Goal: Task Accomplishment & Management: Use online tool/utility

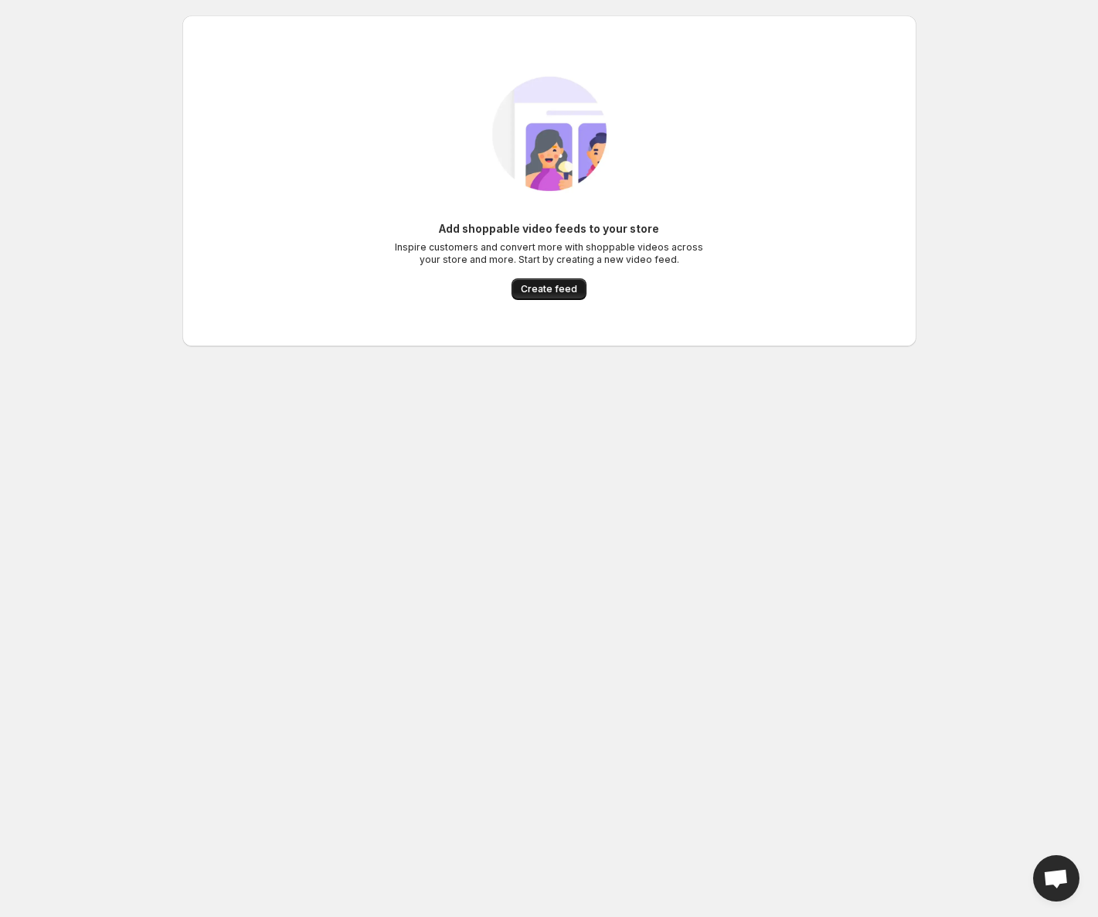
click at [554, 290] on span "Create feed" at bounding box center [549, 289] width 56 height 12
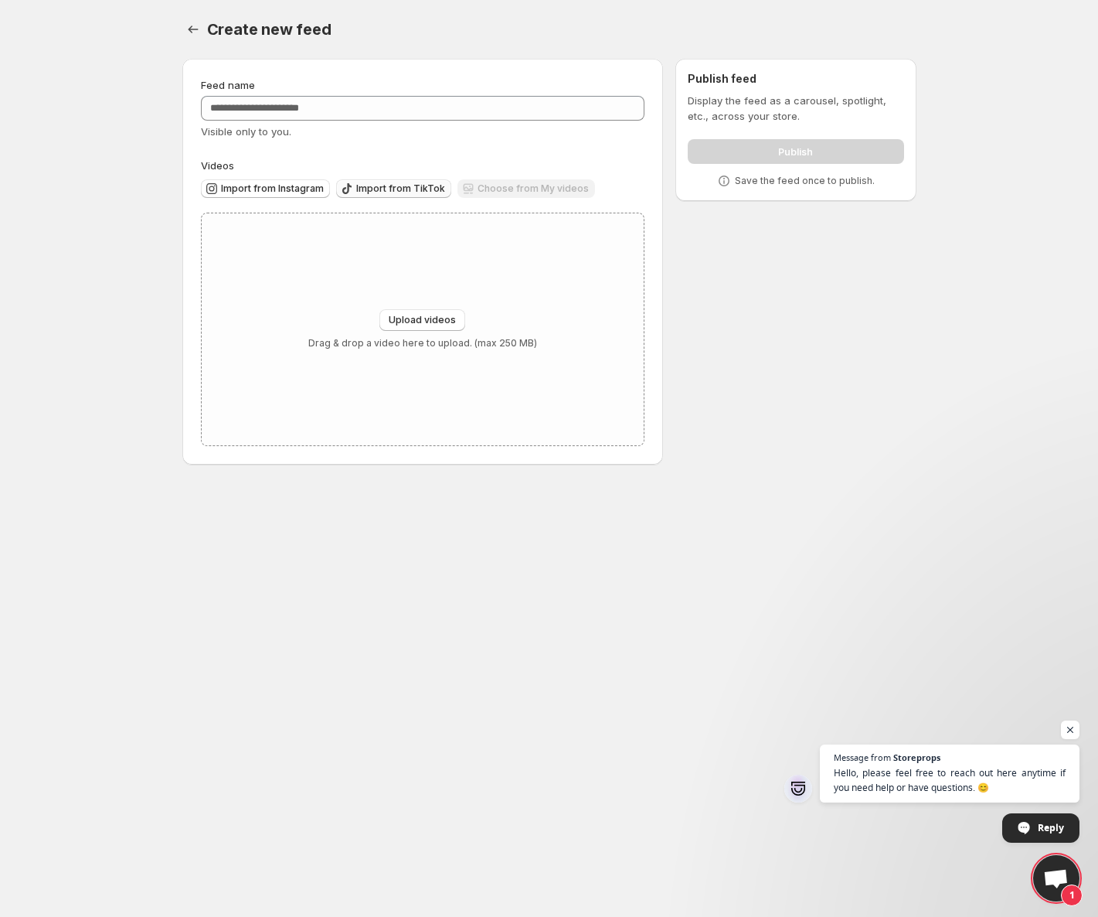
click at [386, 192] on span "Import from TikTok" at bounding box center [400, 188] width 89 height 12
click at [416, 319] on span "Upload videos" at bounding box center [422, 320] width 67 height 12
type input "**********"
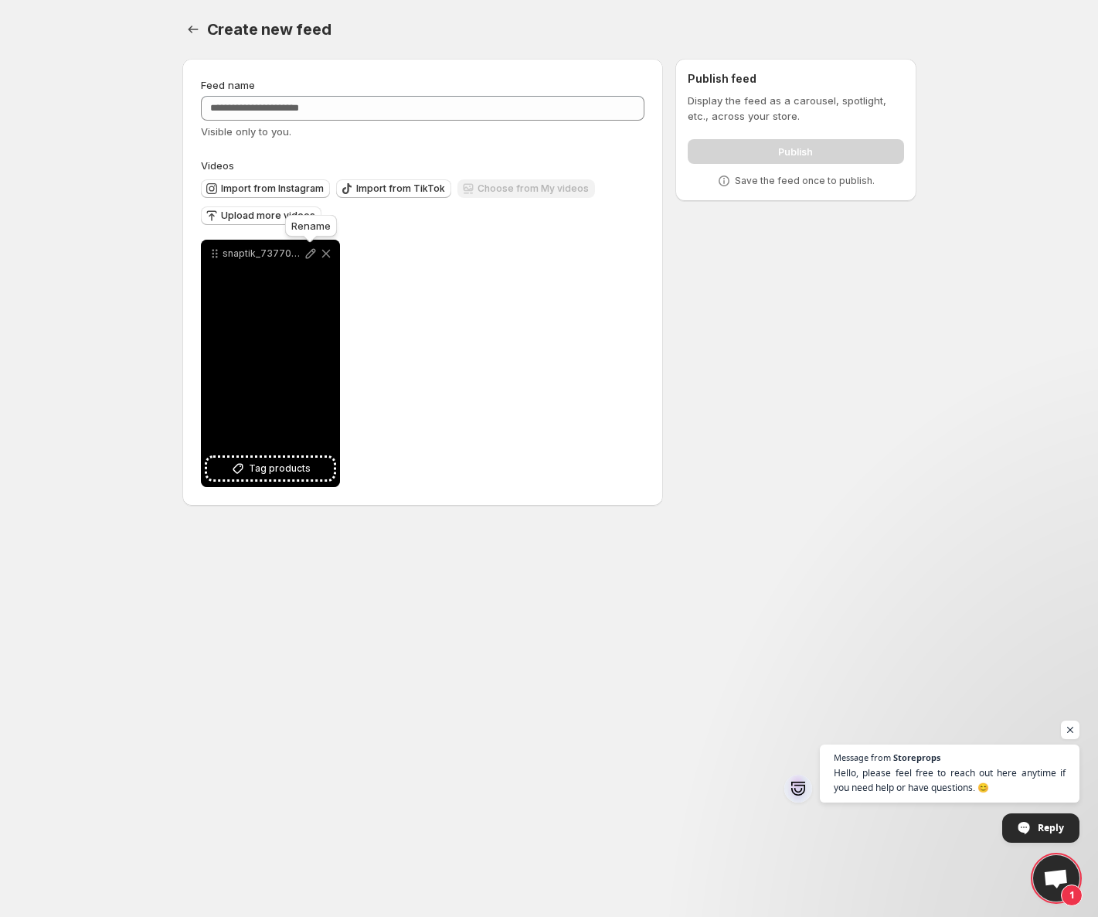
click at [309, 254] on icon at bounding box center [310, 253] width 15 height 15
click at [263, 473] on span "Tag products" at bounding box center [280, 468] width 62 height 15
click at [325, 250] on icon at bounding box center [325, 253] width 15 height 15
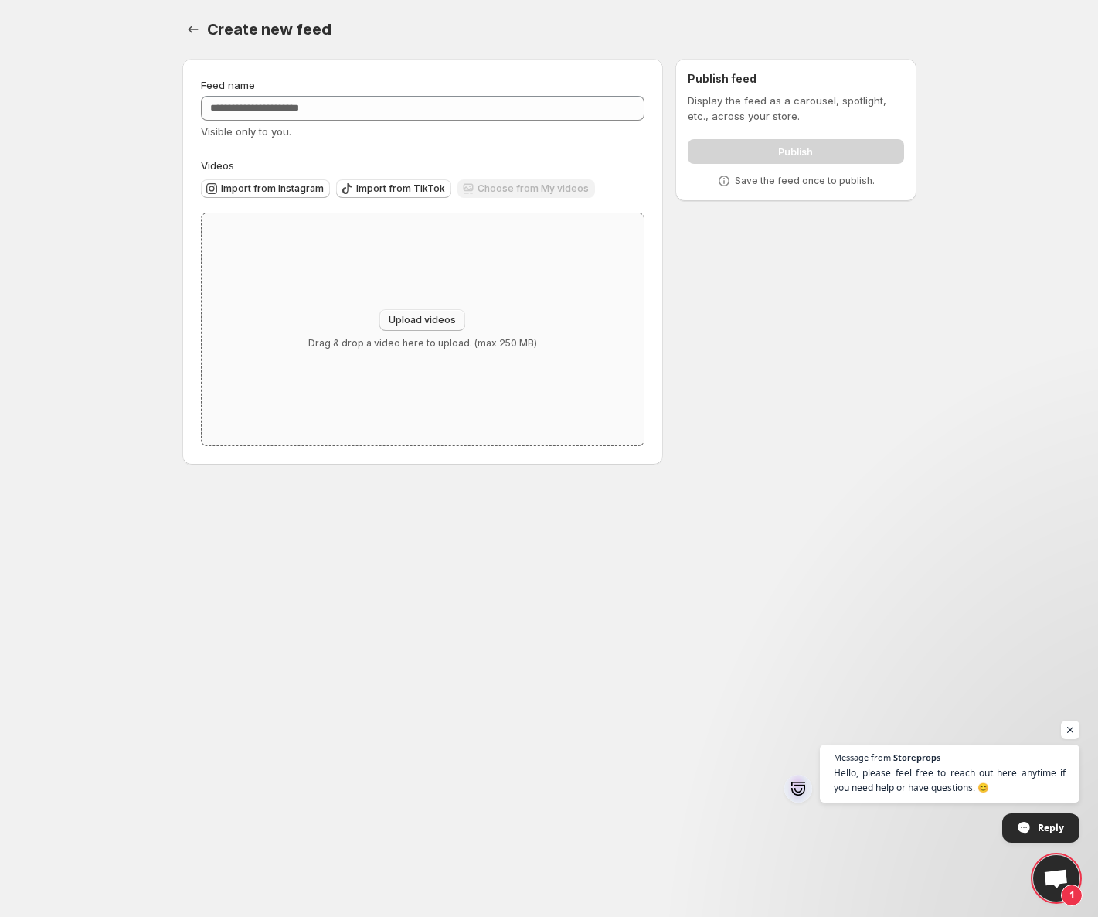
click at [407, 315] on span "Upload videos" at bounding box center [422, 320] width 67 height 12
type input "**********"
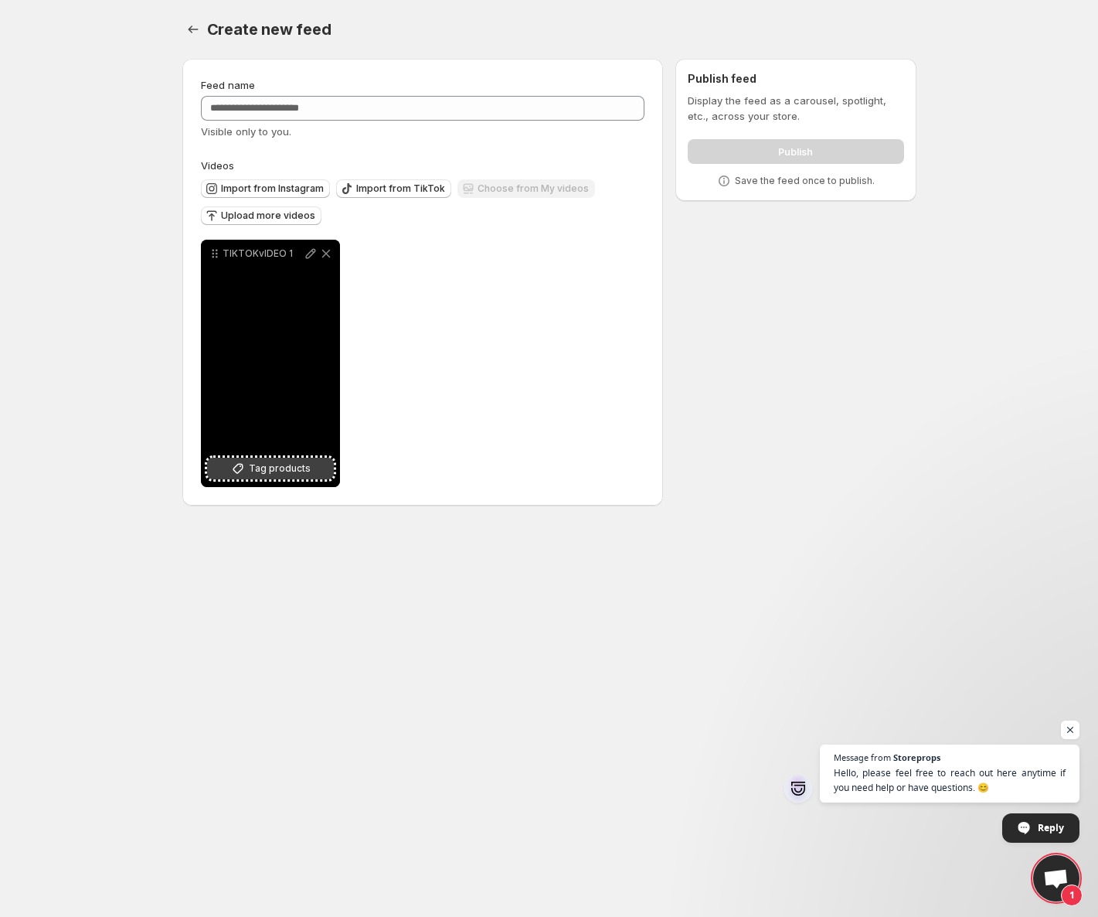
click at [258, 468] on span "Tag products" at bounding box center [280, 468] width 62 height 15
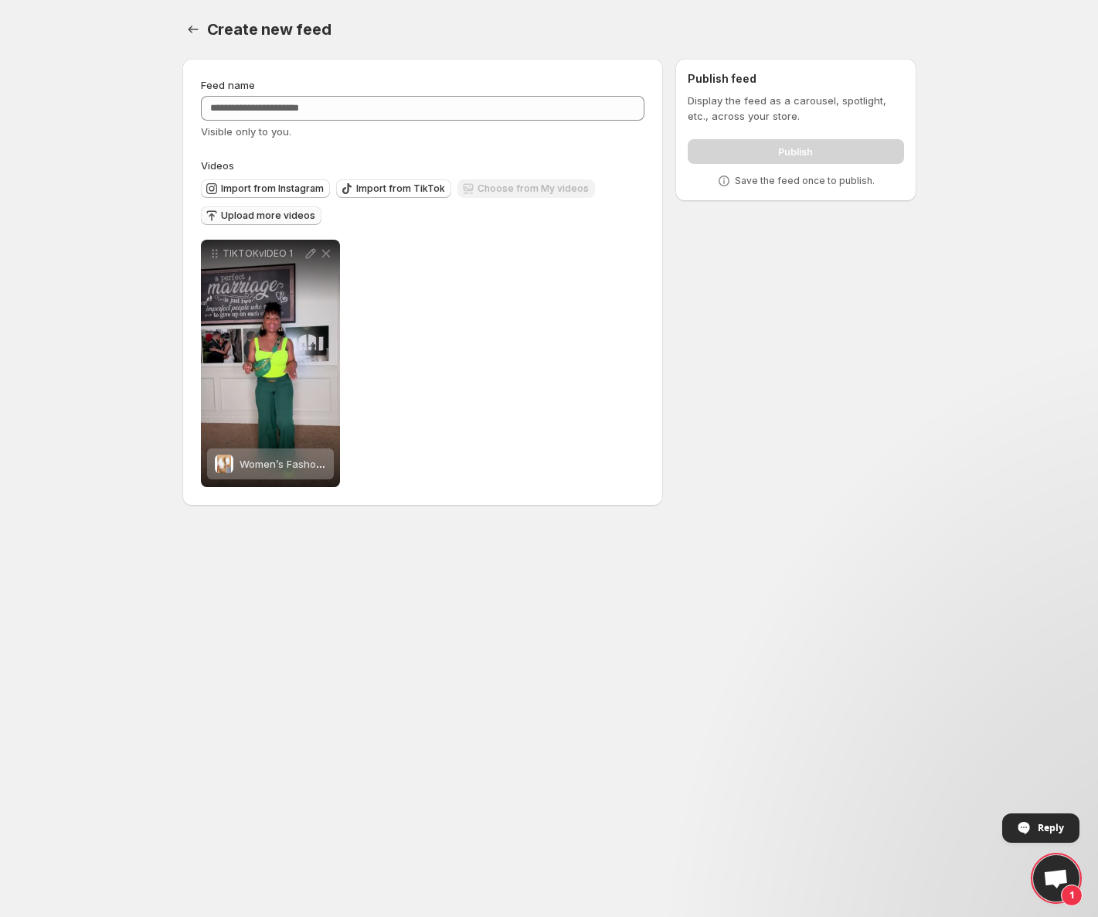
click at [265, 218] on span "Upload more videos" at bounding box center [268, 215] width 94 height 12
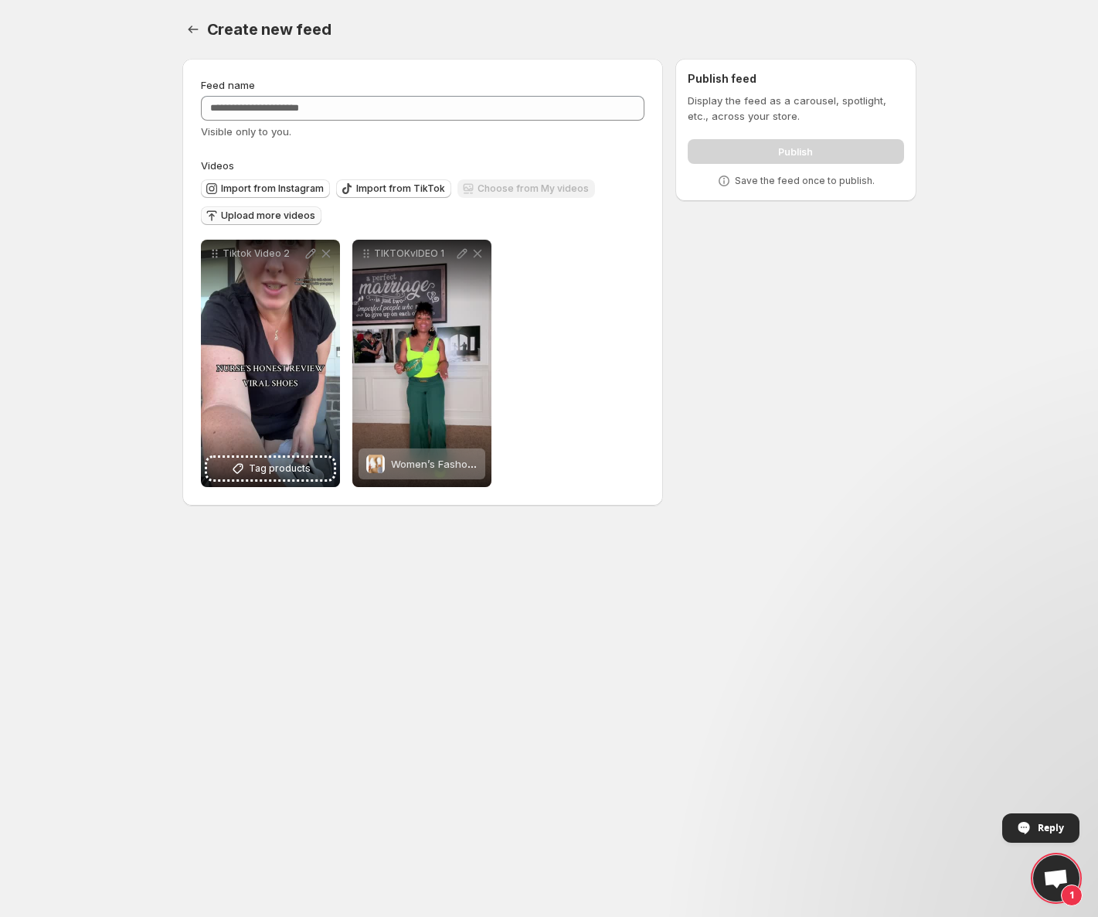
click at [264, 214] on span "Upload more videos" at bounding box center [268, 215] width 94 height 12
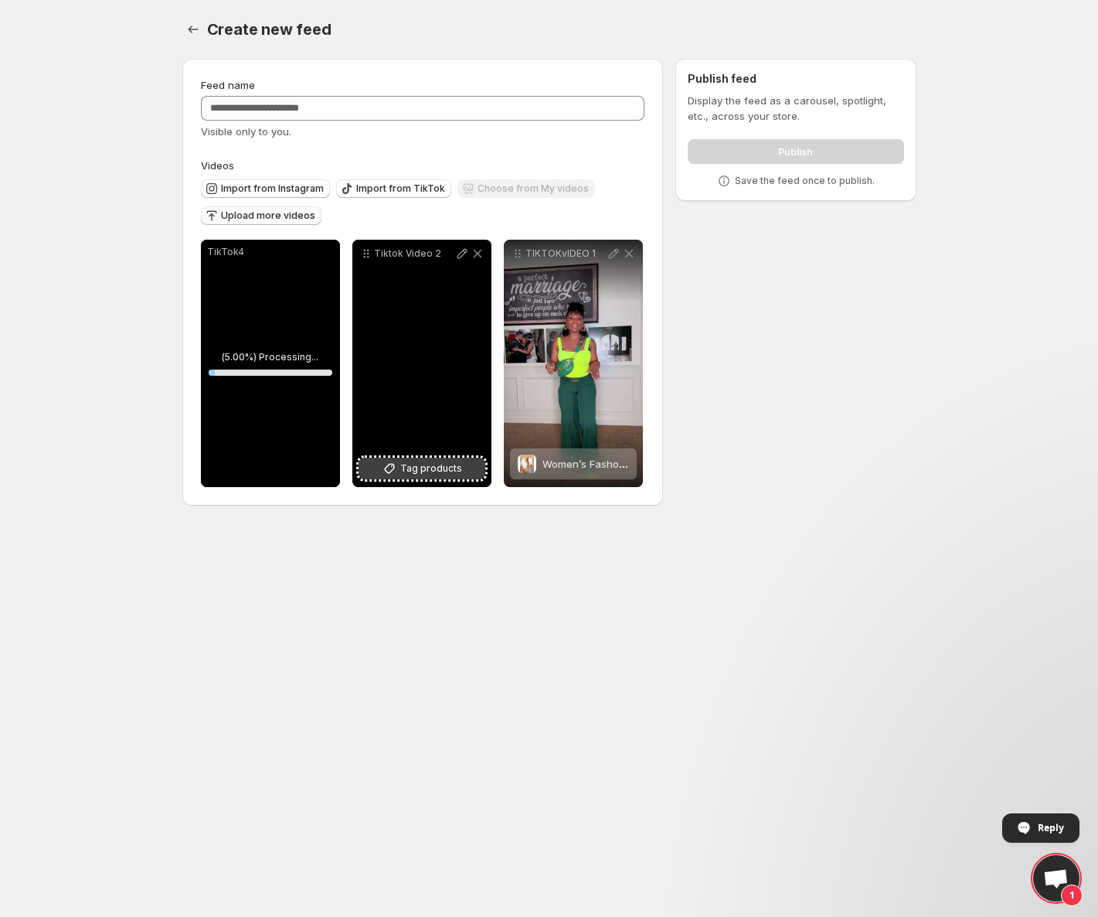
click at [427, 472] on span "Tag products" at bounding box center [431, 468] width 62 height 15
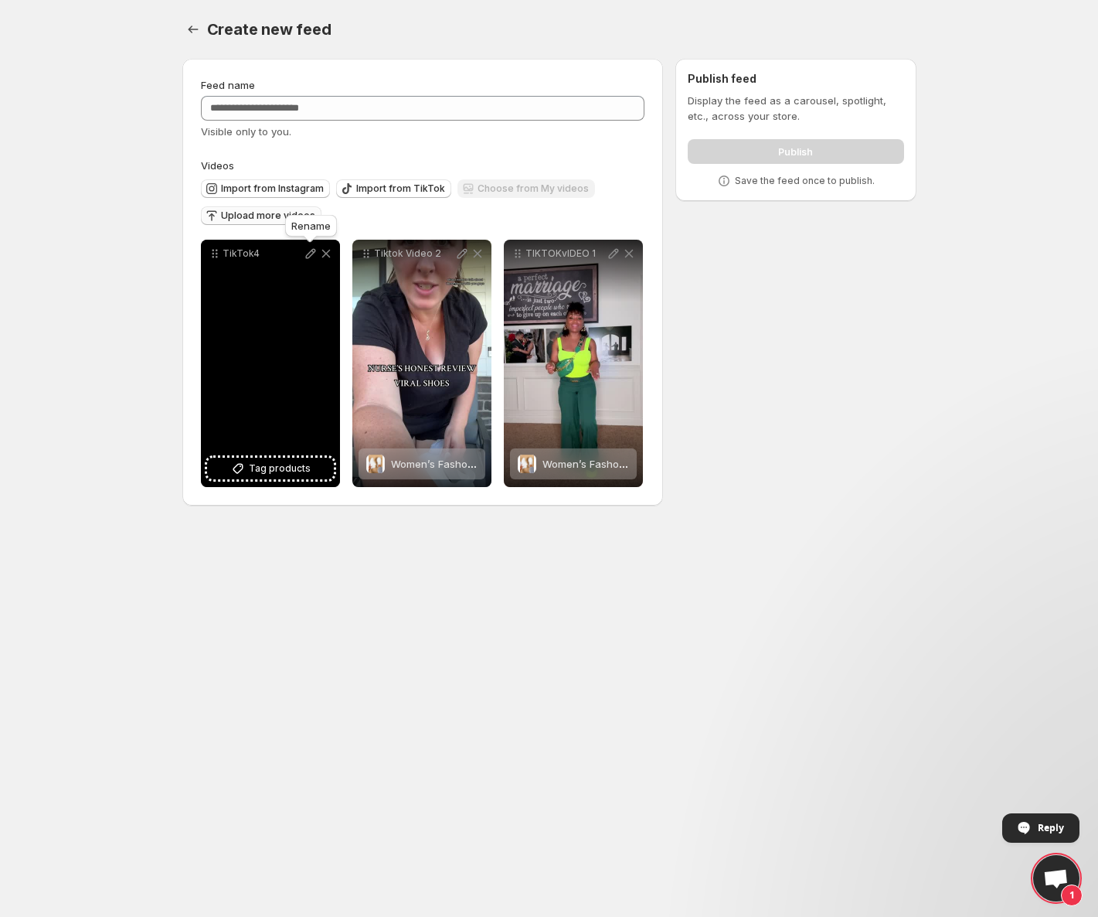
click at [305, 253] on icon at bounding box center [310, 253] width 15 height 15
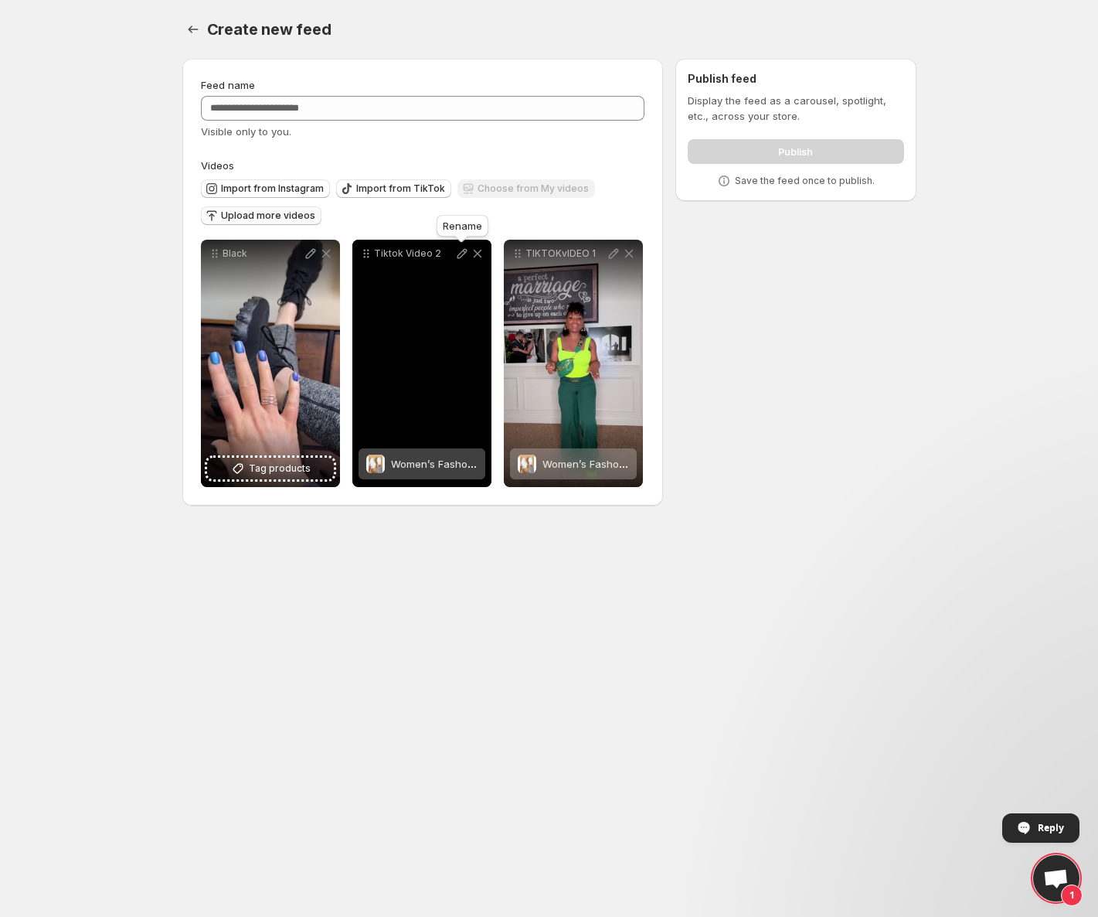
click at [458, 254] on icon at bounding box center [462, 253] width 15 height 15
click at [460, 250] on icon at bounding box center [462, 253] width 15 height 15
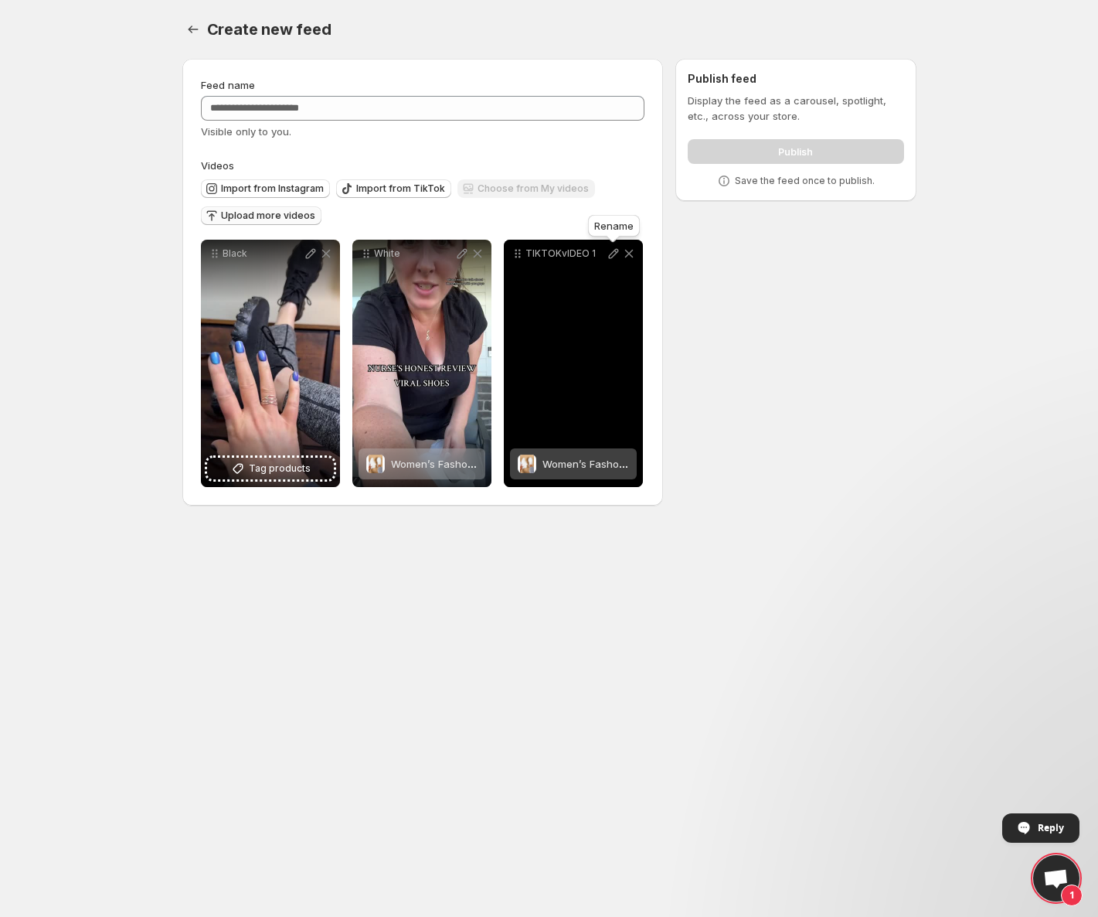
click at [615, 250] on icon at bounding box center [613, 254] width 10 height 10
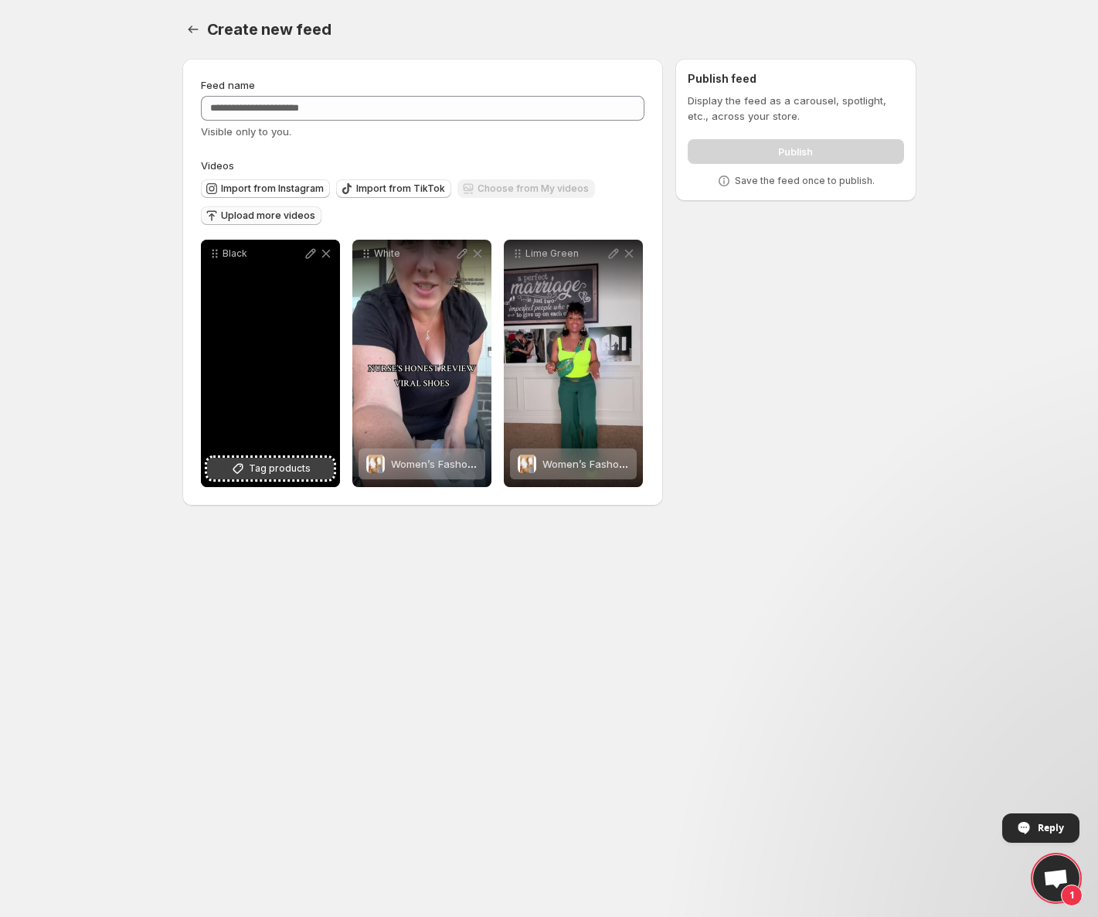
click at [295, 471] on span "Tag products" at bounding box center [280, 468] width 62 height 15
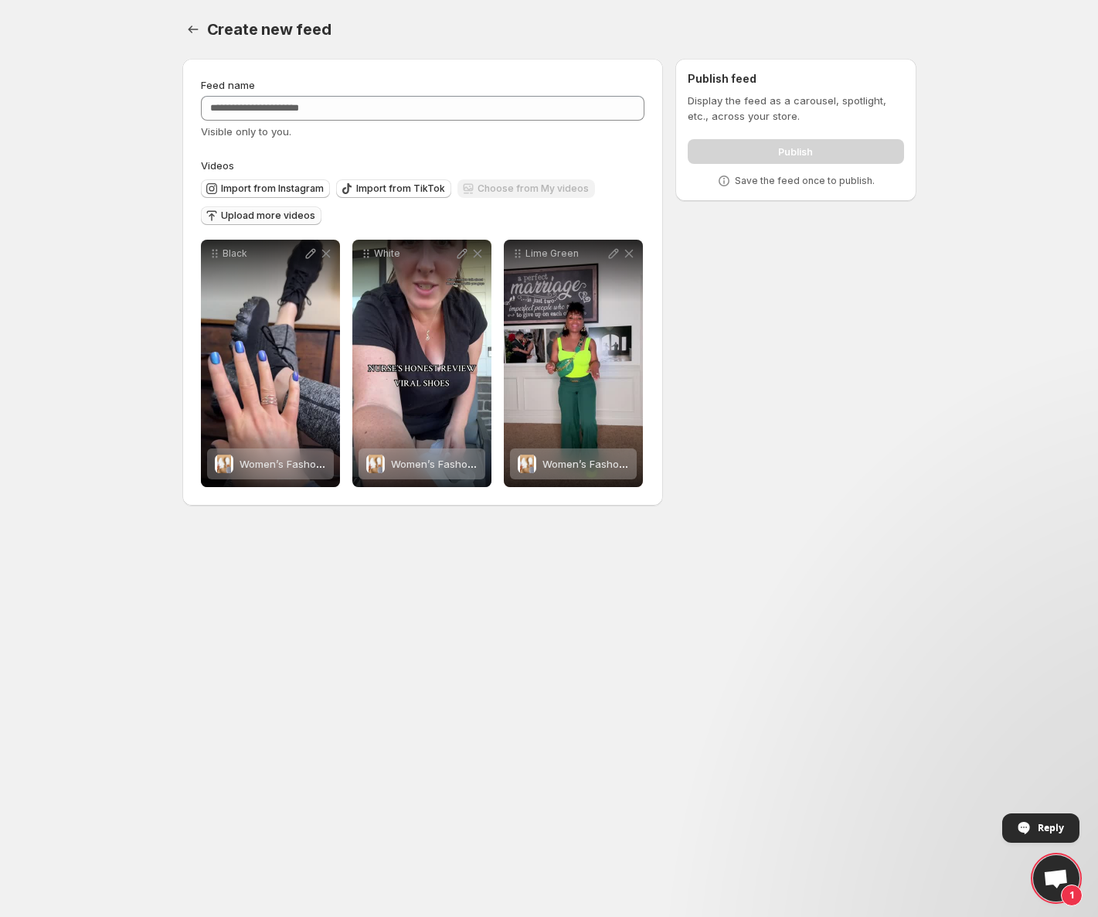
click at [255, 214] on span "Upload more videos" at bounding box center [268, 215] width 94 height 12
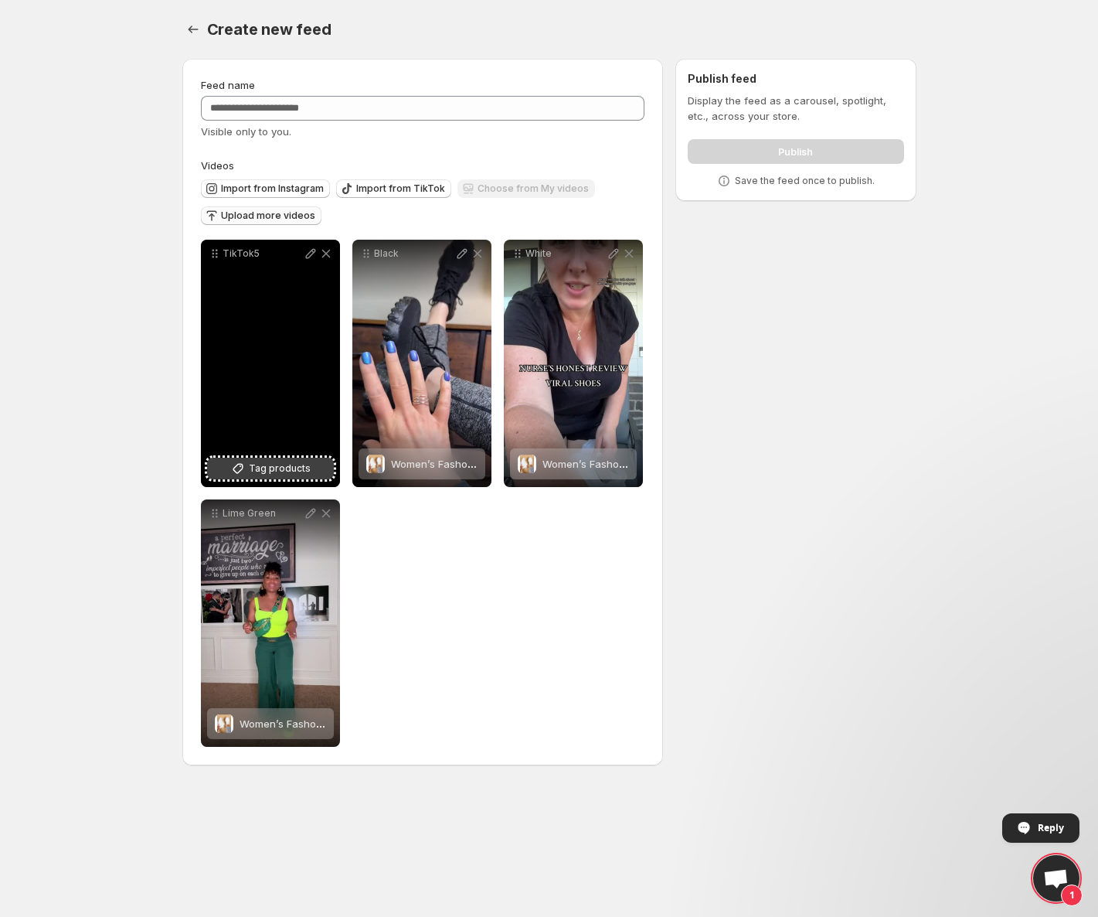
click at [284, 467] on span "Tag products" at bounding box center [280, 468] width 62 height 15
click at [306, 254] on icon at bounding box center [310, 253] width 15 height 15
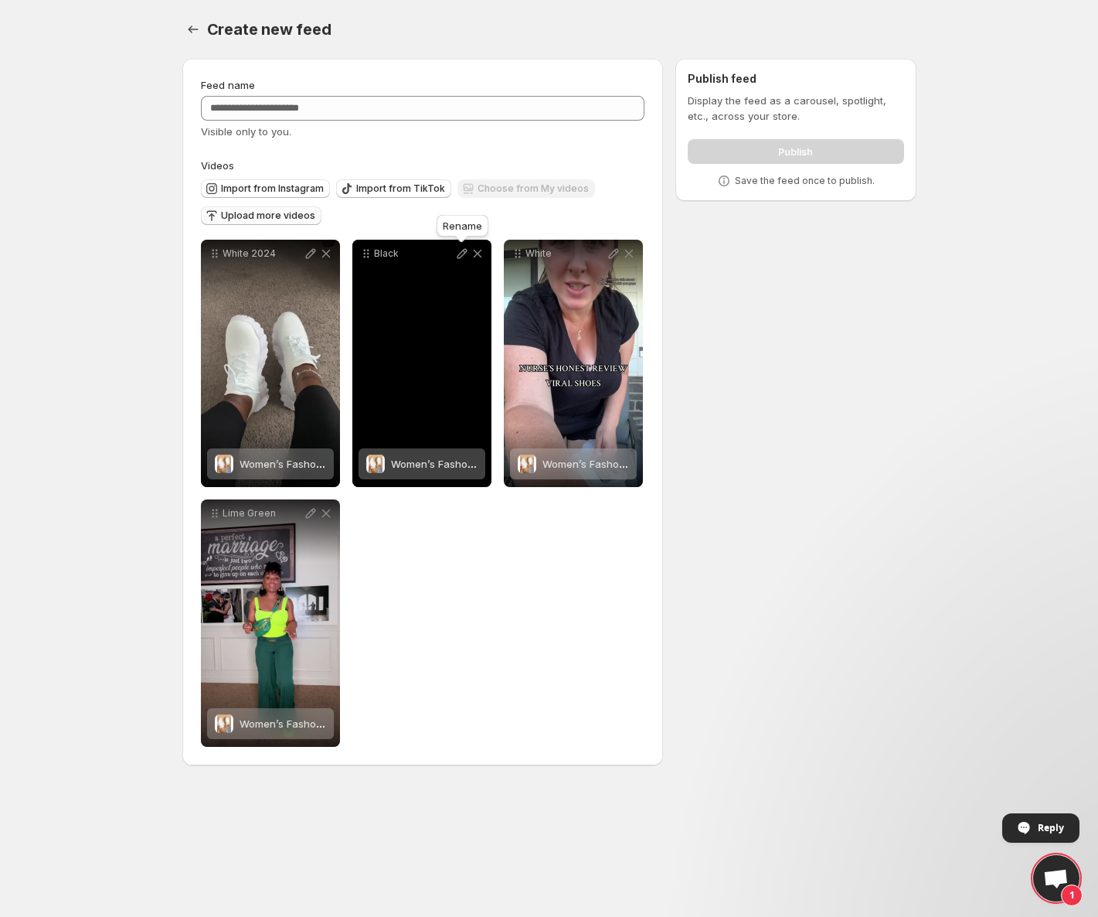
click at [461, 253] on icon at bounding box center [462, 254] width 10 height 10
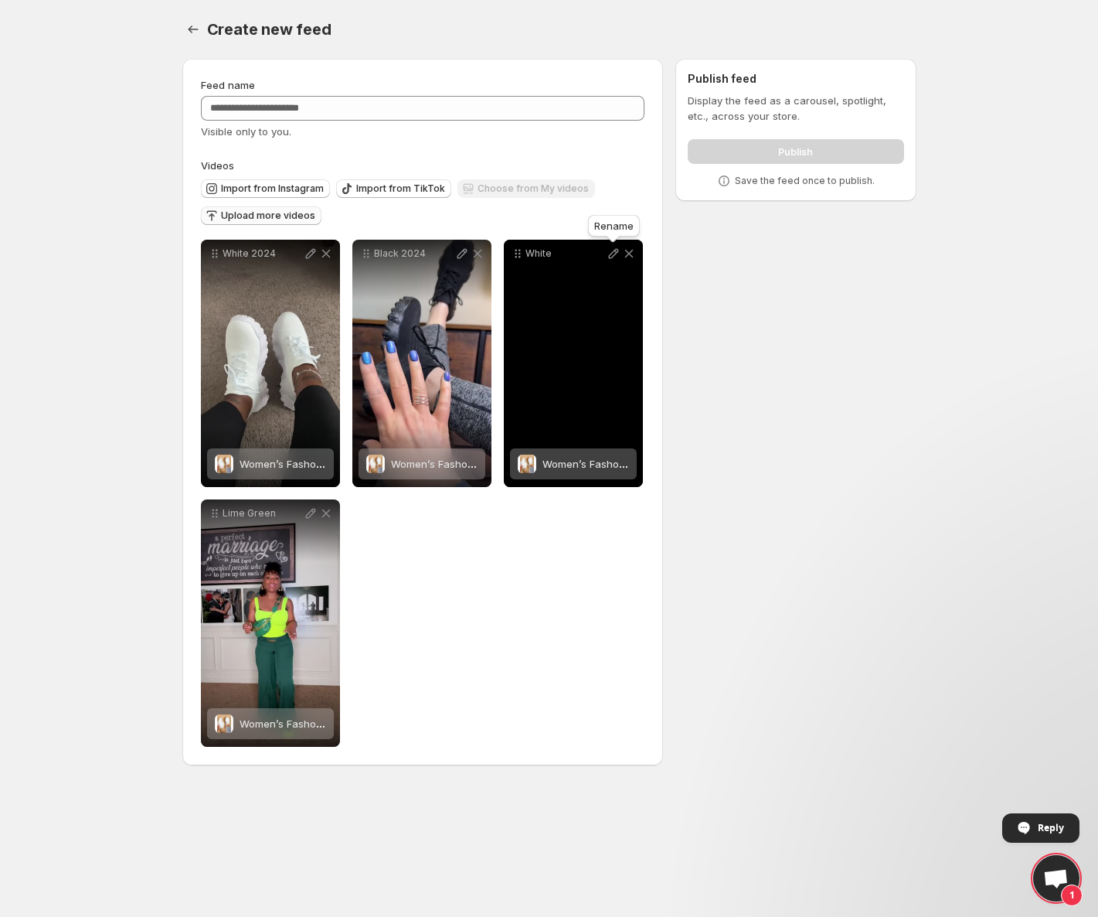
click at [615, 254] on icon at bounding box center [613, 254] width 10 height 10
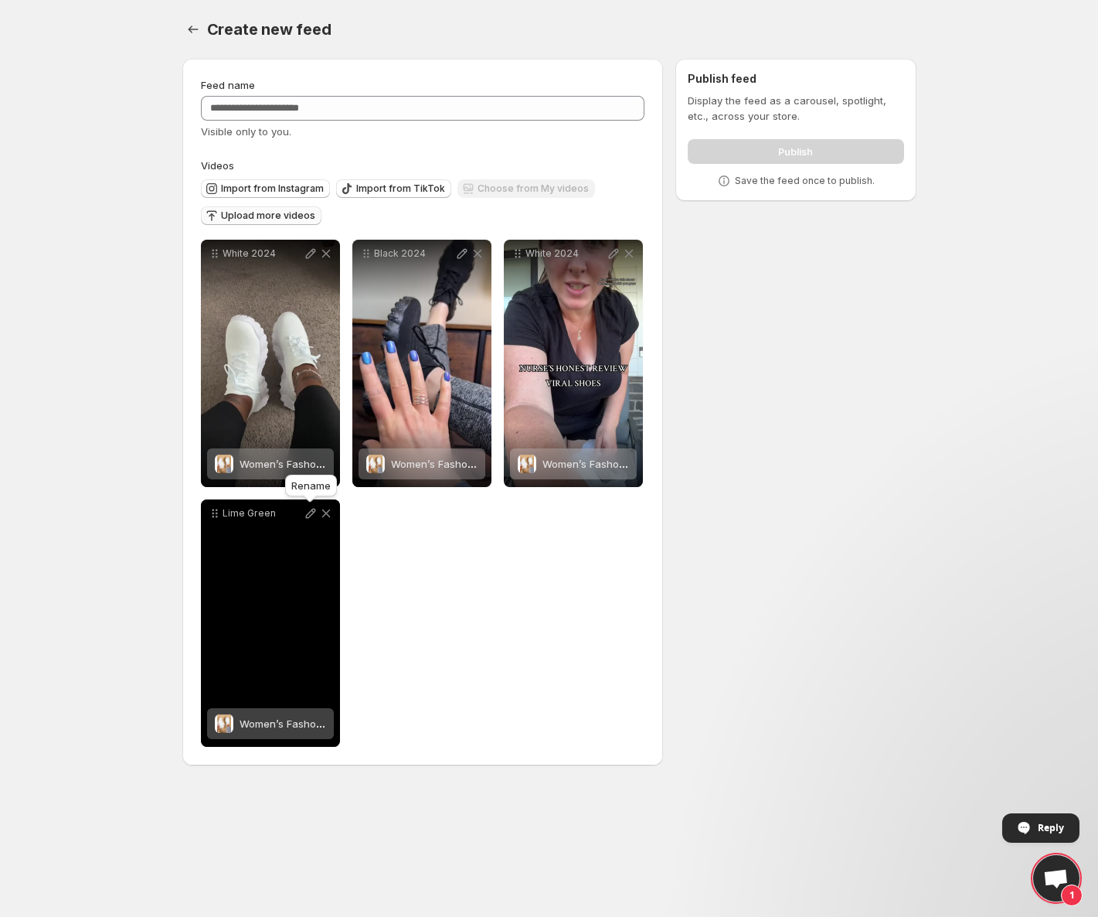
click at [309, 514] on icon at bounding box center [310, 513] width 15 height 15
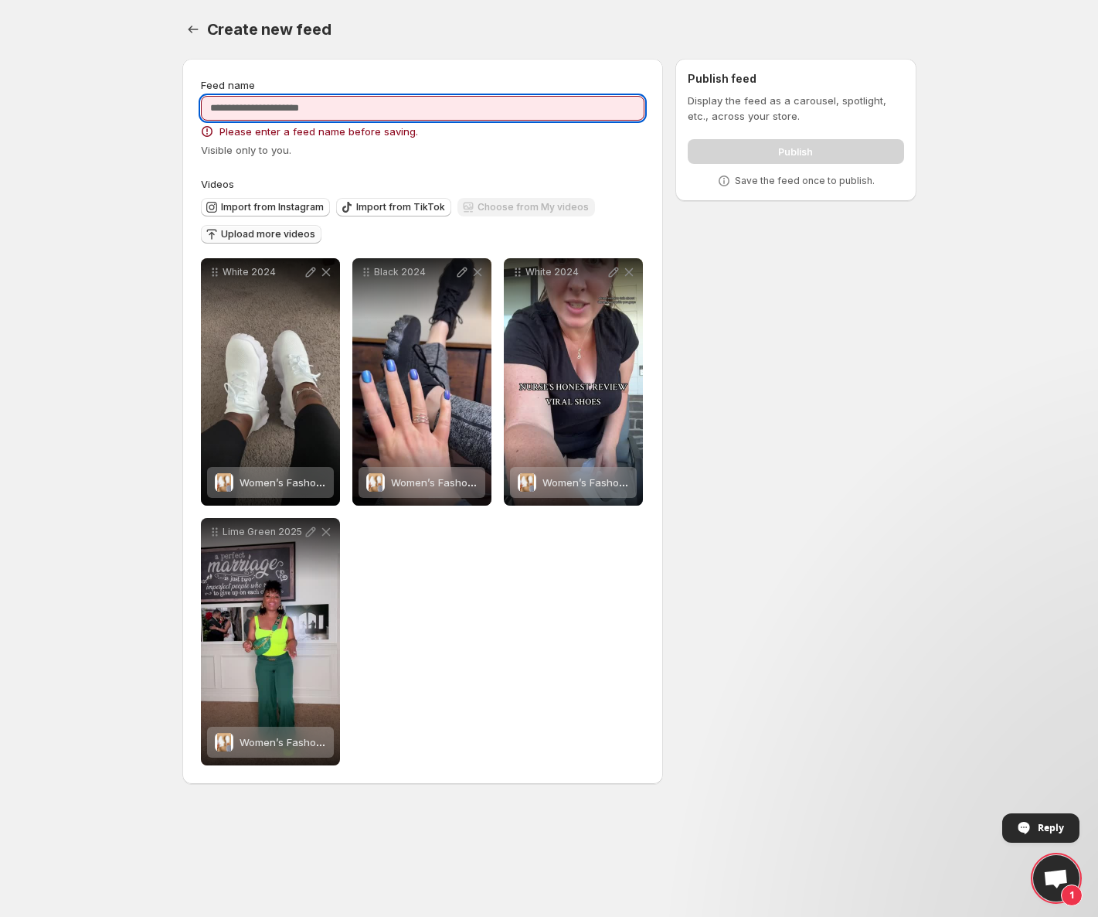
click at [346, 101] on input "Feed name" at bounding box center [423, 108] width 444 height 25
type input "**********"
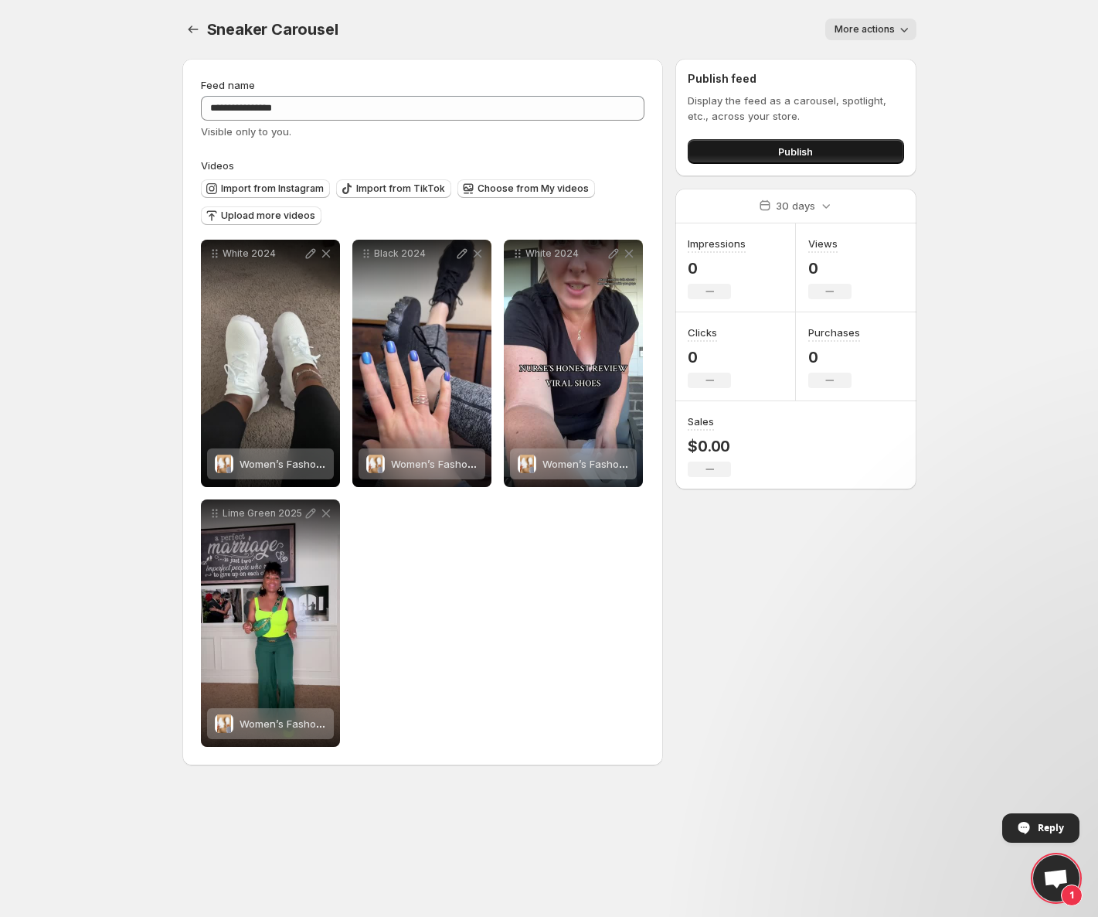
click at [842, 148] on button "Publish" at bounding box center [796, 151] width 216 height 25
click at [783, 152] on span "Publish" at bounding box center [795, 151] width 35 height 15
click at [120, 513] on body "**********" at bounding box center [549, 458] width 1098 height 917
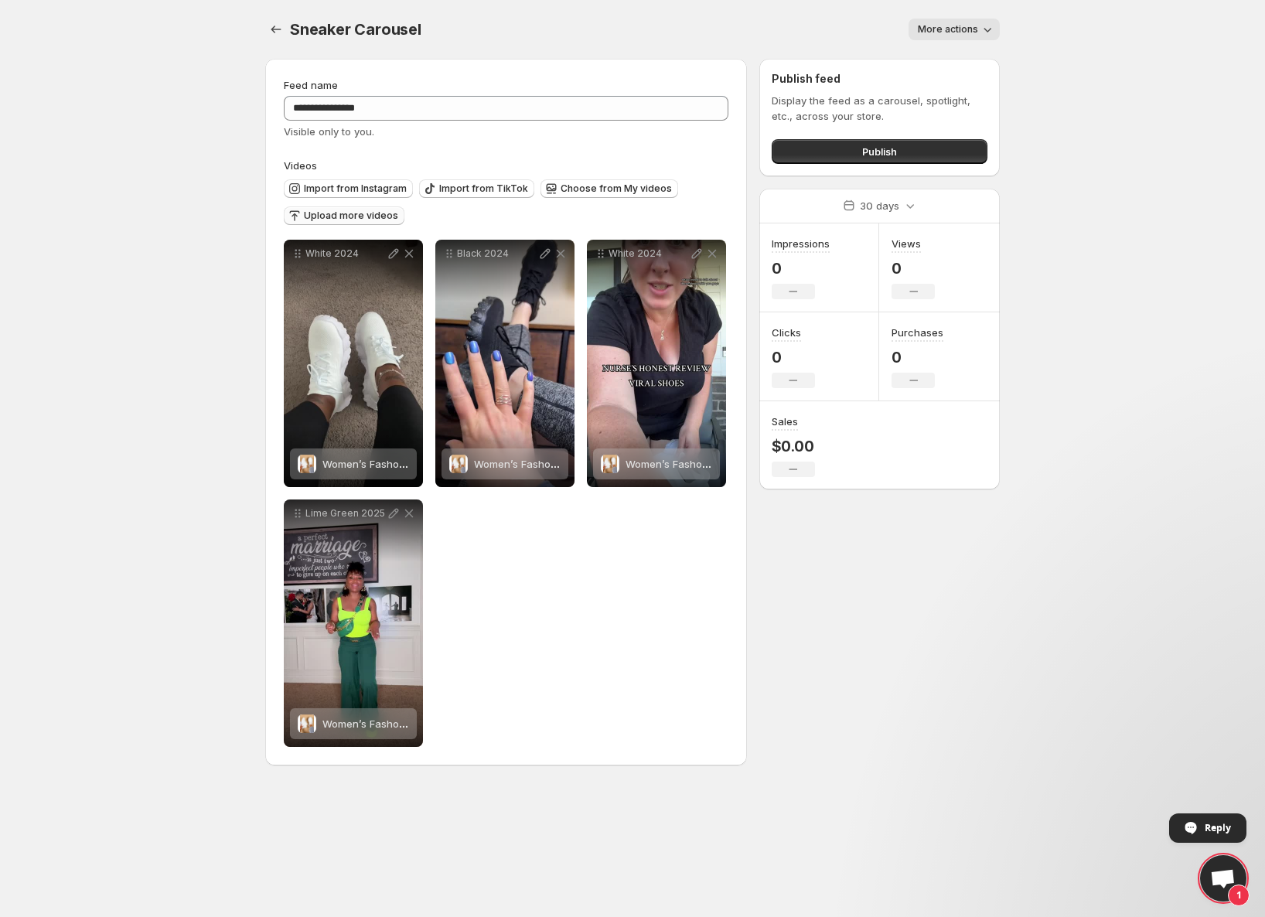
click at [348, 223] on button "Upload more videos" at bounding box center [344, 215] width 121 height 19
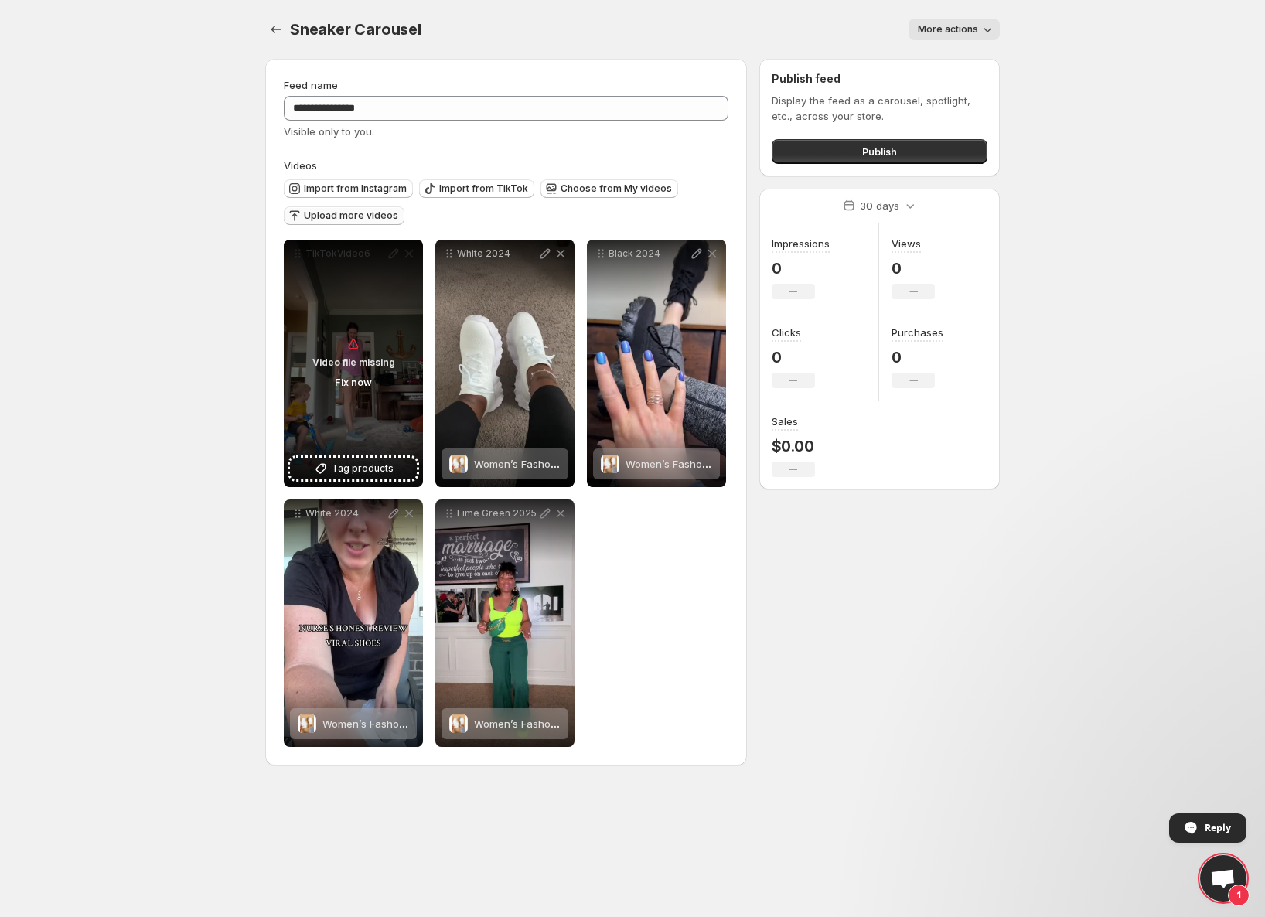
click at [358, 216] on span "Upload more videos" at bounding box center [351, 215] width 94 height 12
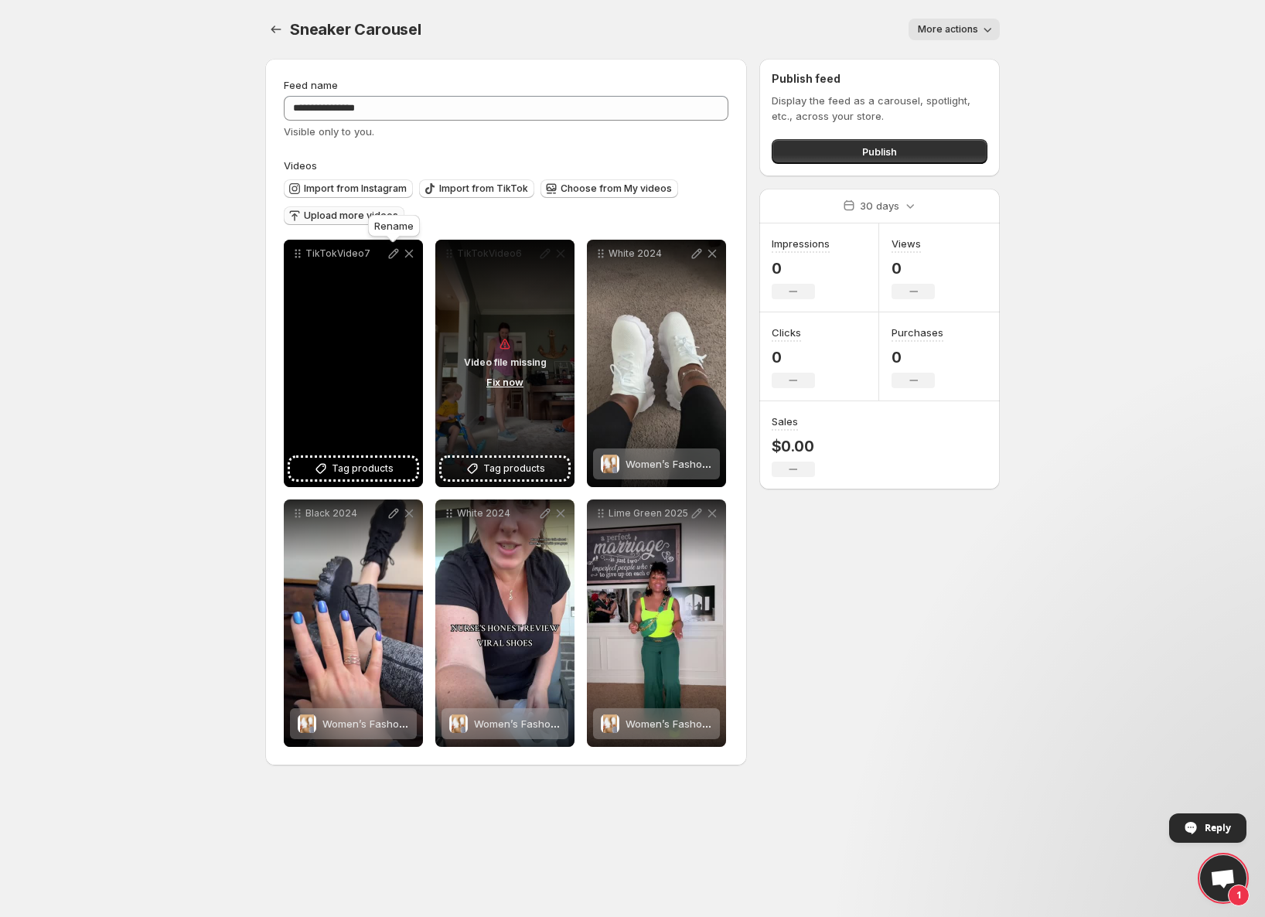
click at [390, 257] on icon at bounding box center [394, 254] width 10 height 10
click at [377, 468] on span "Tag products" at bounding box center [363, 468] width 62 height 15
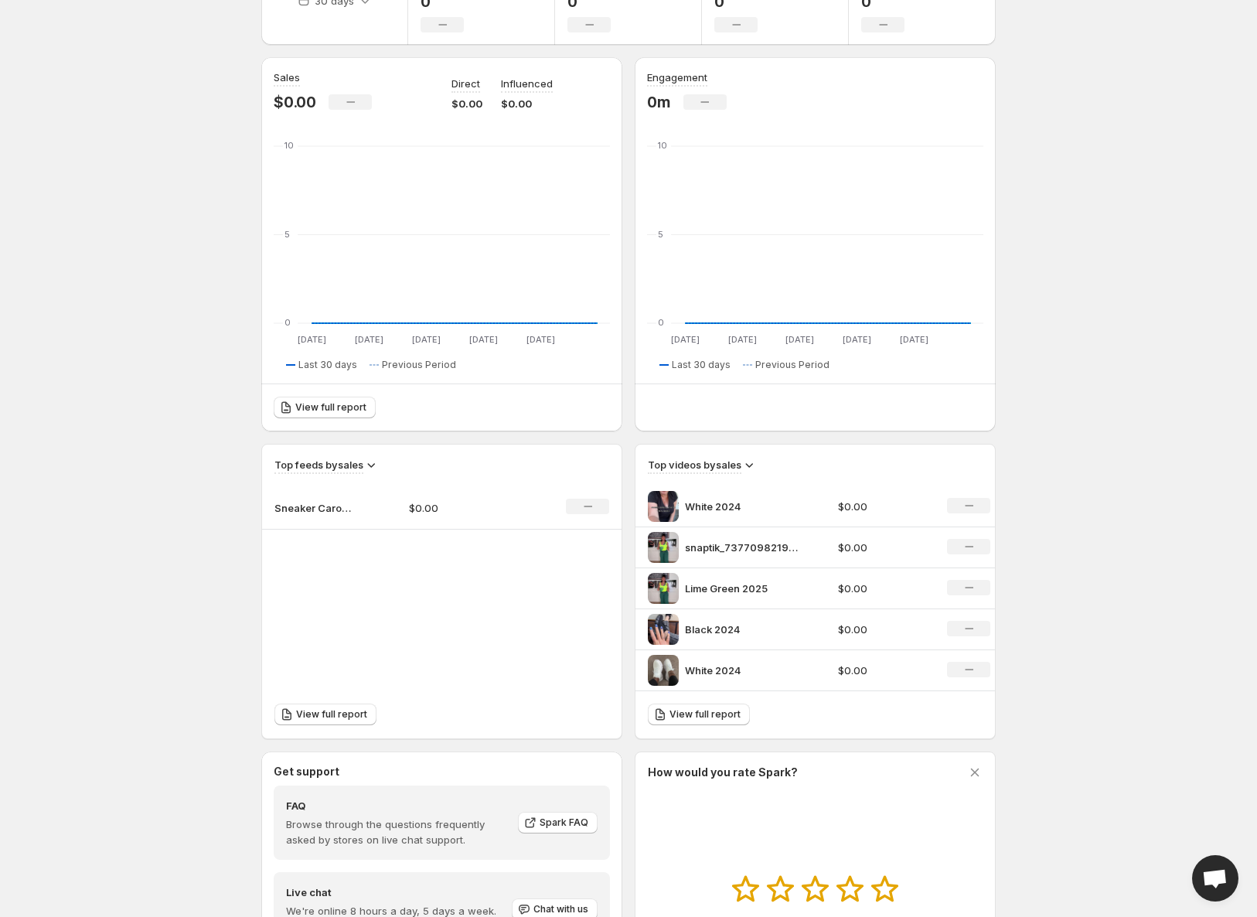
scroll to position [232, 0]
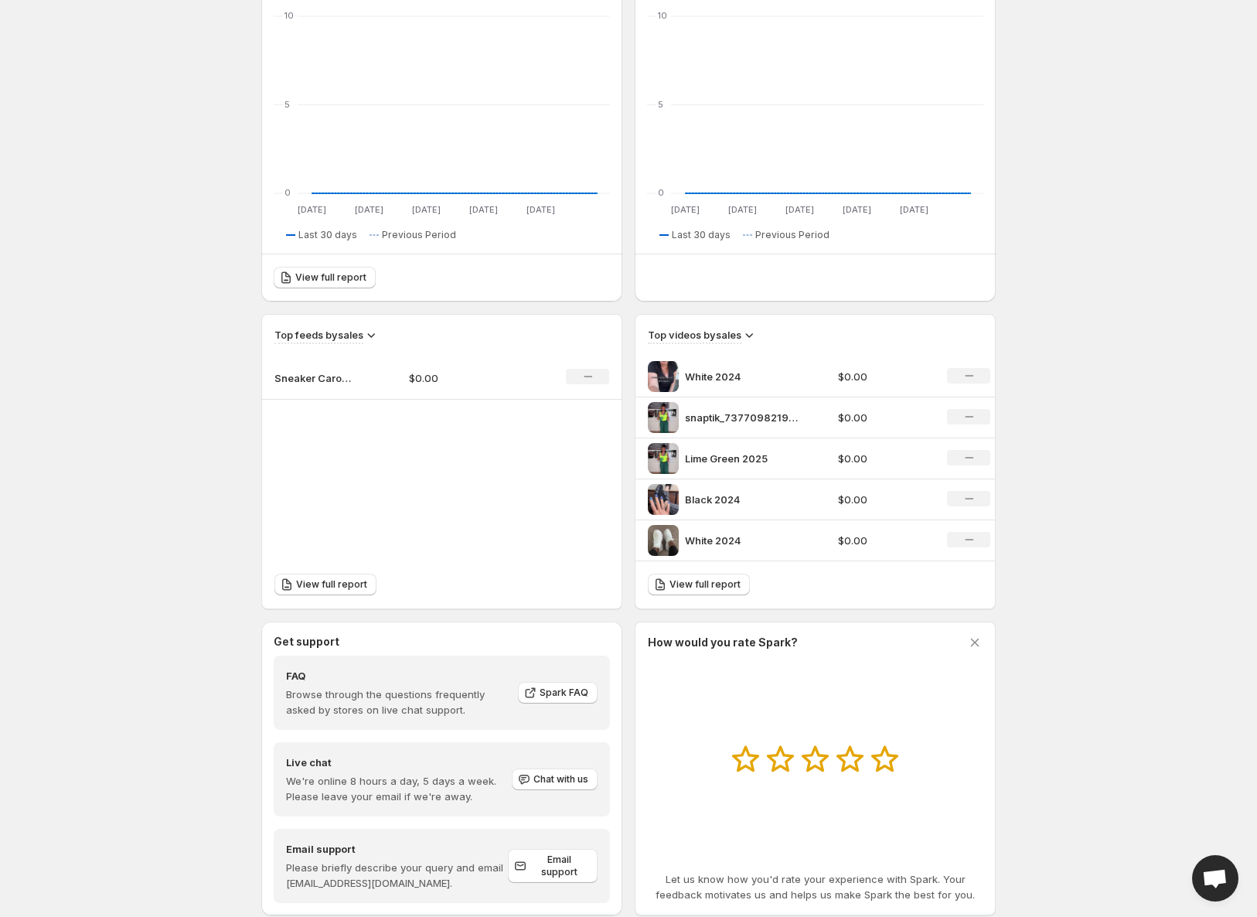
click at [665, 372] on img at bounding box center [663, 376] width 31 height 31
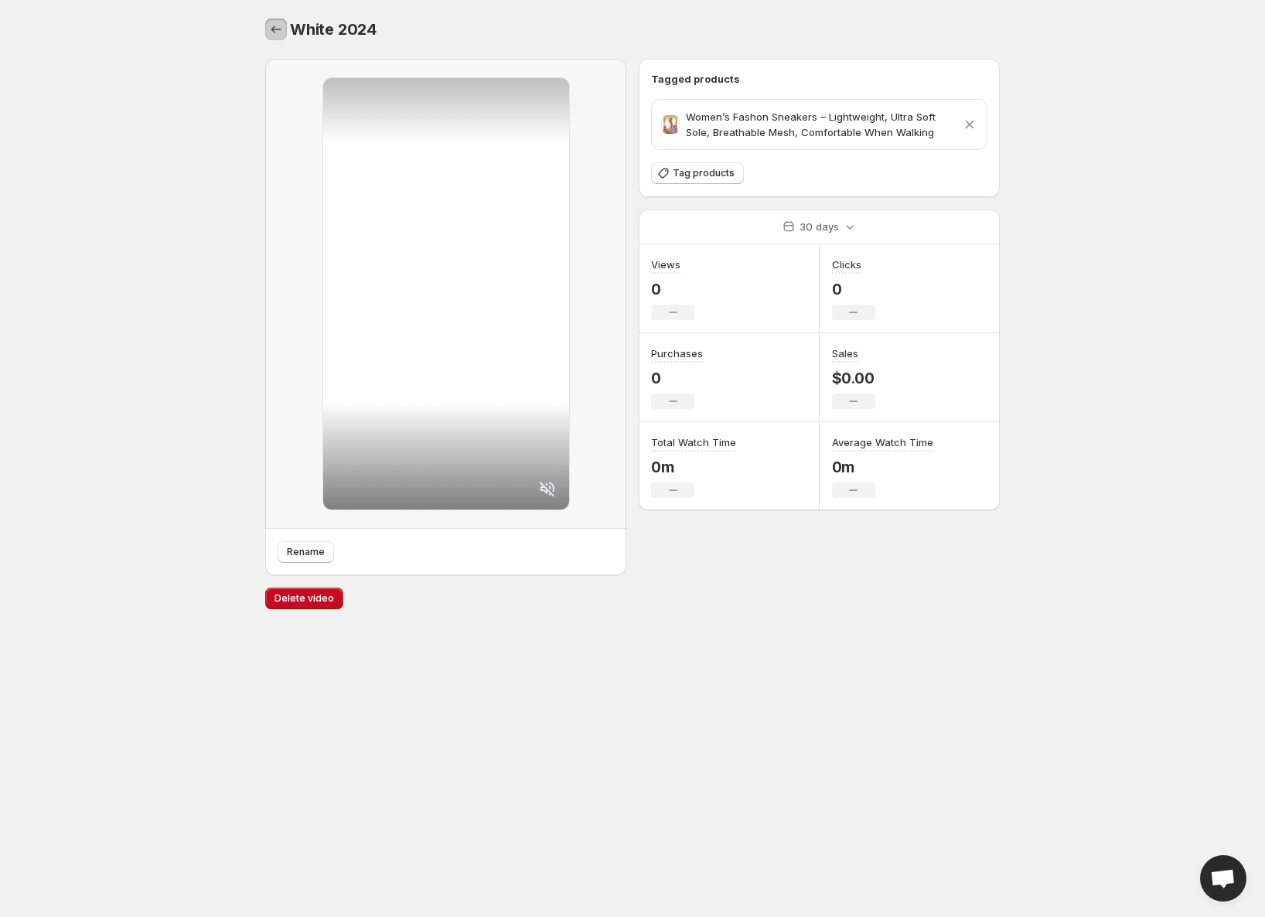
click at [278, 31] on icon "Settings" at bounding box center [275, 29] width 15 height 15
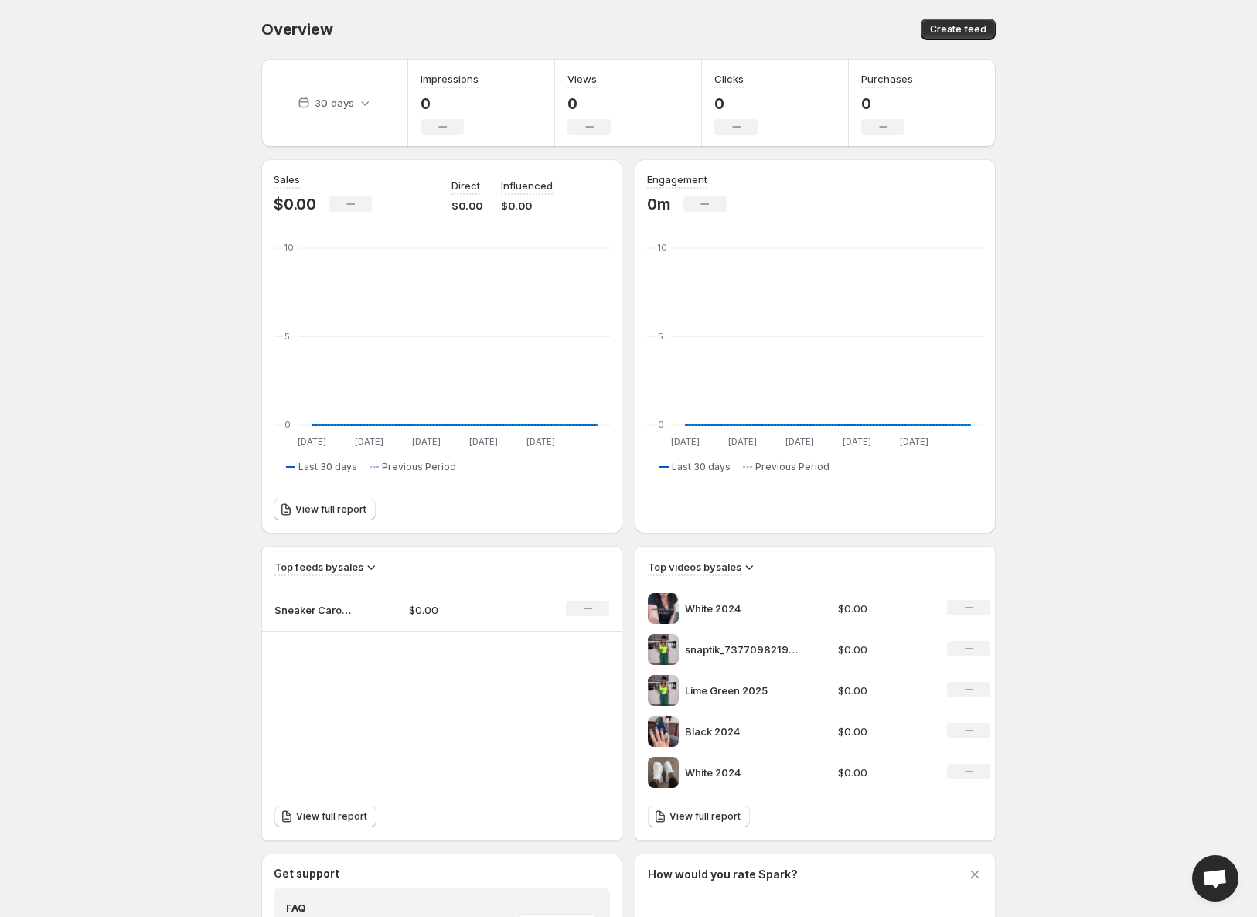
click at [659, 648] on img at bounding box center [663, 649] width 31 height 31
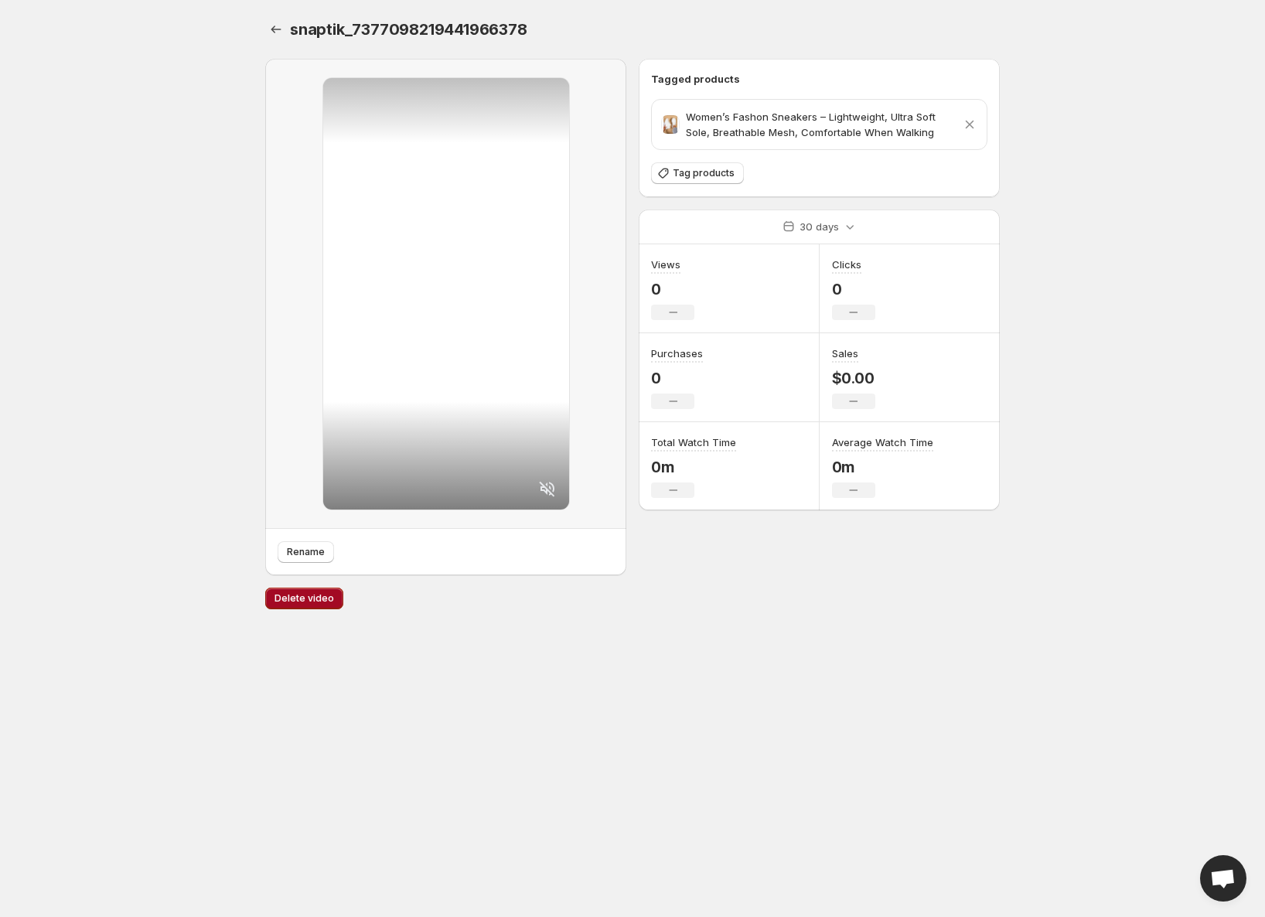
click at [316, 599] on span "Delete video" at bounding box center [304, 598] width 60 height 12
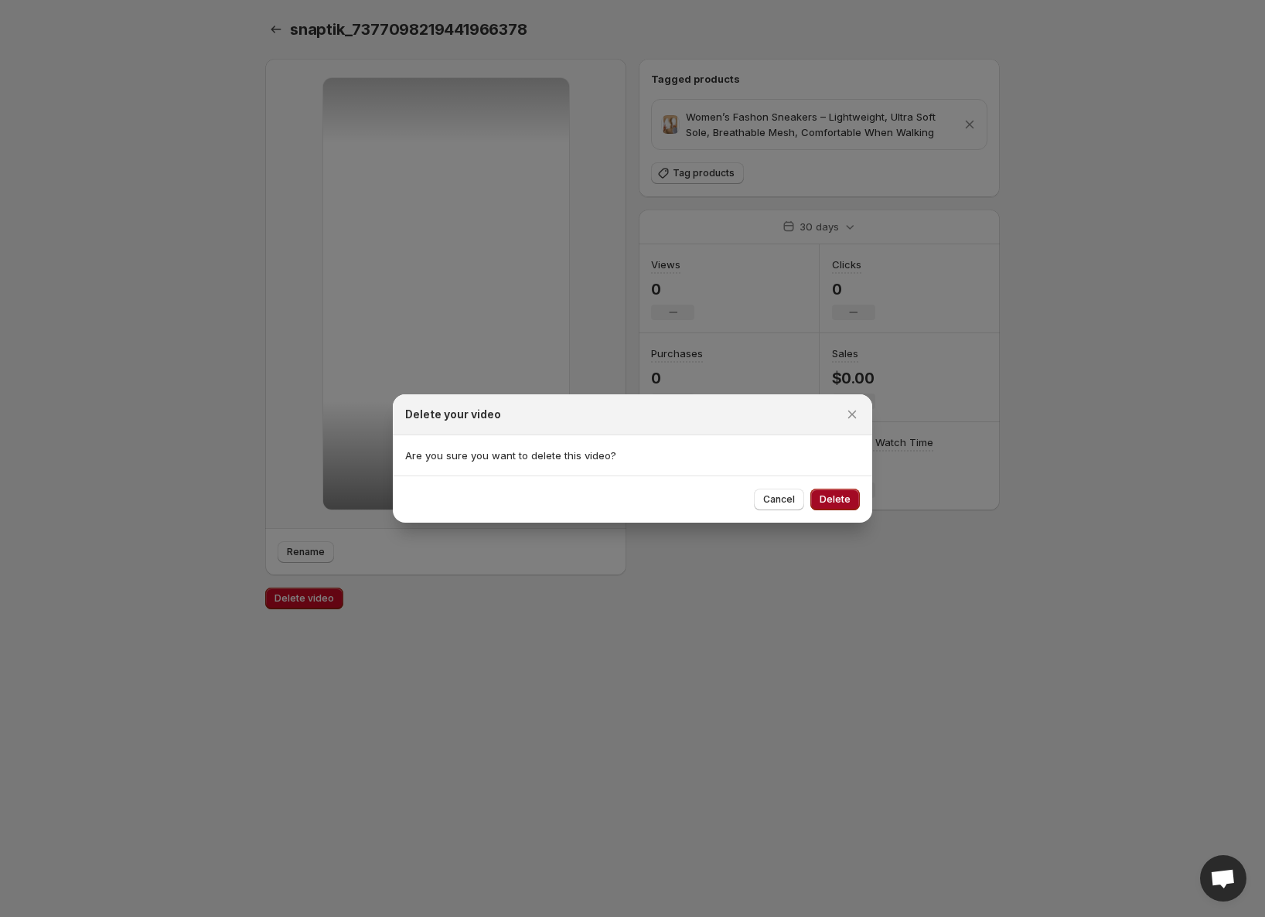
click at [834, 501] on span "Delete" at bounding box center [834, 499] width 31 height 12
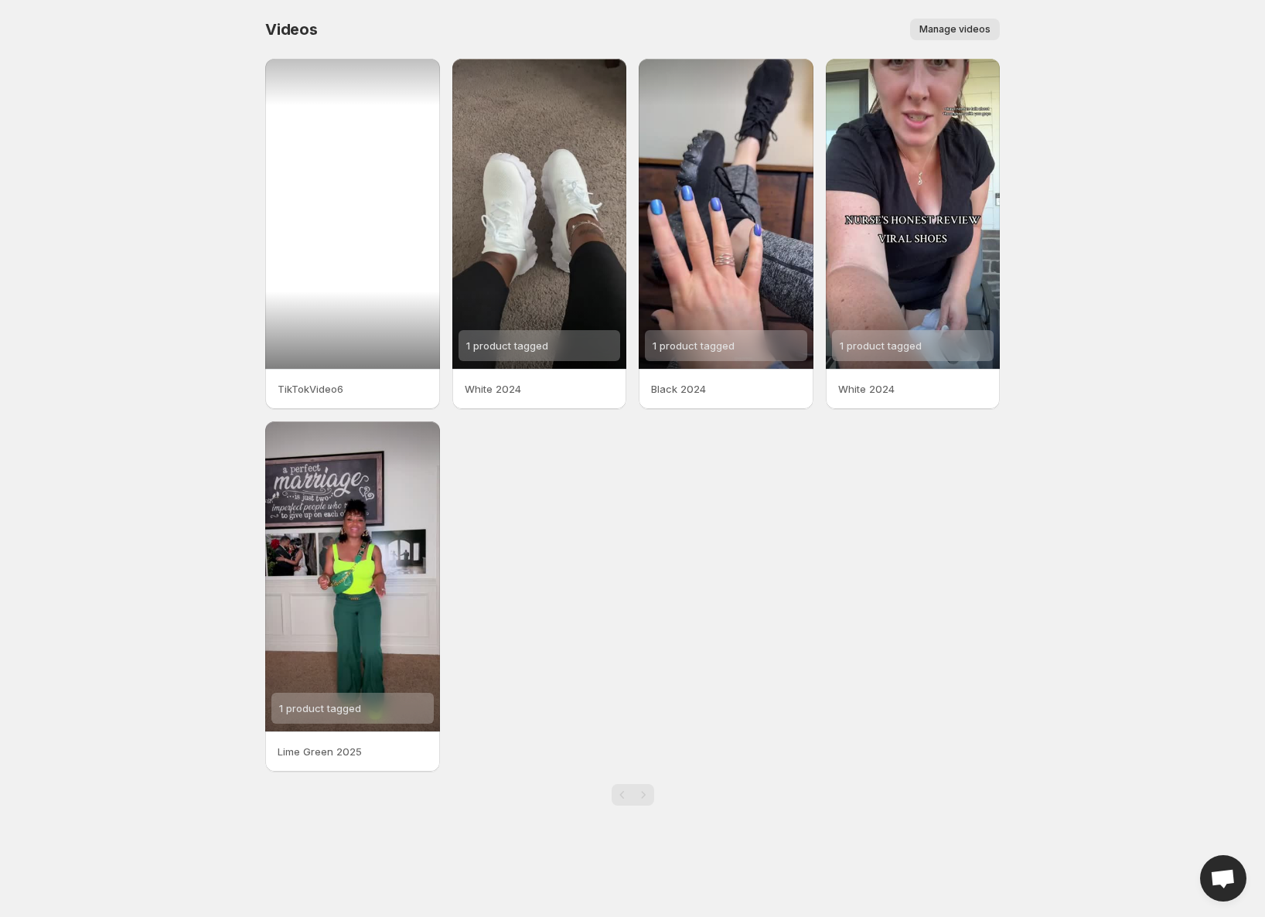
click at [315, 206] on div at bounding box center [352, 214] width 175 height 310
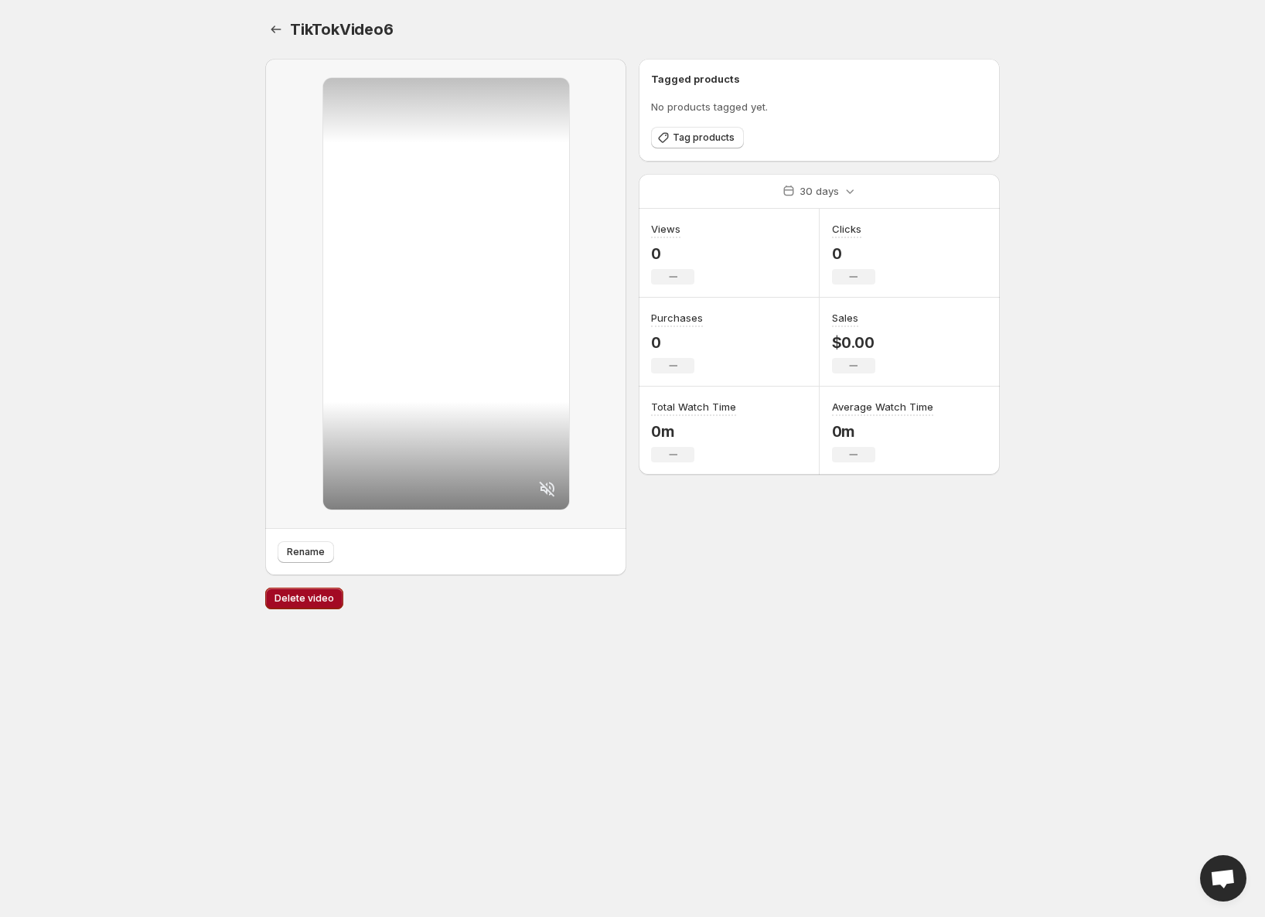
click at [291, 601] on span "Delete video" at bounding box center [304, 598] width 60 height 12
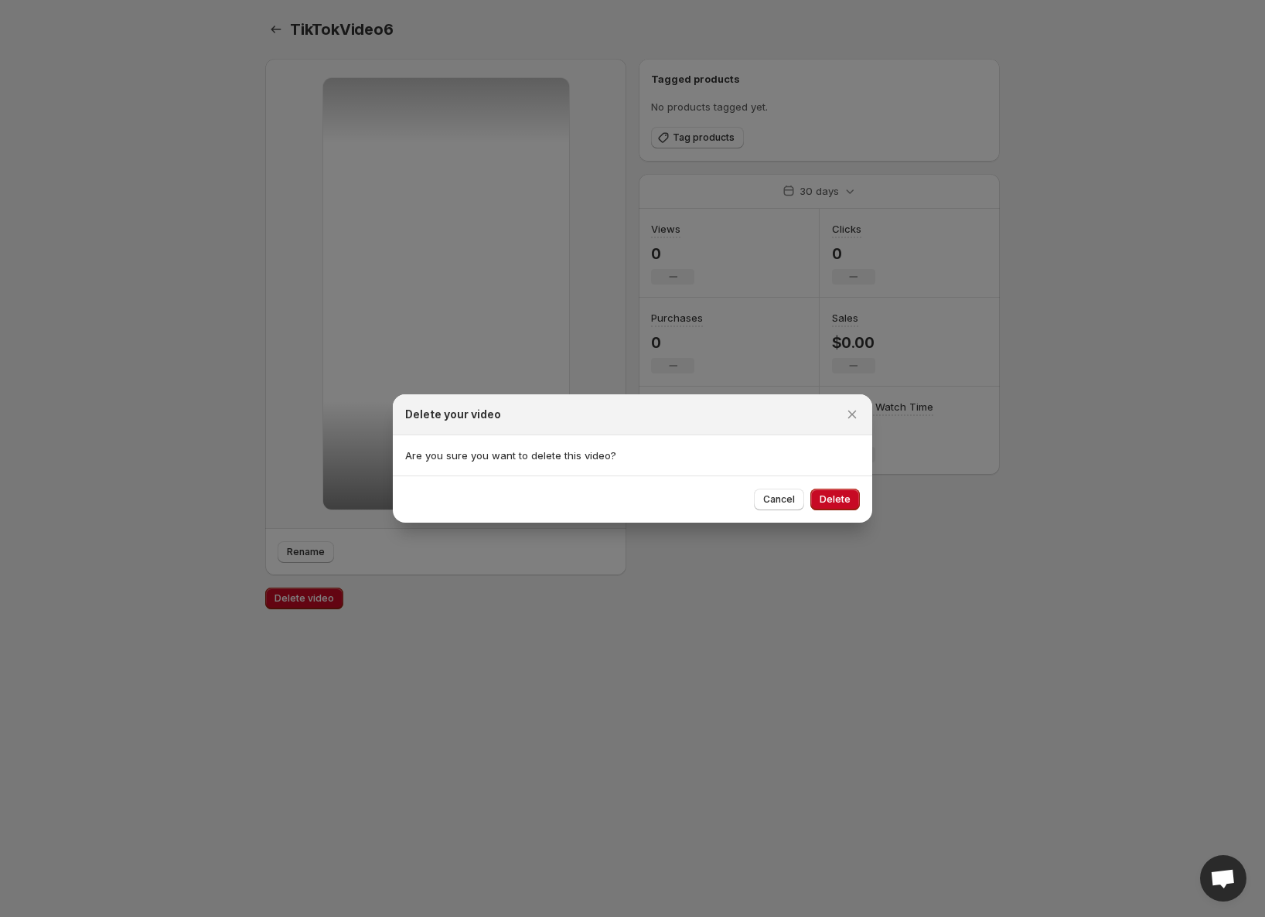
click at [834, 502] on span "Delete" at bounding box center [834, 499] width 31 height 12
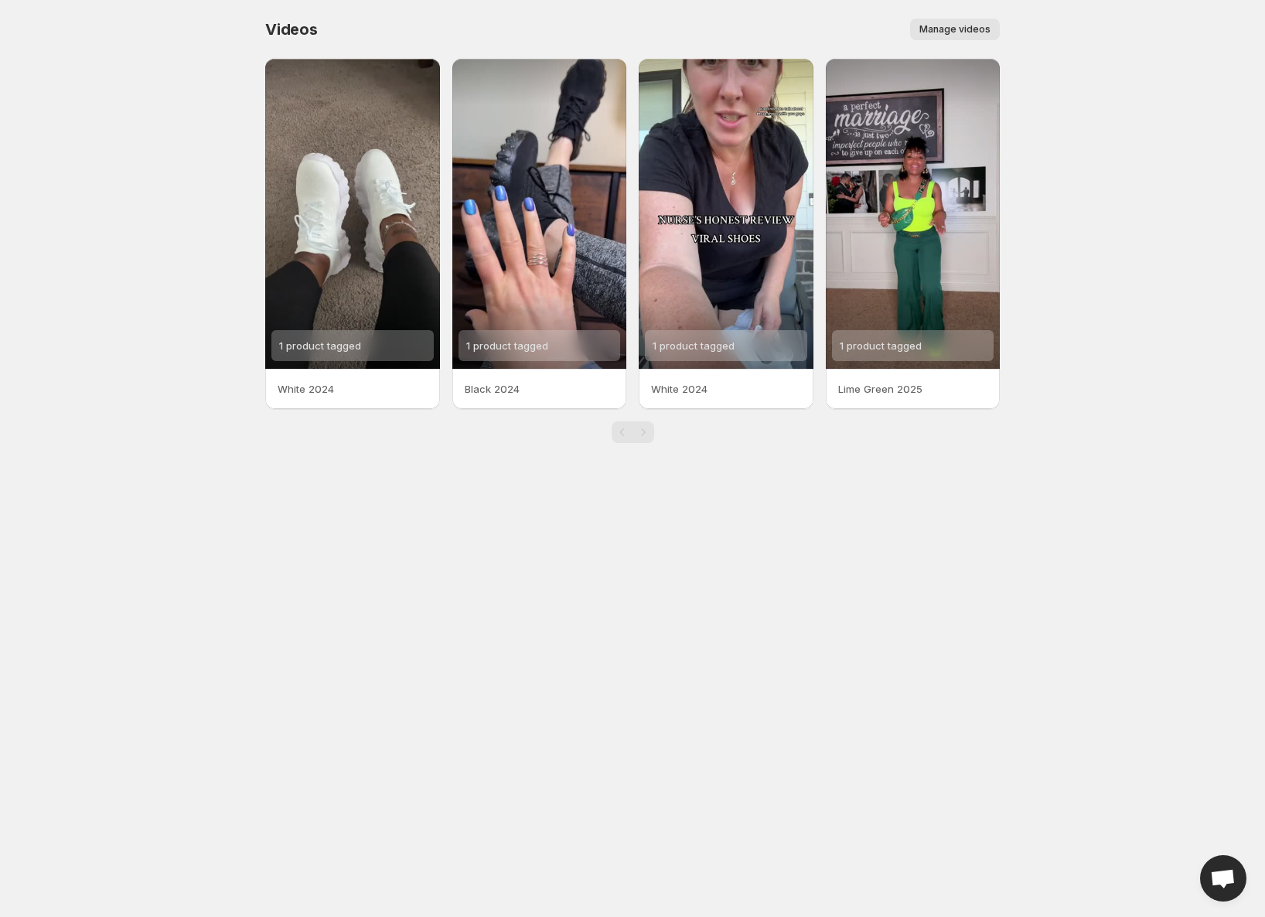
drag, startPoint x: 381, startPoint y: 672, endPoint x: 391, endPoint y: 659, distance: 15.9
click at [381, 670] on body "Home Feeds Videos Subscription Settings Videos. This page is ready Videos Manag…" at bounding box center [632, 458] width 1265 height 917
click at [960, 31] on span "Manage videos" at bounding box center [954, 29] width 71 height 12
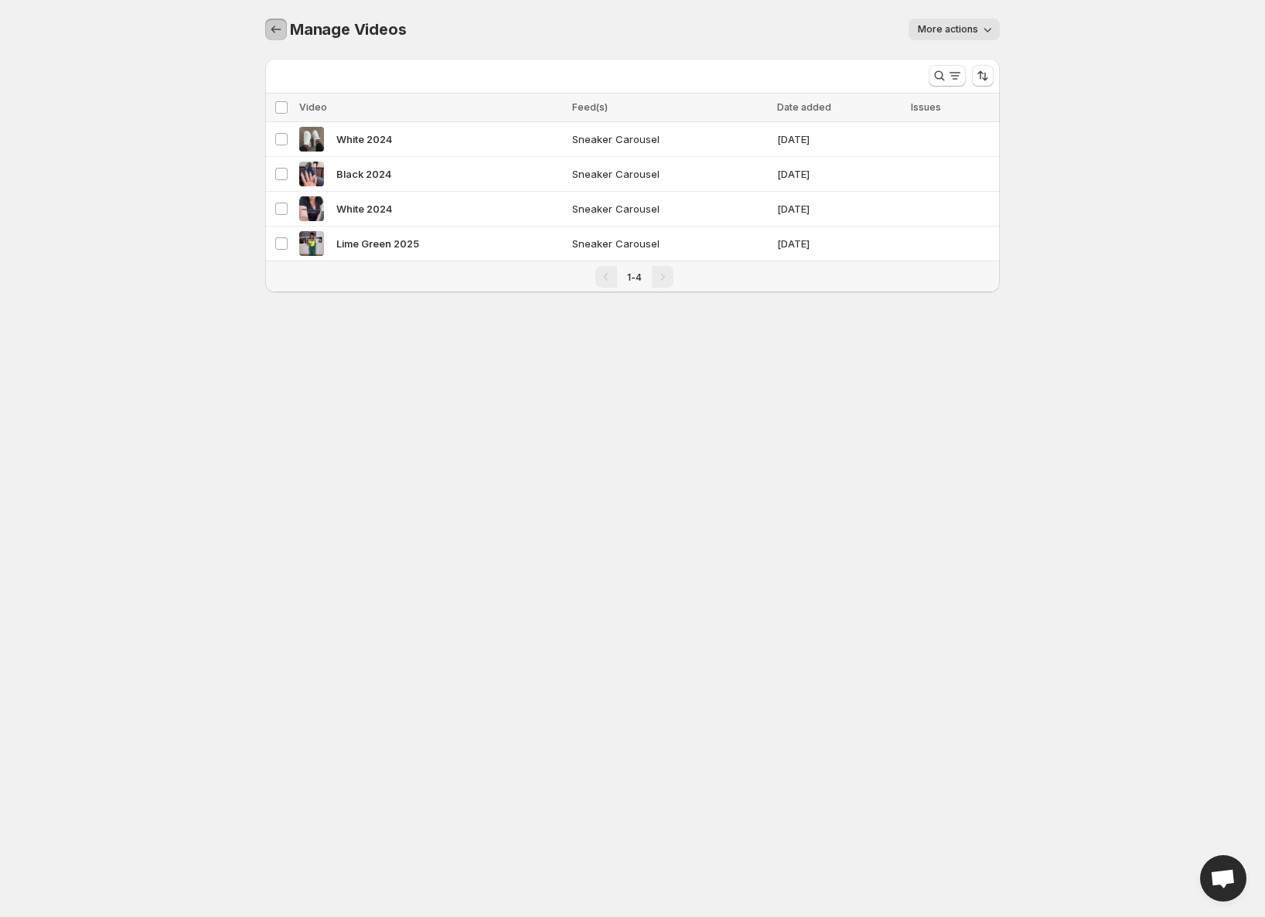
click at [272, 29] on icon "Manage Videos" at bounding box center [276, 30] width 10 height 8
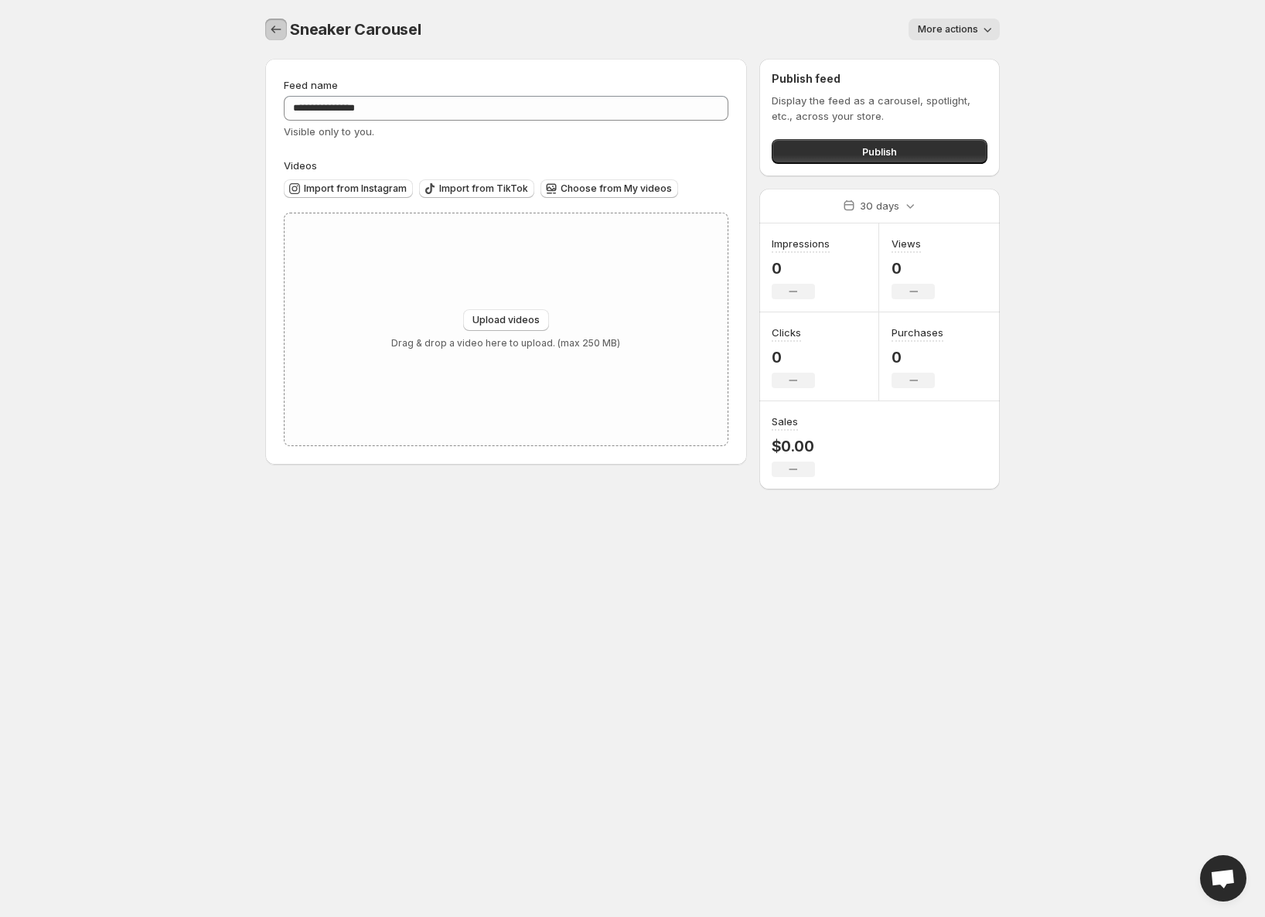
click at [274, 30] on icon "Settings" at bounding box center [275, 29] width 15 height 15
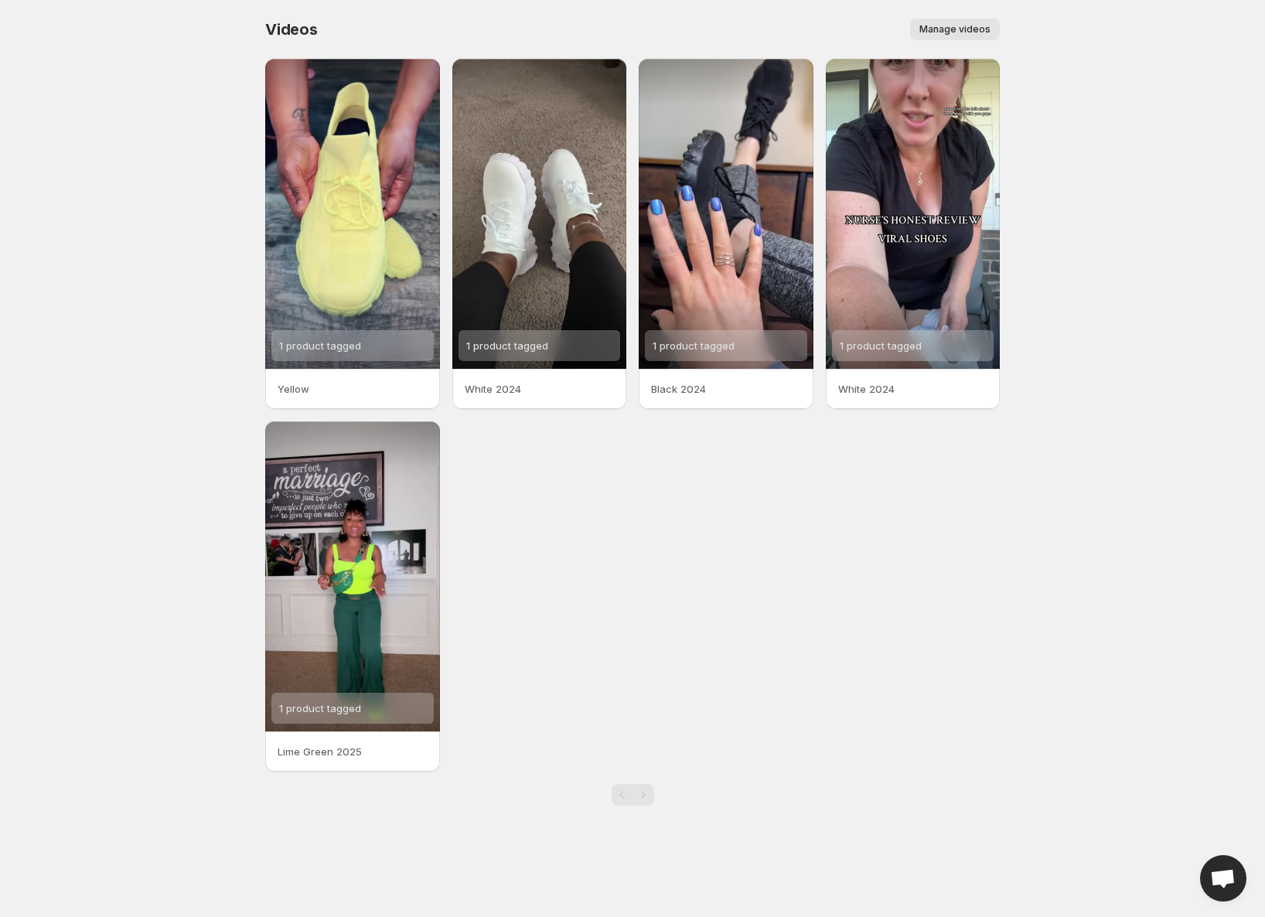
click at [941, 31] on span "Manage videos" at bounding box center [954, 29] width 71 height 12
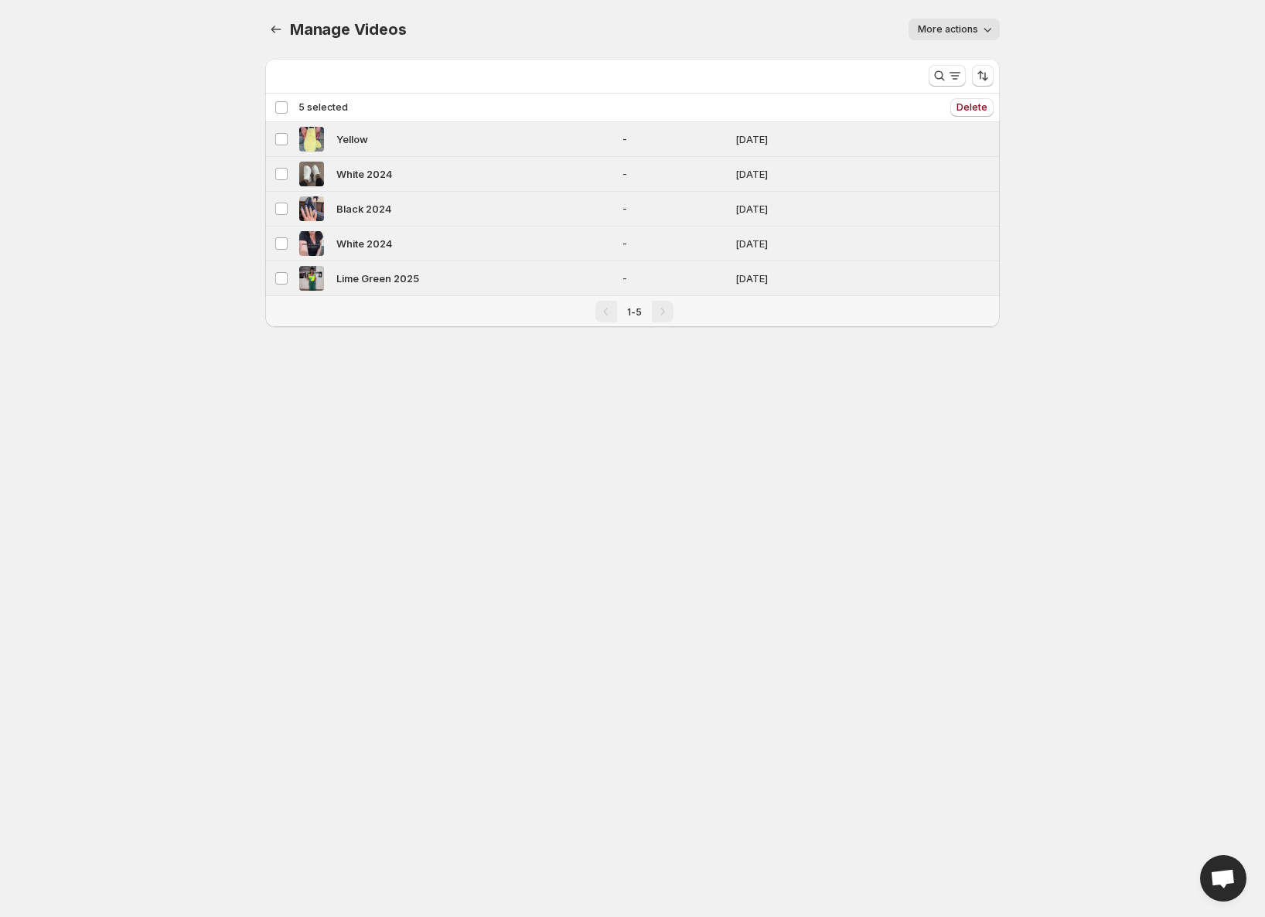
click at [278, 98] on div "Deselect all 5 videos 5 selected" at bounding box center [310, 107] width 73 height 19
click at [278, 101] on div "Deselect all 5 videos 5 selected" at bounding box center [310, 107] width 73 height 14
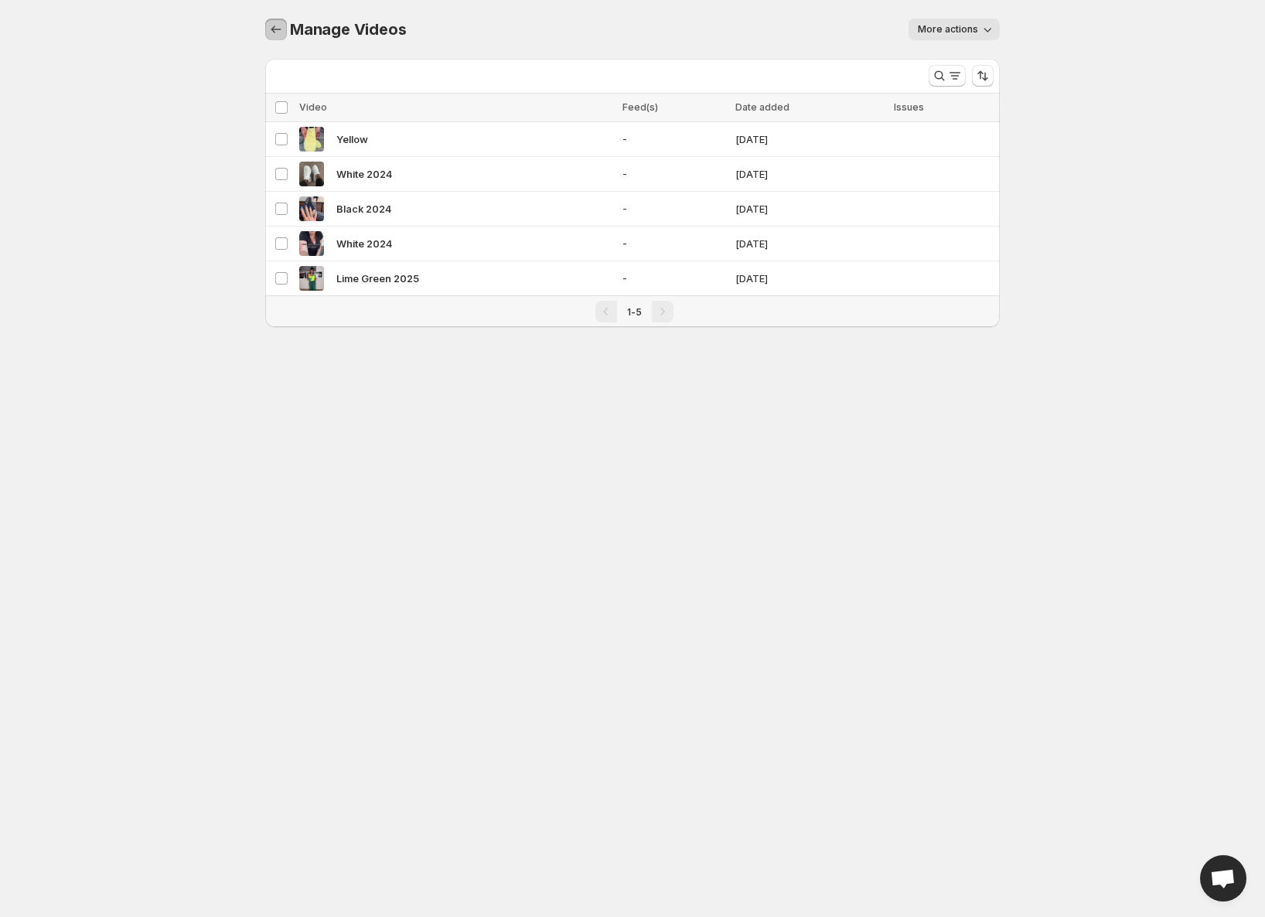
click at [274, 26] on icon "Manage Videos" at bounding box center [275, 29] width 15 height 15
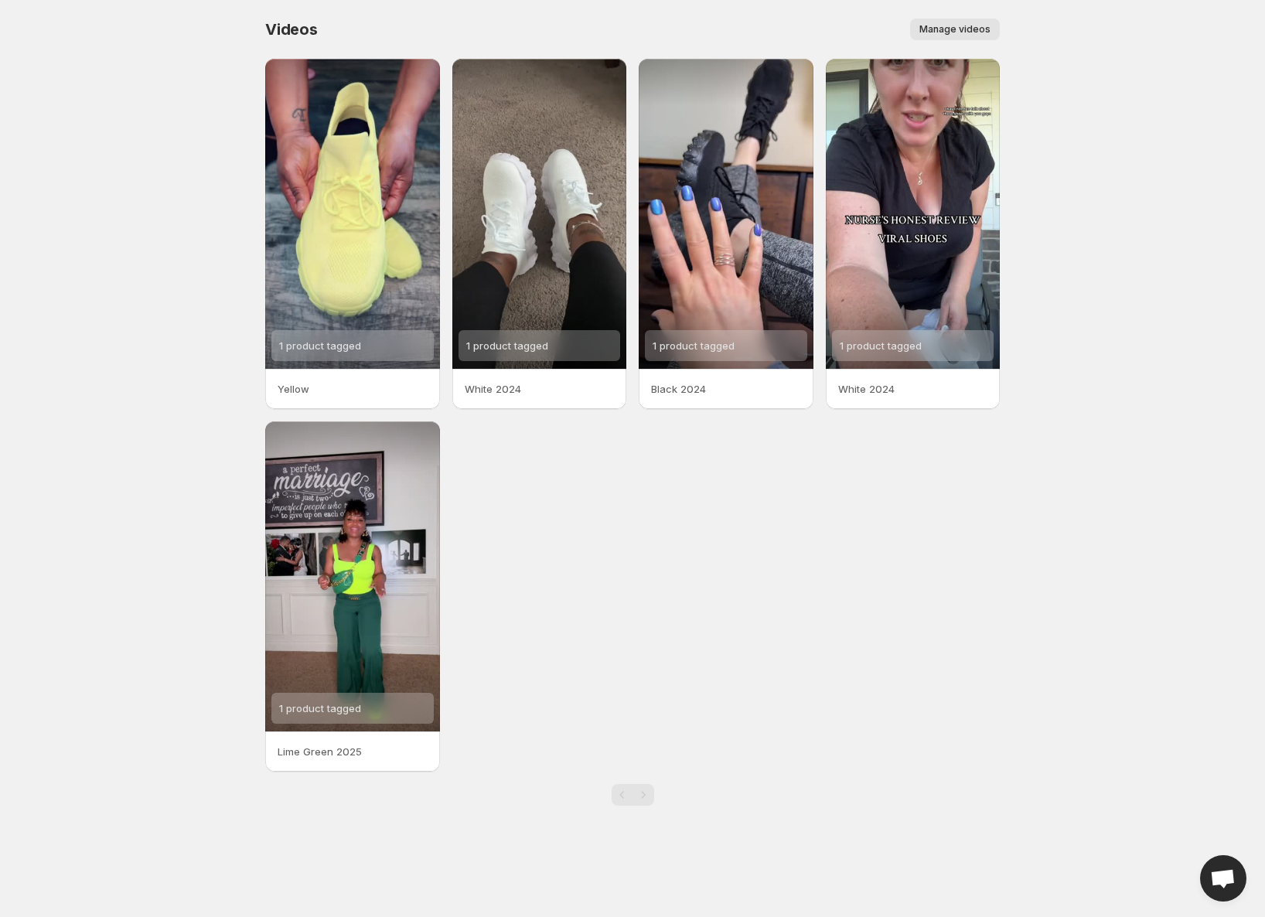
click at [367, 387] on p "Yellow" at bounding box center [353, 388] width 150 height 15
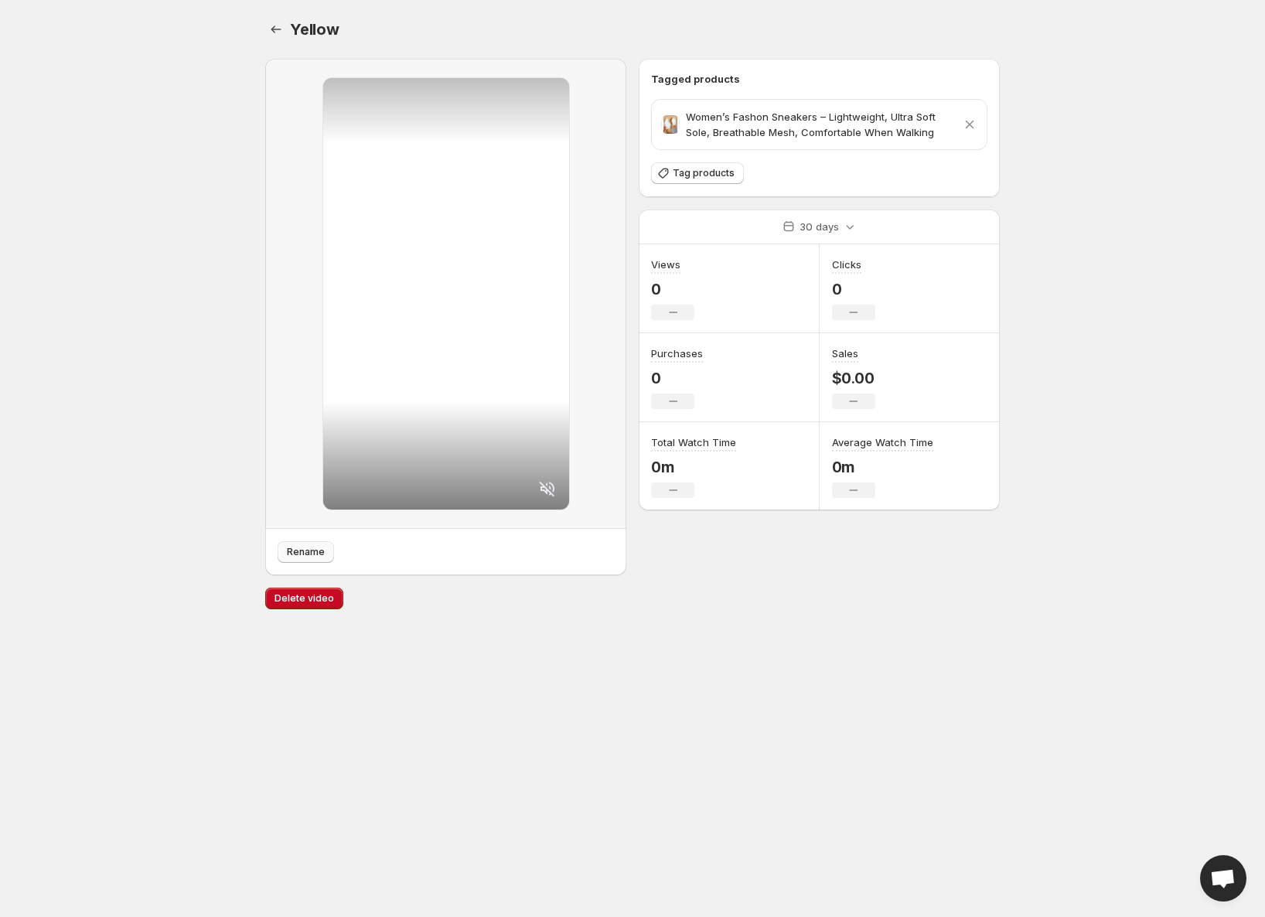
click at [314, 552] on span "Rename" at bounding box center [306, 552] width 38 height 12
click at [273, 26] on icon "Settings" at bounding box center [275, 29] width 15 height 15
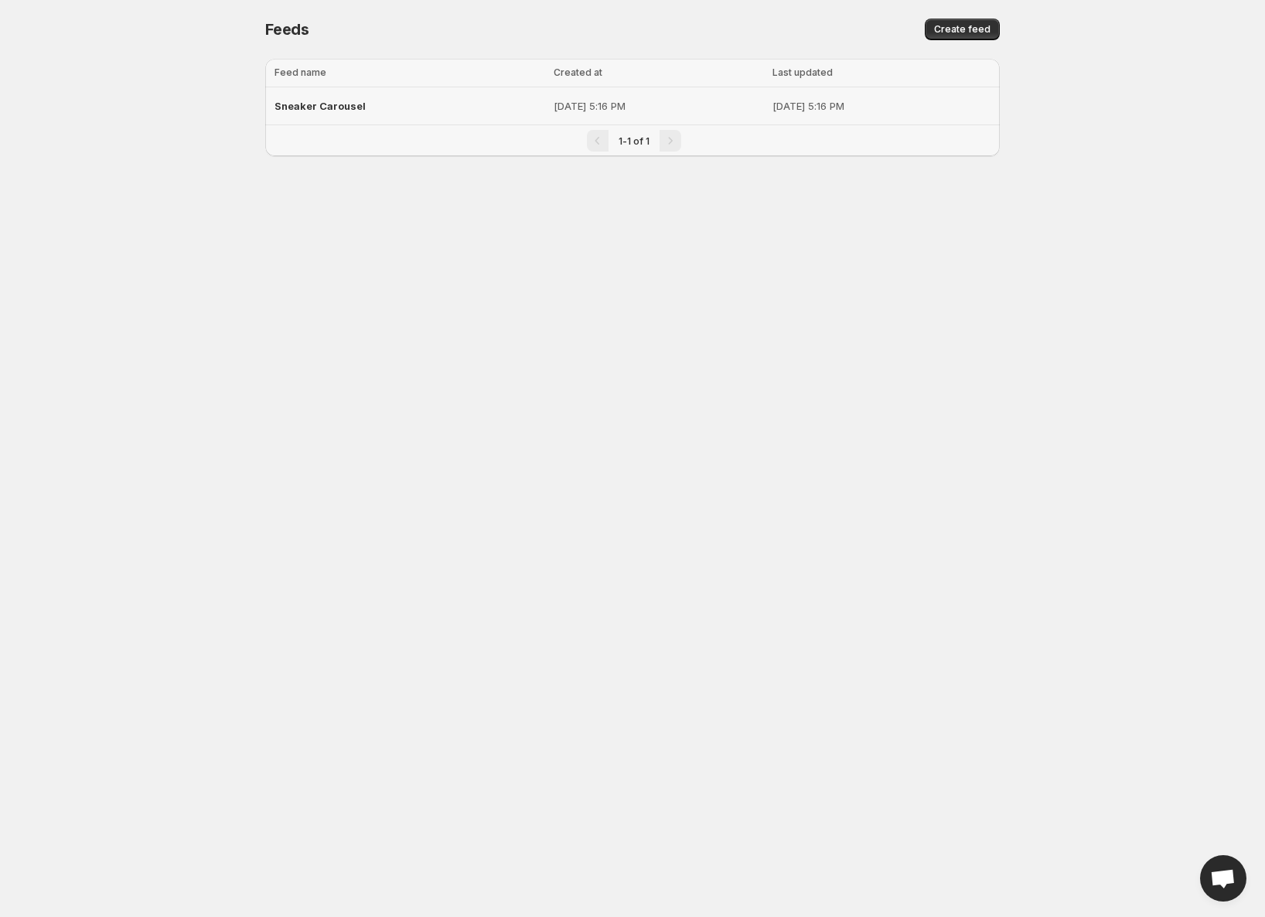
click at [338, 107] on span "Sneaker Carousel" at bounding box center [319, 106] width 91 height 12
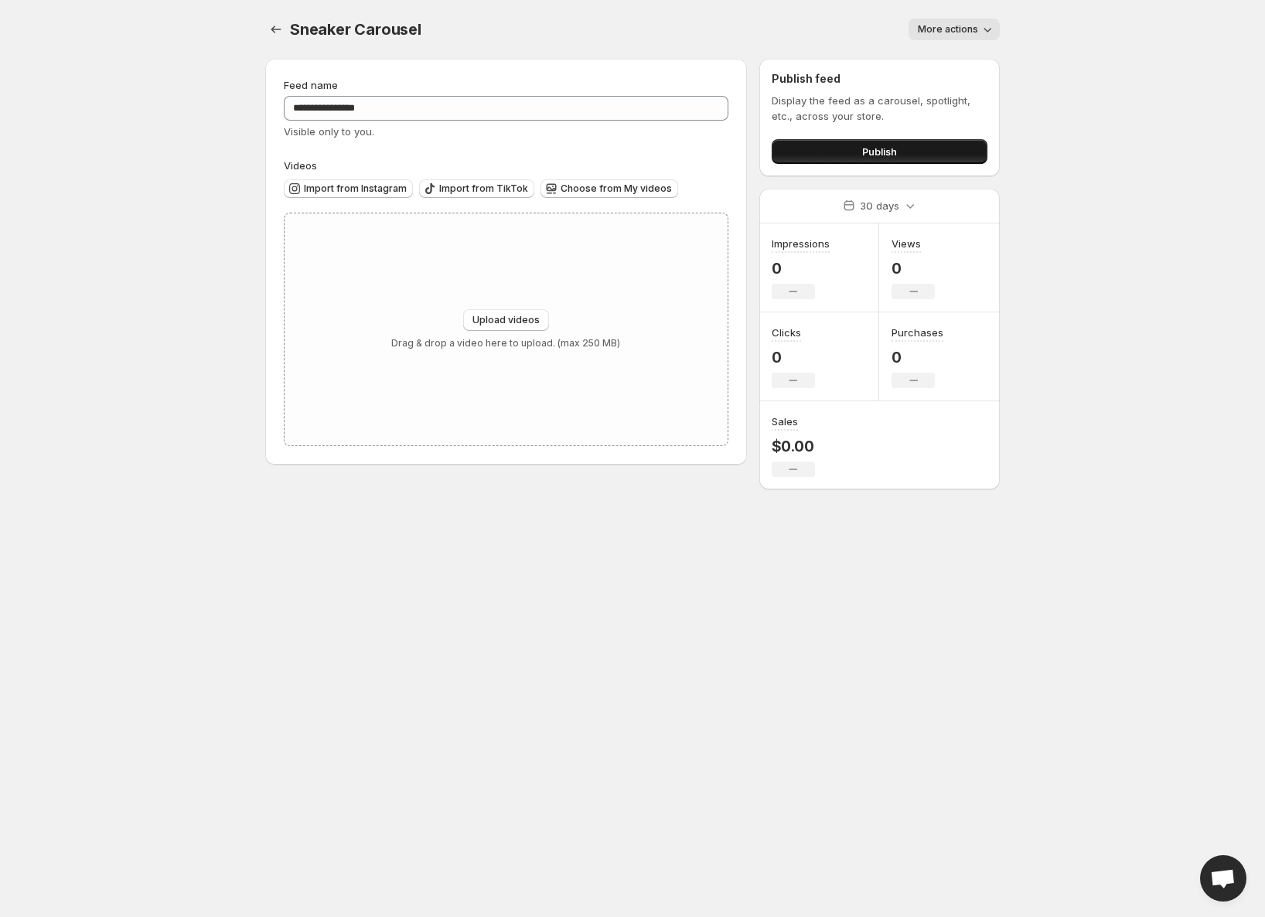
click at [852, 146] on button "Publish" at bounding box center [879, 151] width 216 height 25
click at [955, 32] on span "More actions" at bounding box center [948, 29] width 60 height 12
click at [273, 28] on icon "Settings" at bounding box center [275, 29] width 15 height 15
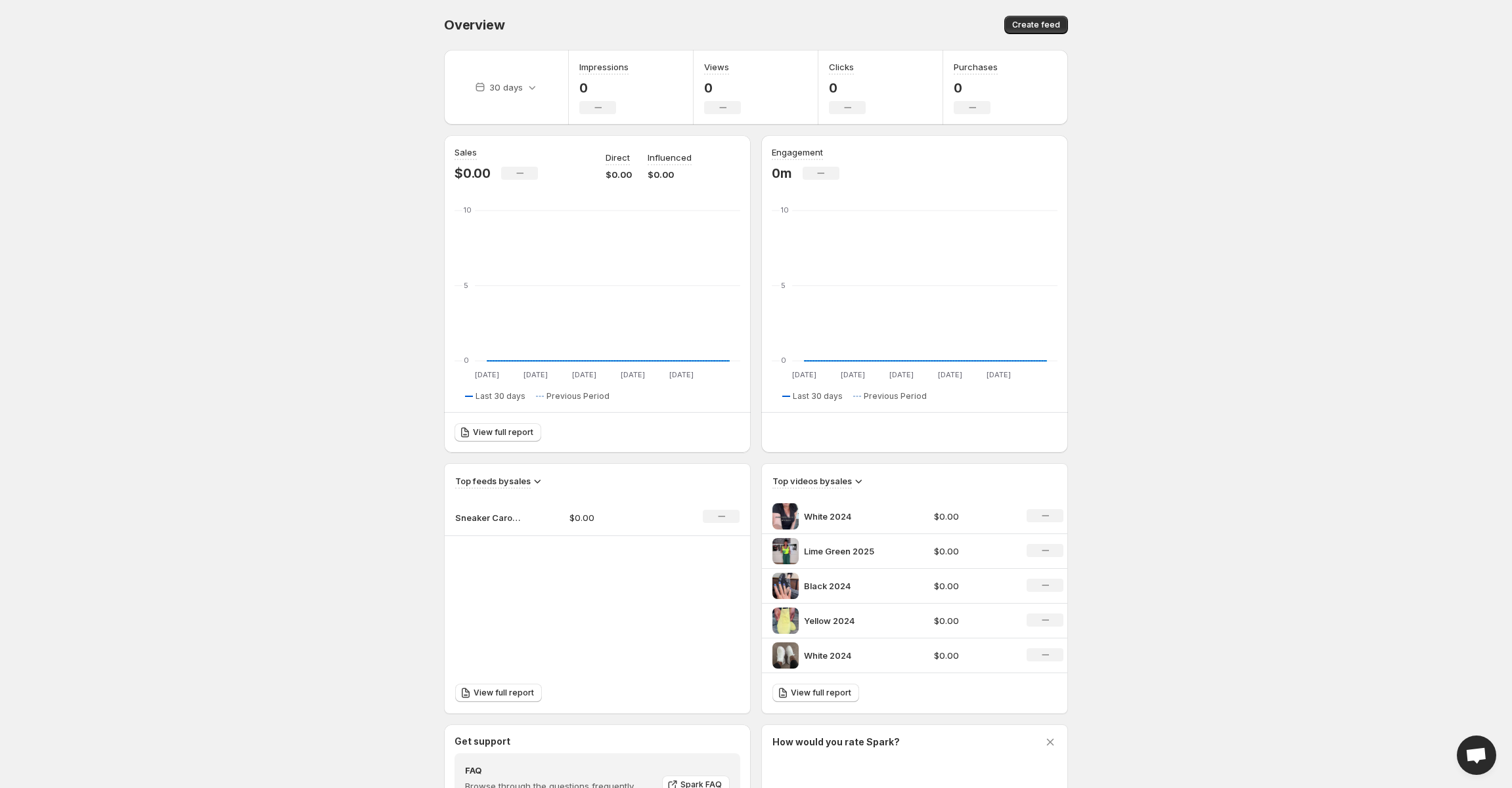
click at [1052, 516] on div "No change" at bounding box center [1044, 515] width 37 height 13
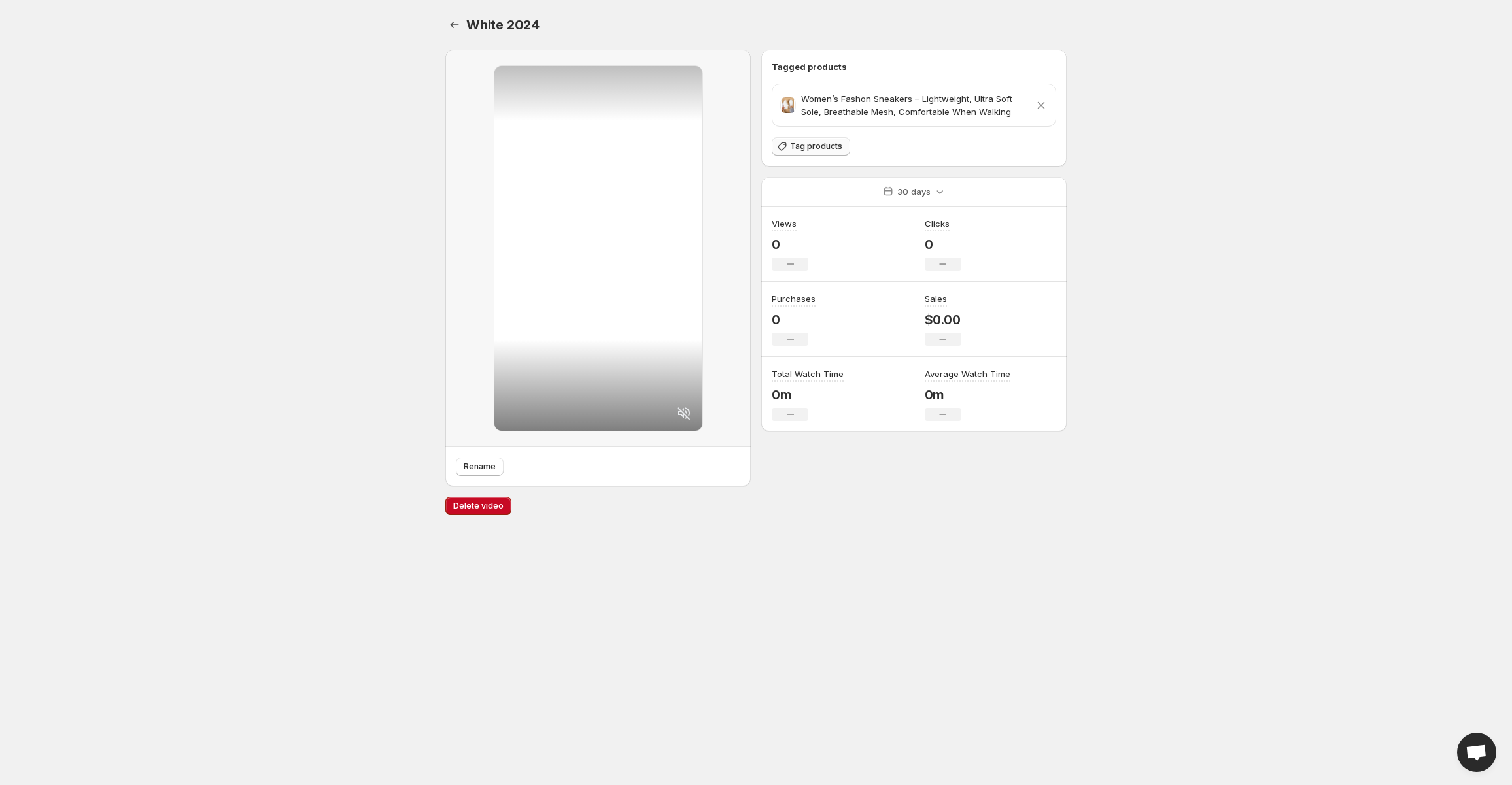
click at [815, 150] on span "Tag products" at bounding box center [816, 146] width 52 height 10
click at [456, 27] on icon "Settings" at bounding box center [454, 25] width 13 height 13
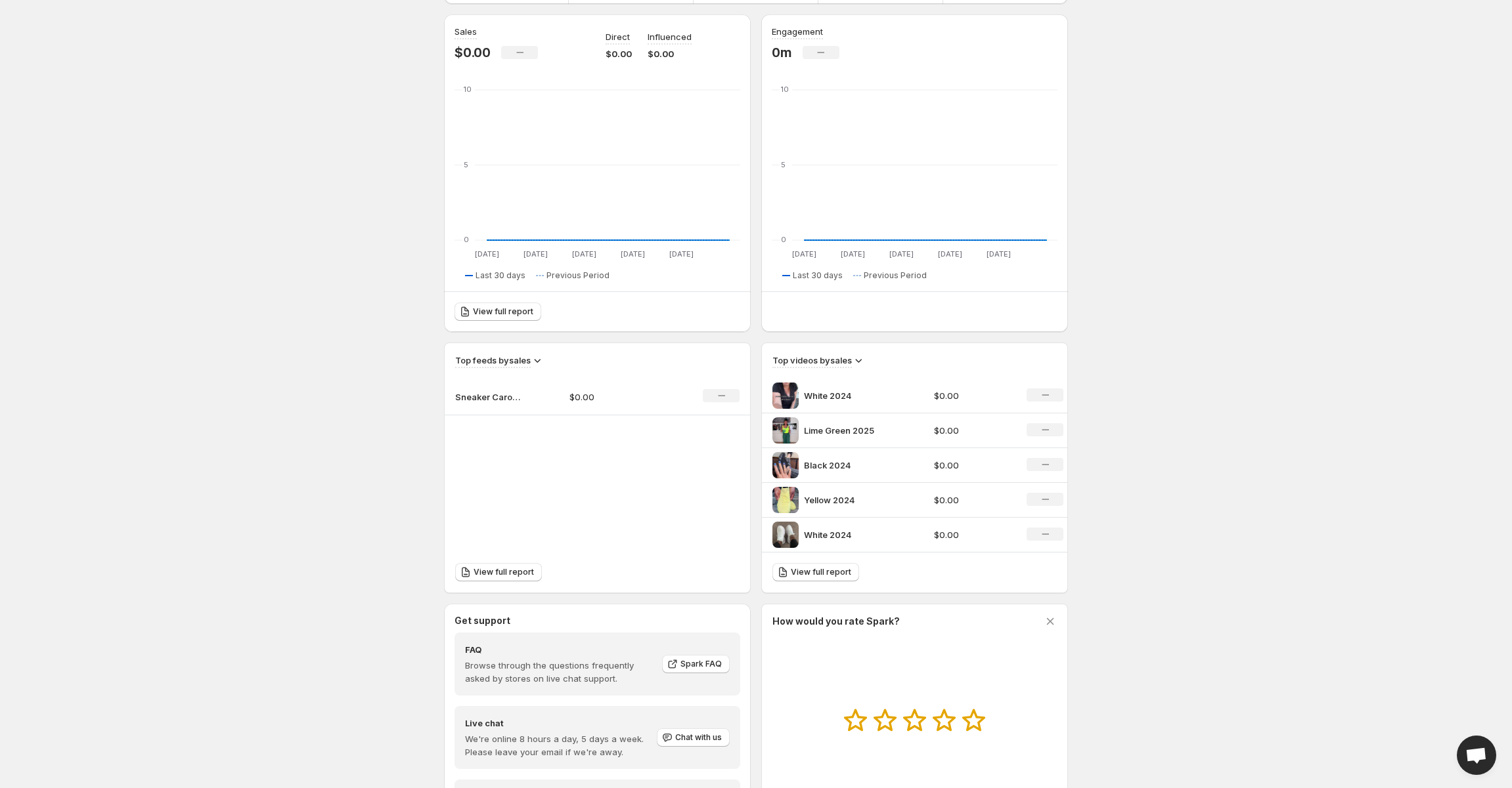
scroll to position [132, 0]
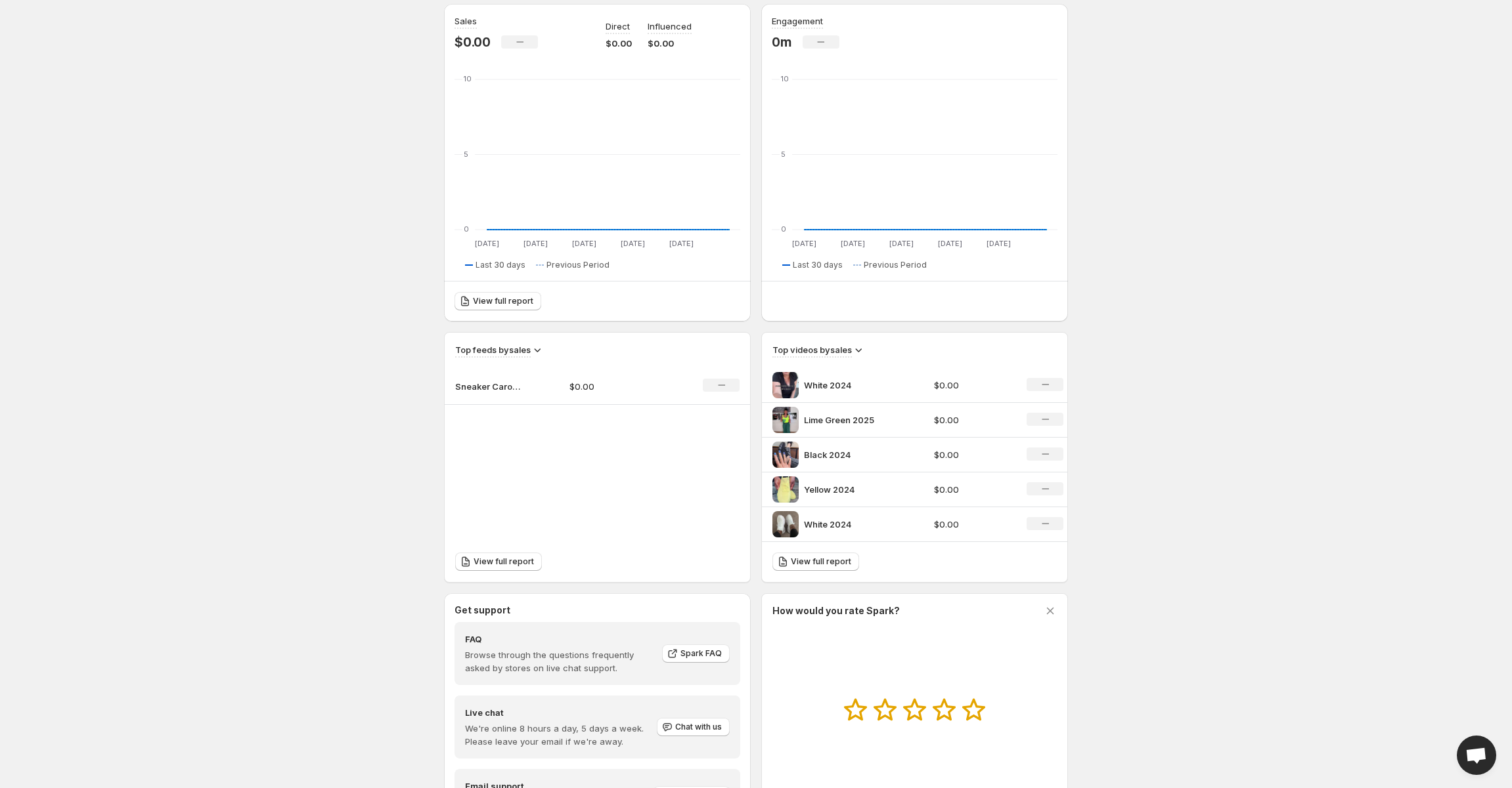
click at [862, 352] on icon at bounding box center [858, 349] width 13 height 13
click at [904, 328] on div "30 days Impressions 0 No change Views 0 No change Clicks 0 No change Purchases …" at bounding box center [750, 391] width 635 height 966
click at [540, 349] on icon at bounding box center [538, 350] width 7 height 4
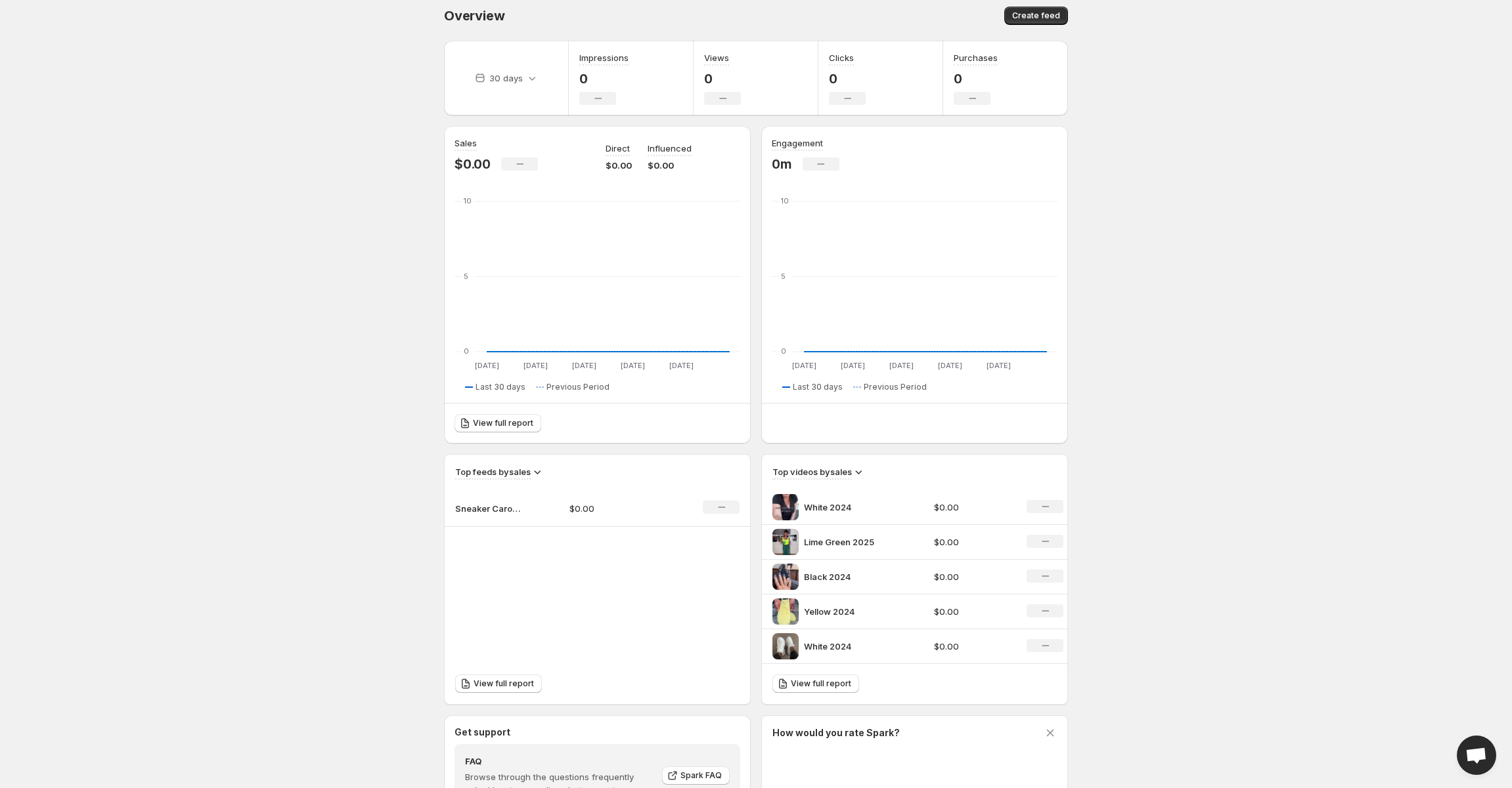
scroll to position [197, 0]
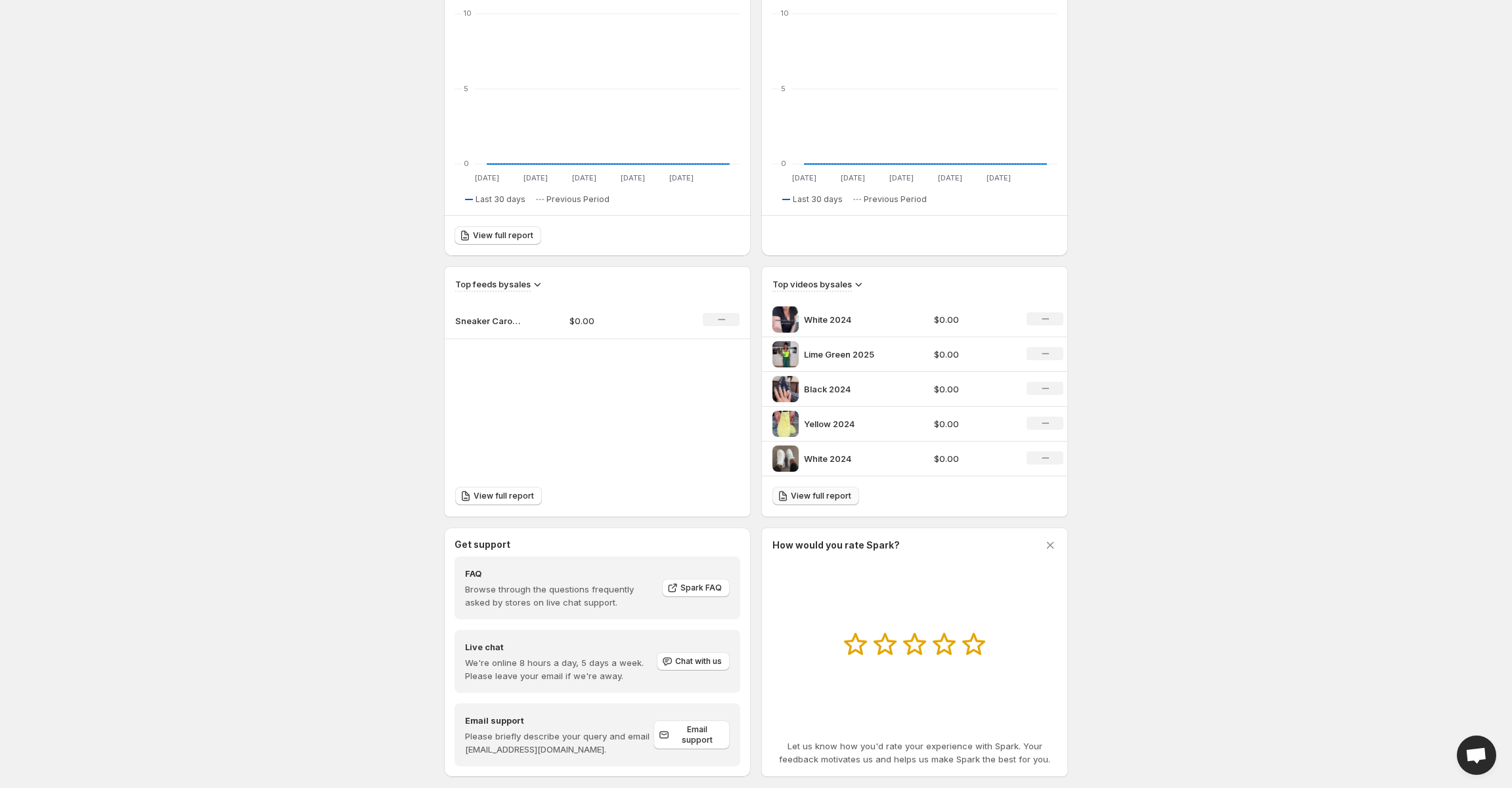
click at [815, 498] on span "View full report" at bounding box center [821, 496] width 60 height 10
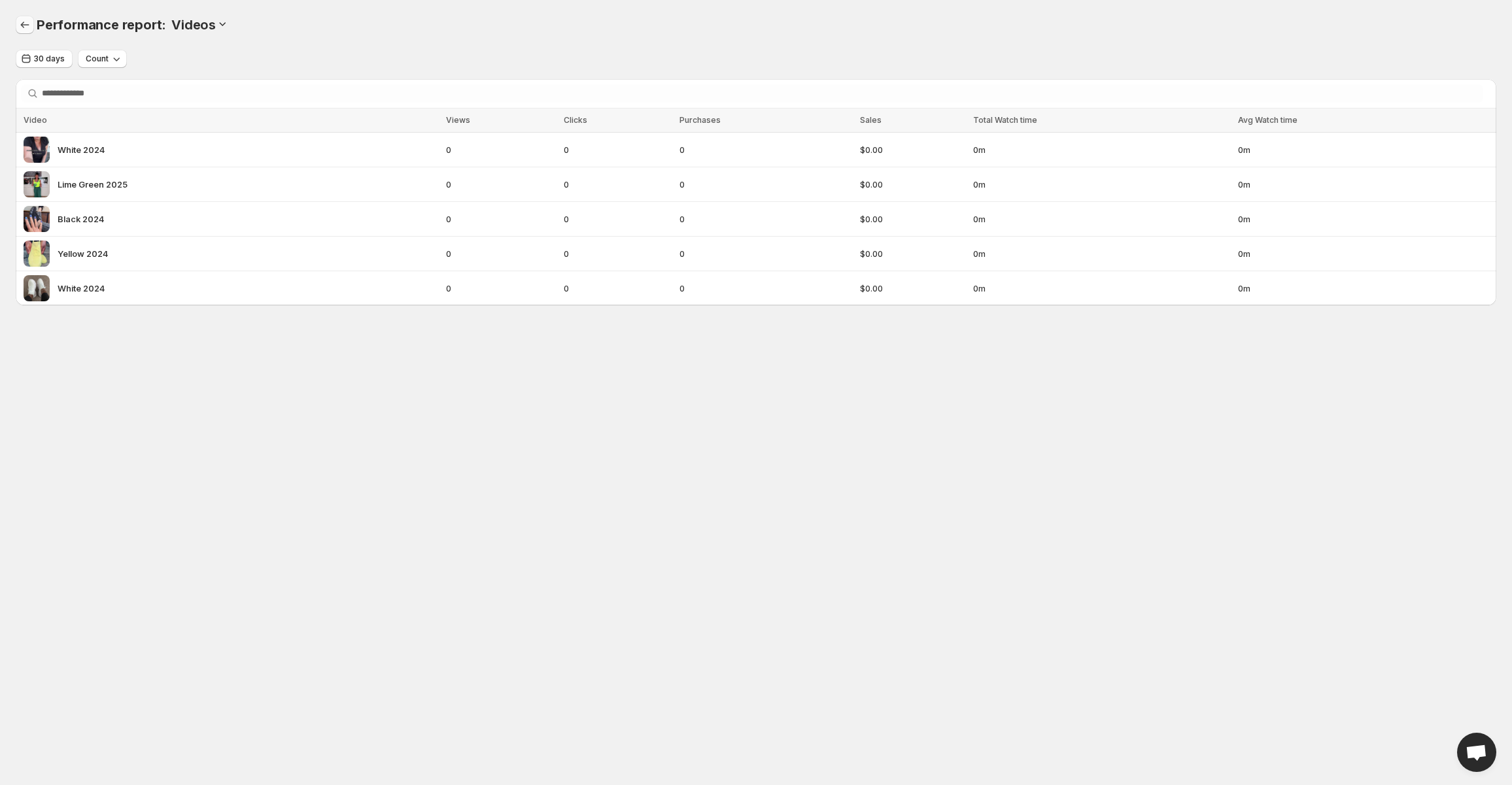
click at [27, 30] on icon "Performance report" at bounding box center [25, 25] width 13 height 13
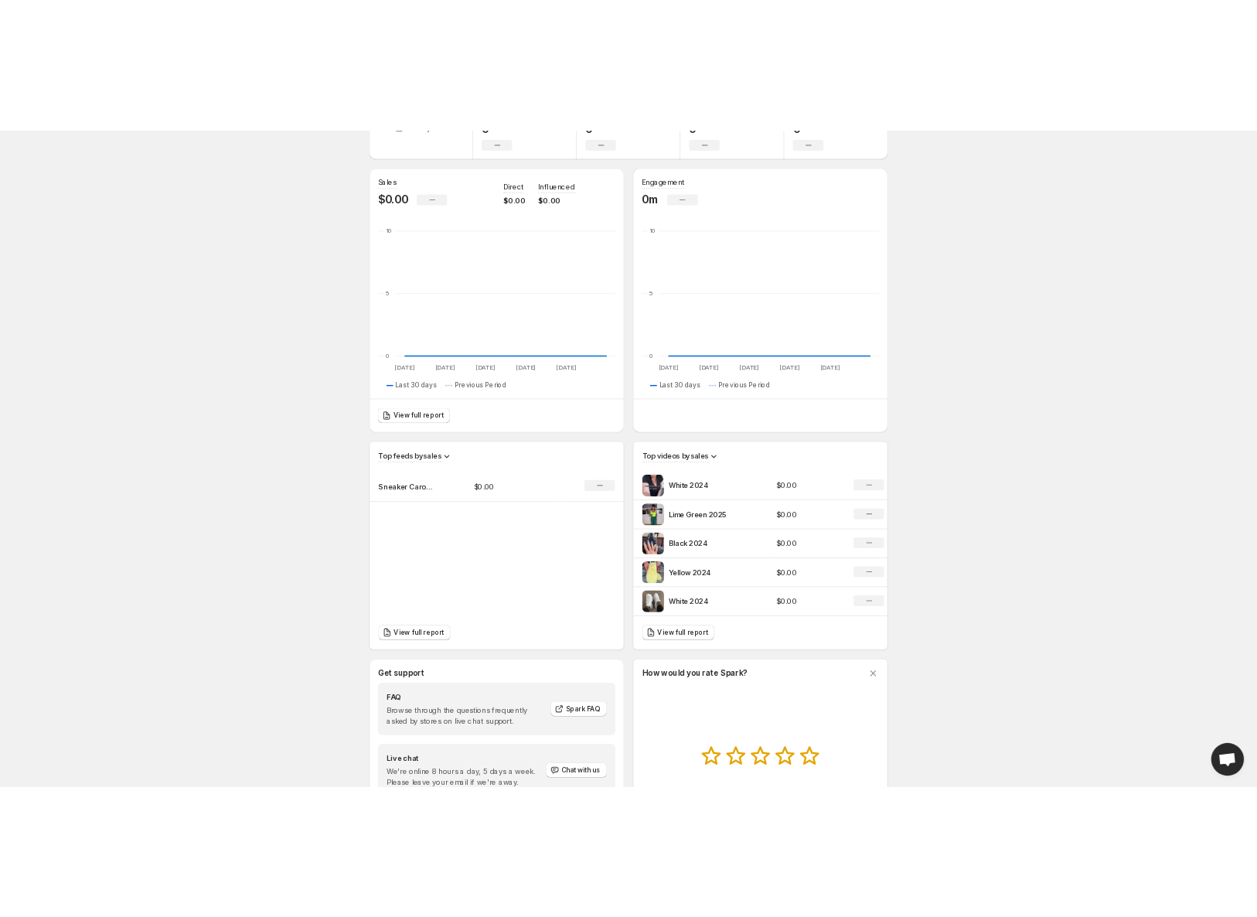
scroll to position [256, 0]
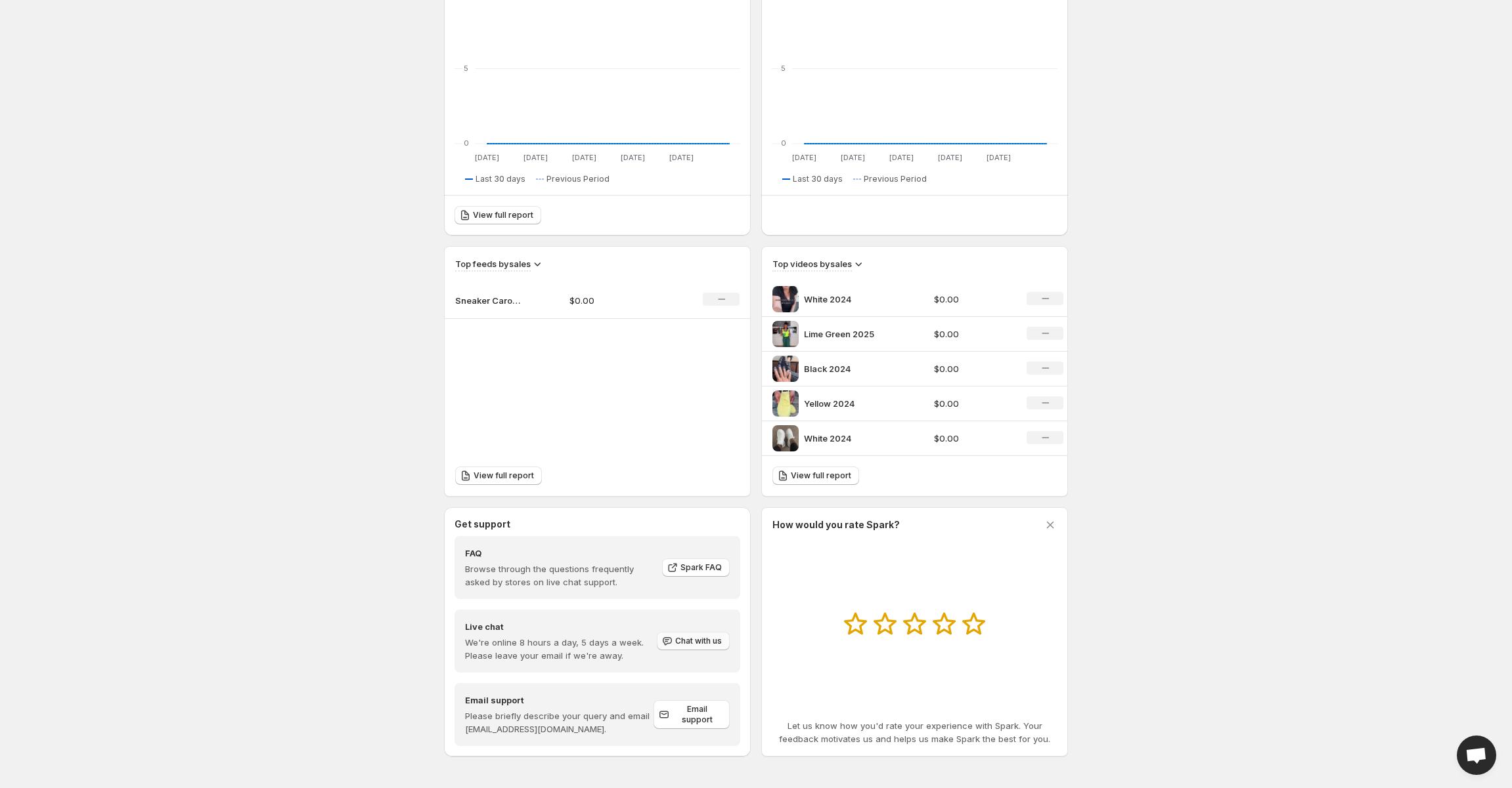
click at [688, 640] on span "Chat with us" at bounding box center [698, 641] width 47 height 10
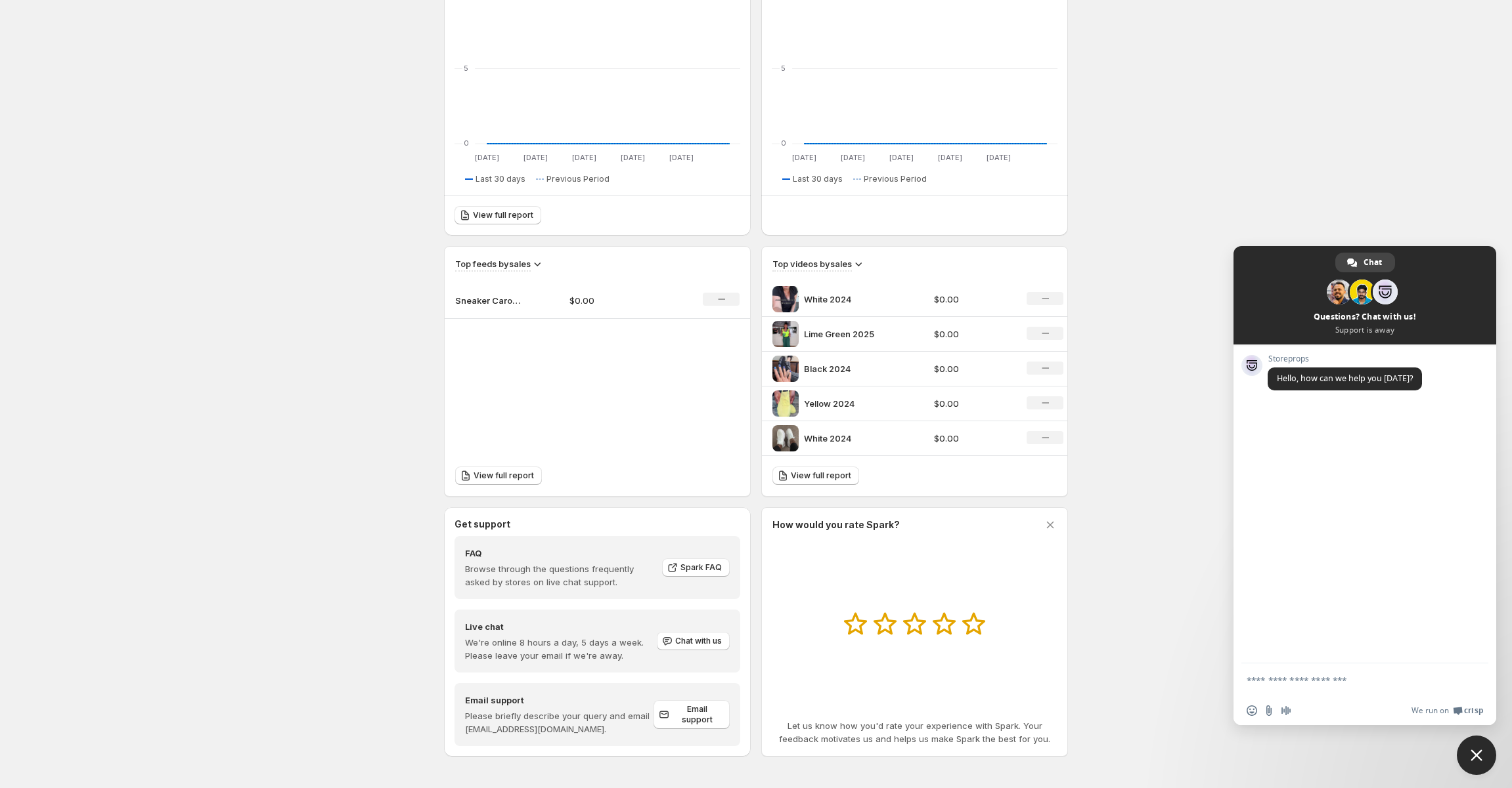
click at [1291, 682] on textarea "Compose your message..." at bounding box center [1351, 680] width 210 height 33
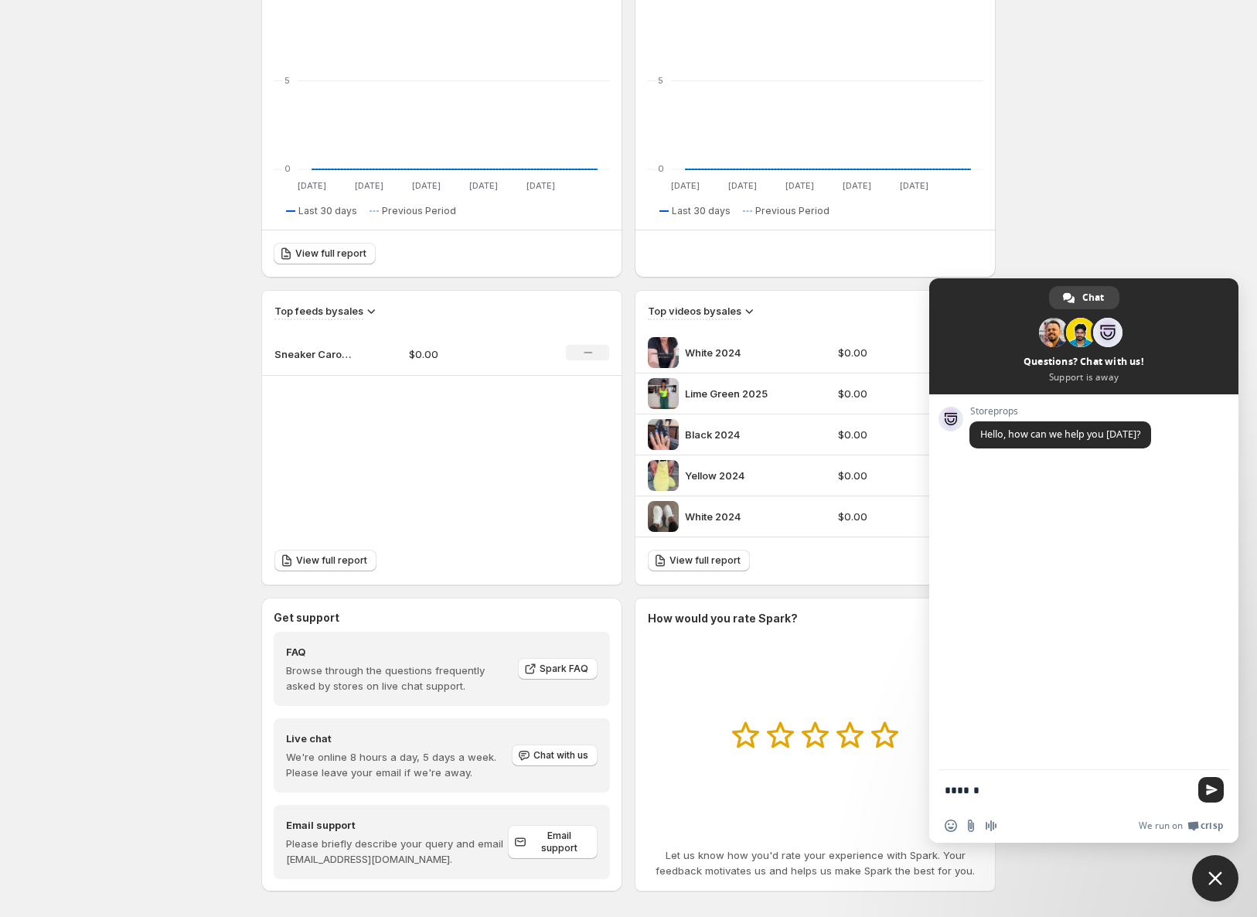
drag, startPoint x: 997, startPoint y: 792, endPoint x: 938, endPoint y: 792, distance: 58.7
click at [938, 792] on div "******" at bounding box center [1083, 789] width 309 height 39
paste textarea "**********"
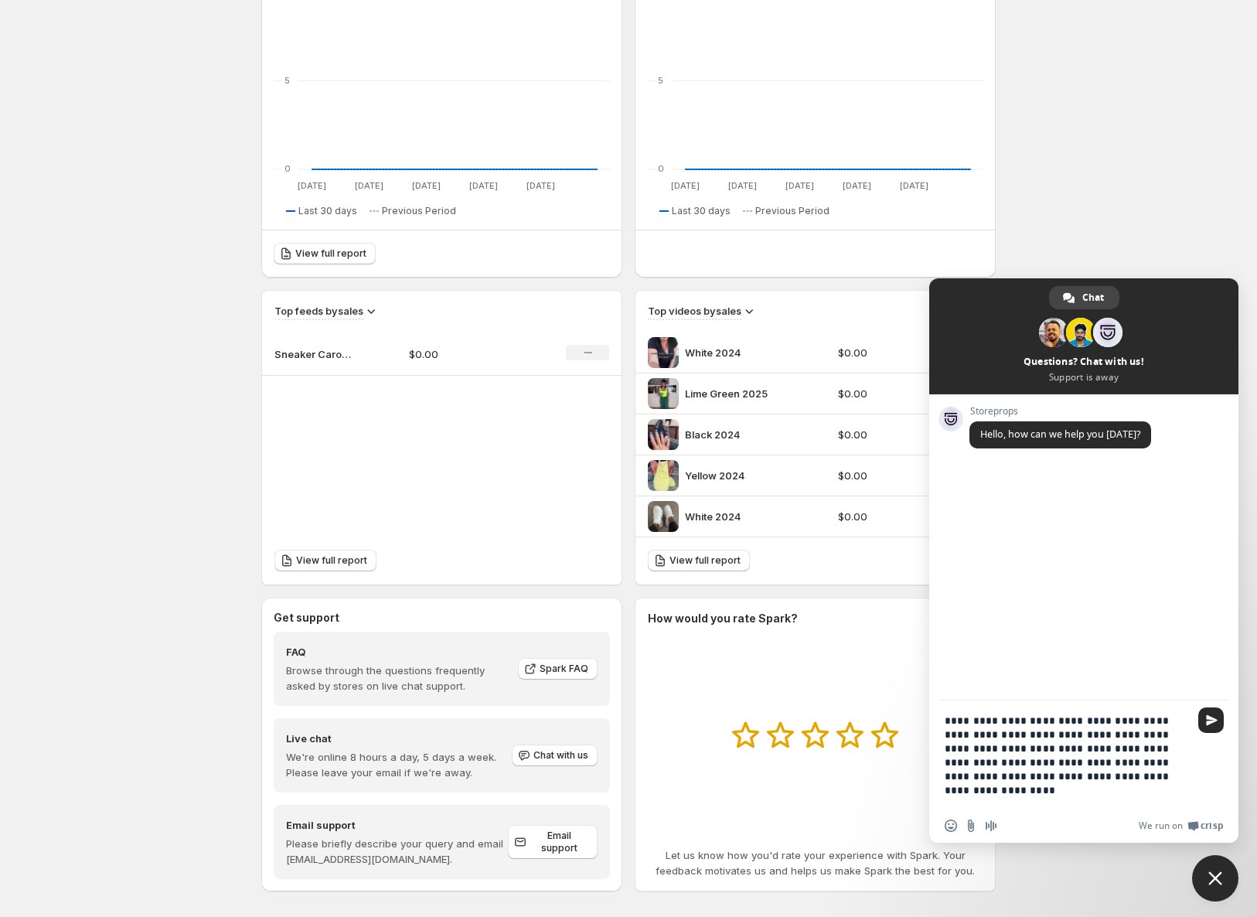
scroll to position [0, 0]
type textarea "**********"
click at [967, 829] on input "Send a file" at bounding box center [971, 825] width 12 height 12
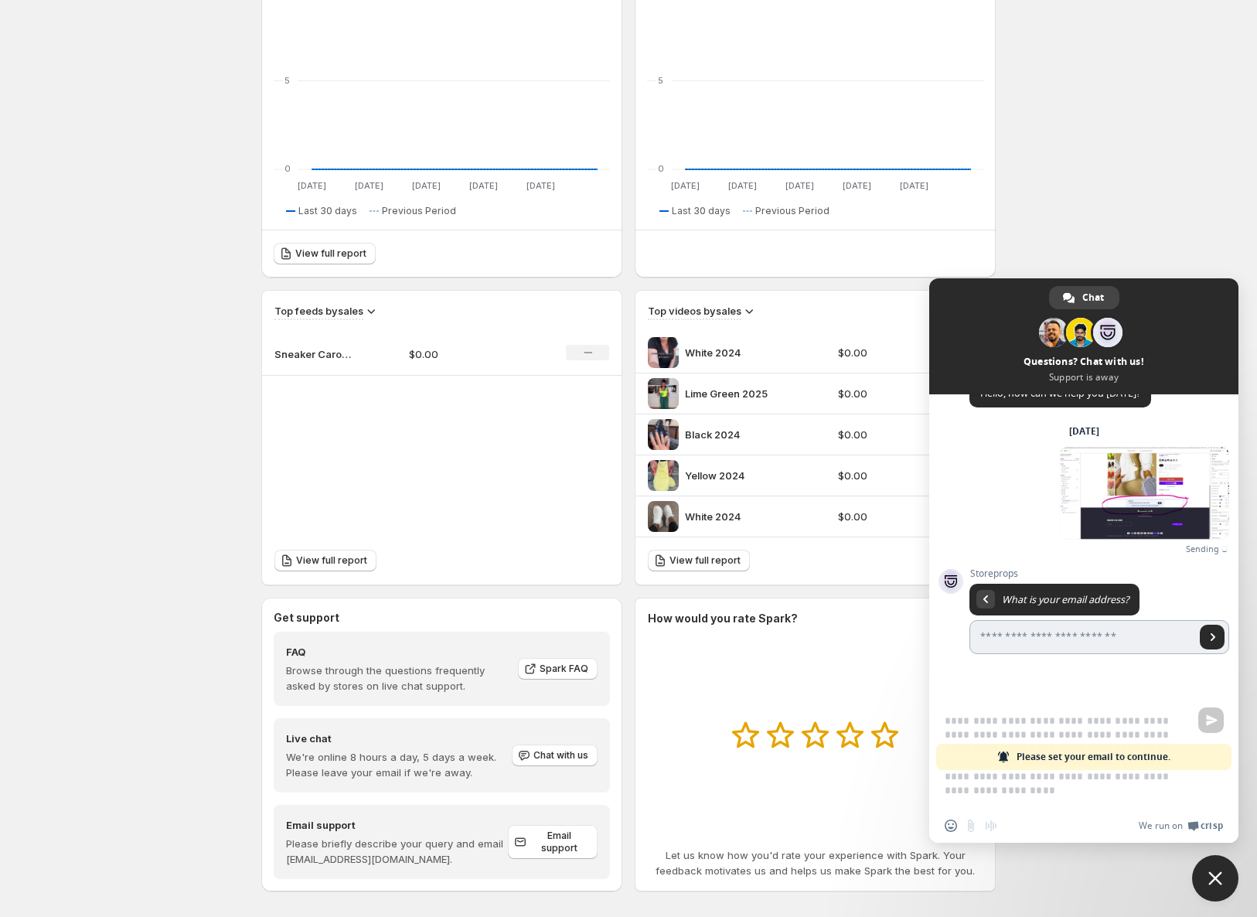
scroll to position [23, 0]
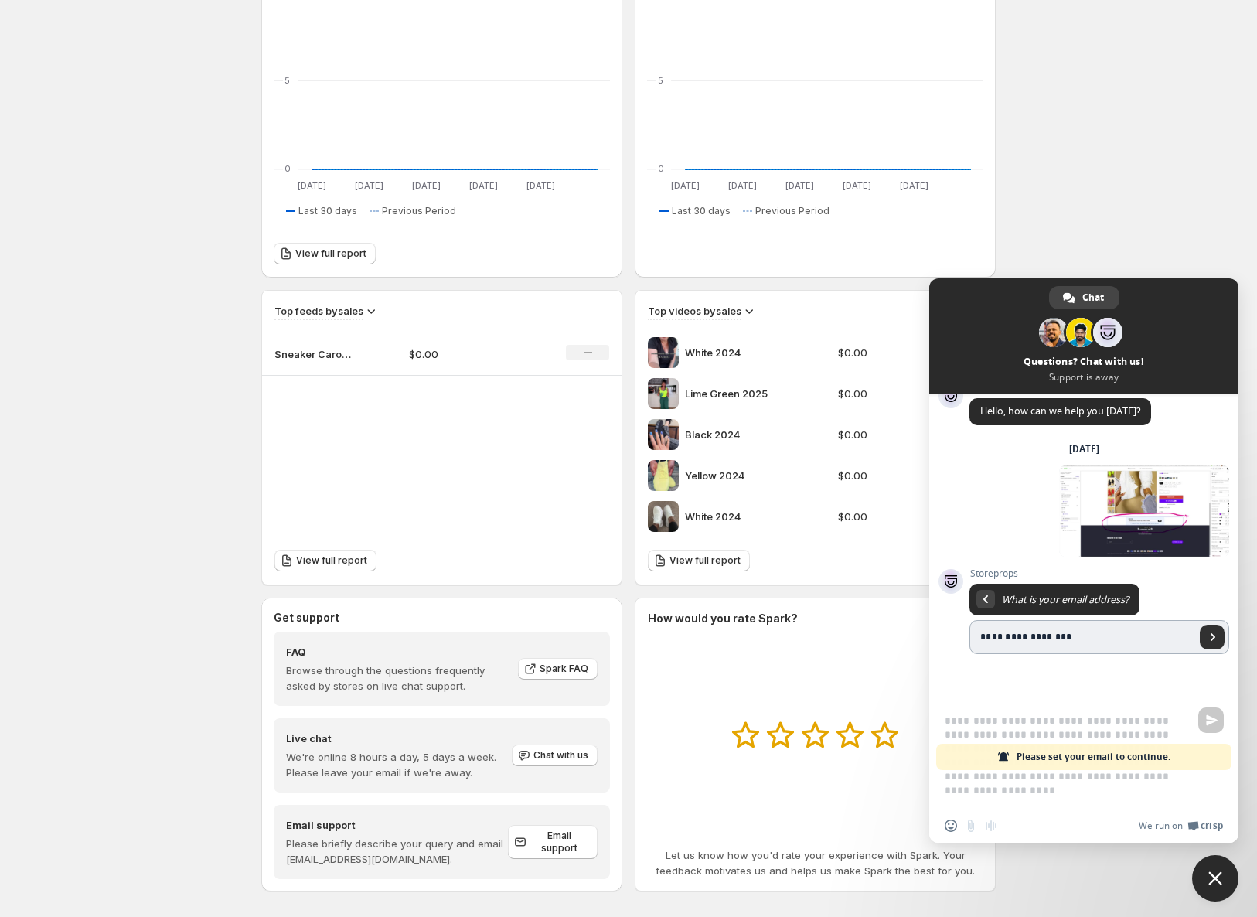
type input "**********"
click at [1205, 639] on link "Send" at bounding box center [1212, 637] width 25 height 25
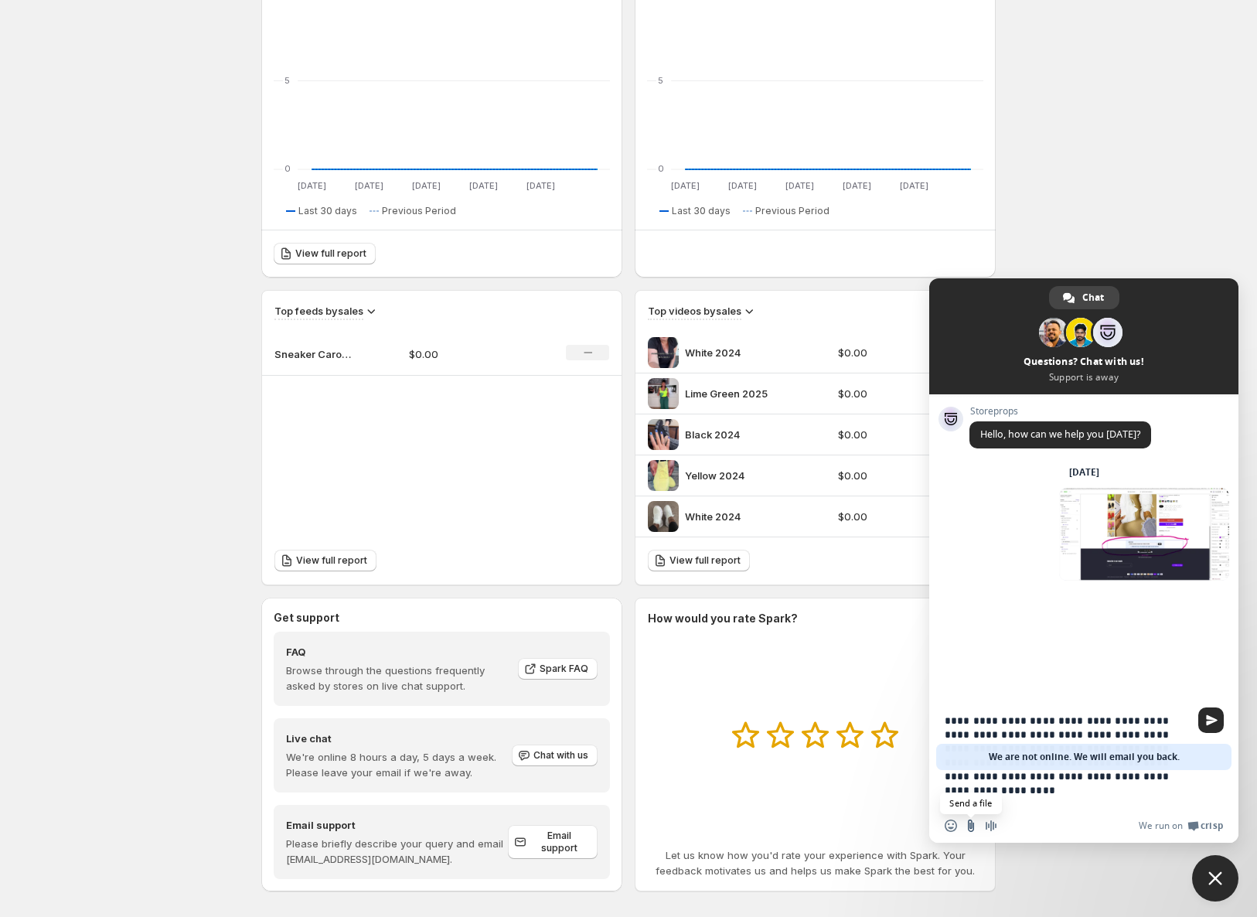
click at [972, 824] on input "Send a file" at bounding box center [971, 825] width 12 height 12
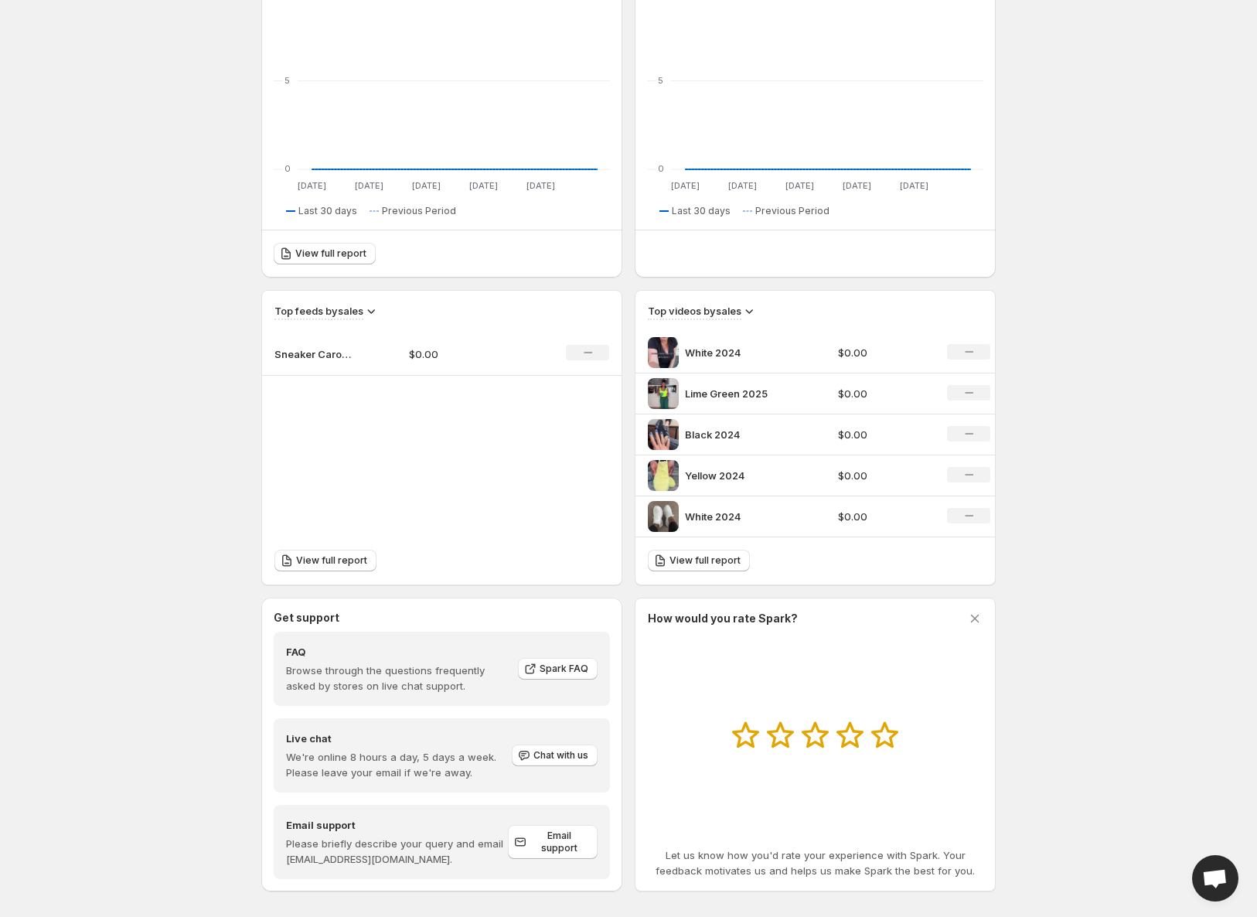
scroll to position [39, 0]
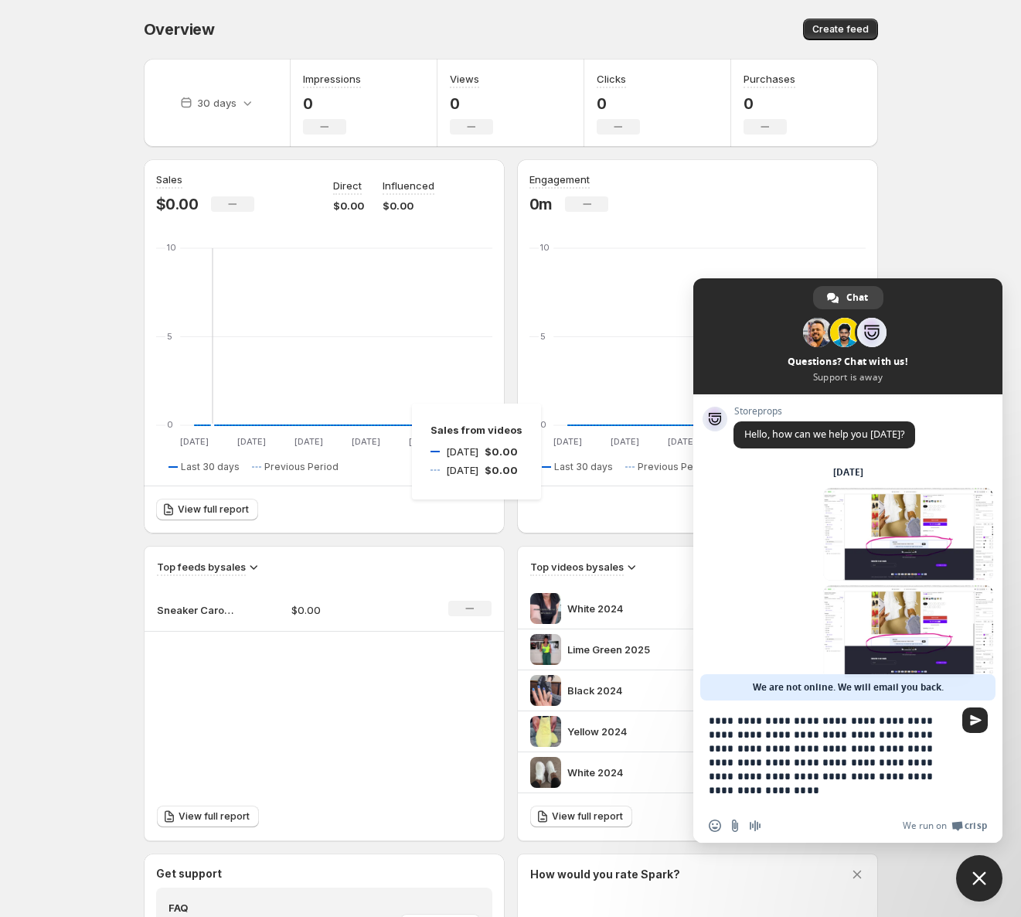
scroll to position [21, 0]
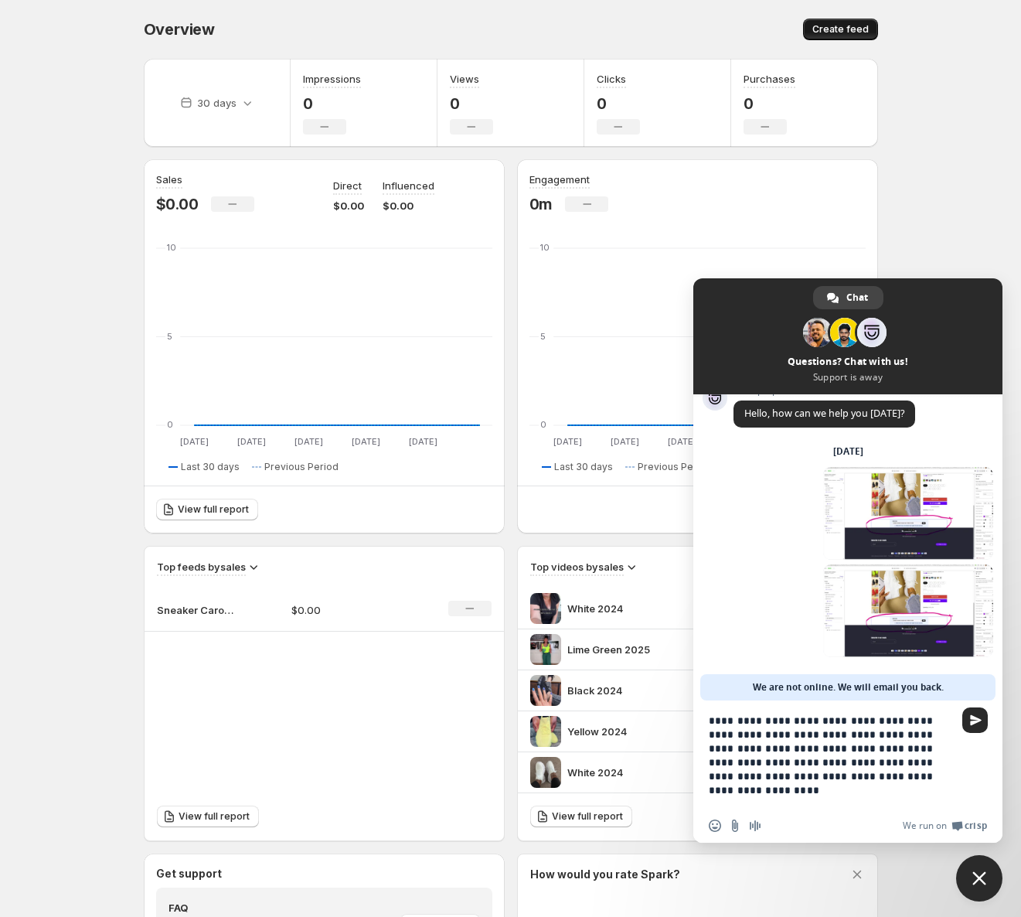
click at [831, 28] on span "Create feed" at bounding box center [840, 29] width 56 height 12
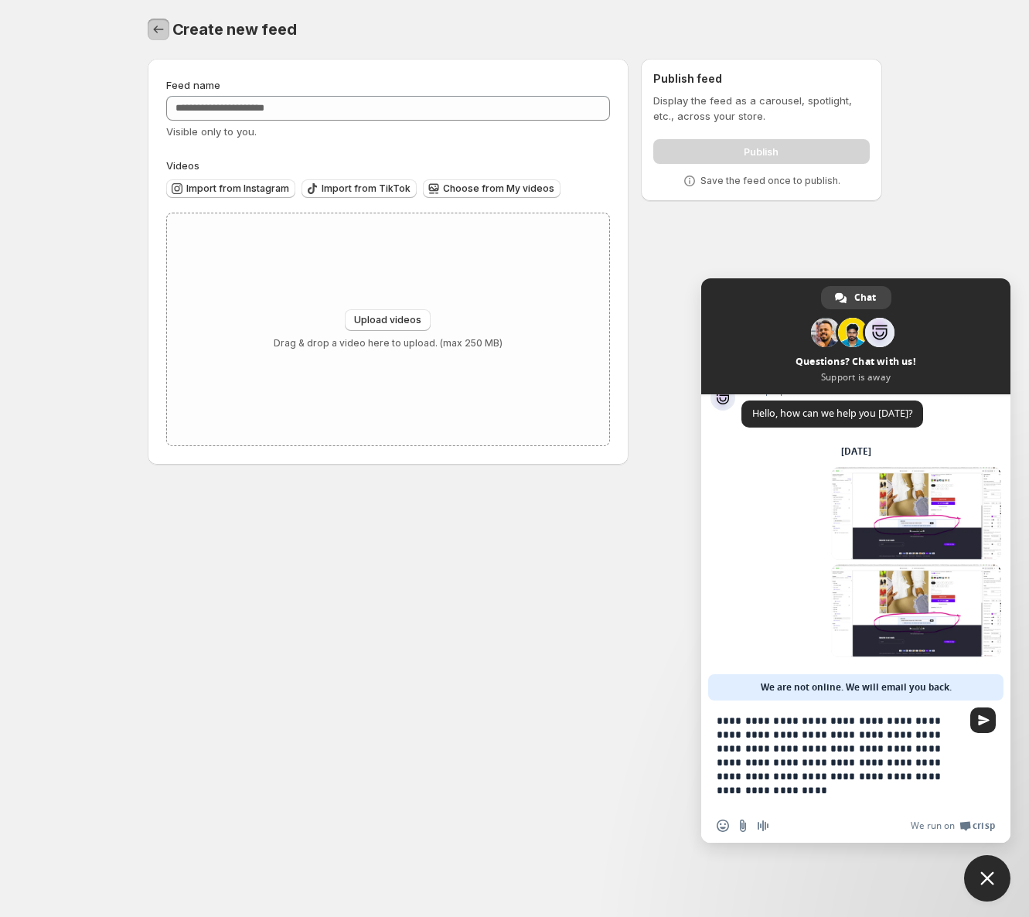
click at [155, 26] on icon "Settings" at bounding box center [158, 29] width 15 height 15
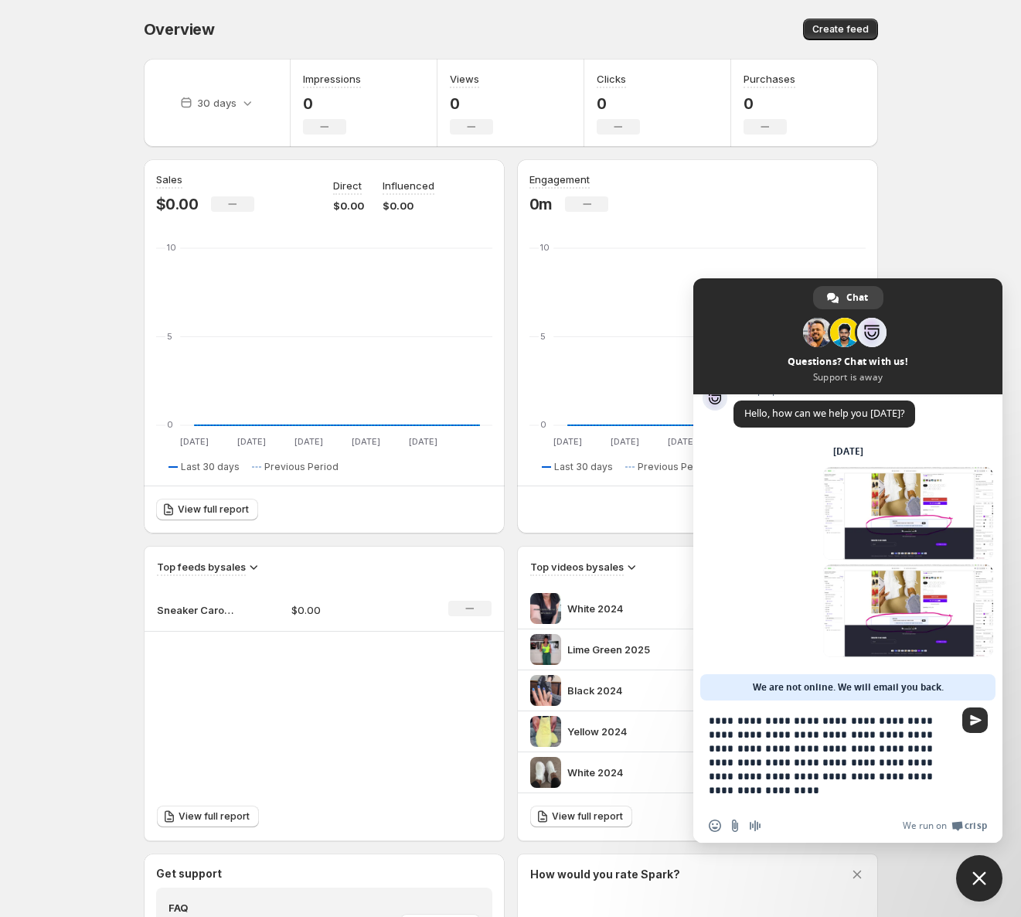
click at [974, 716] on span "Send" at bounding box center [976, 720] width 12 height 12
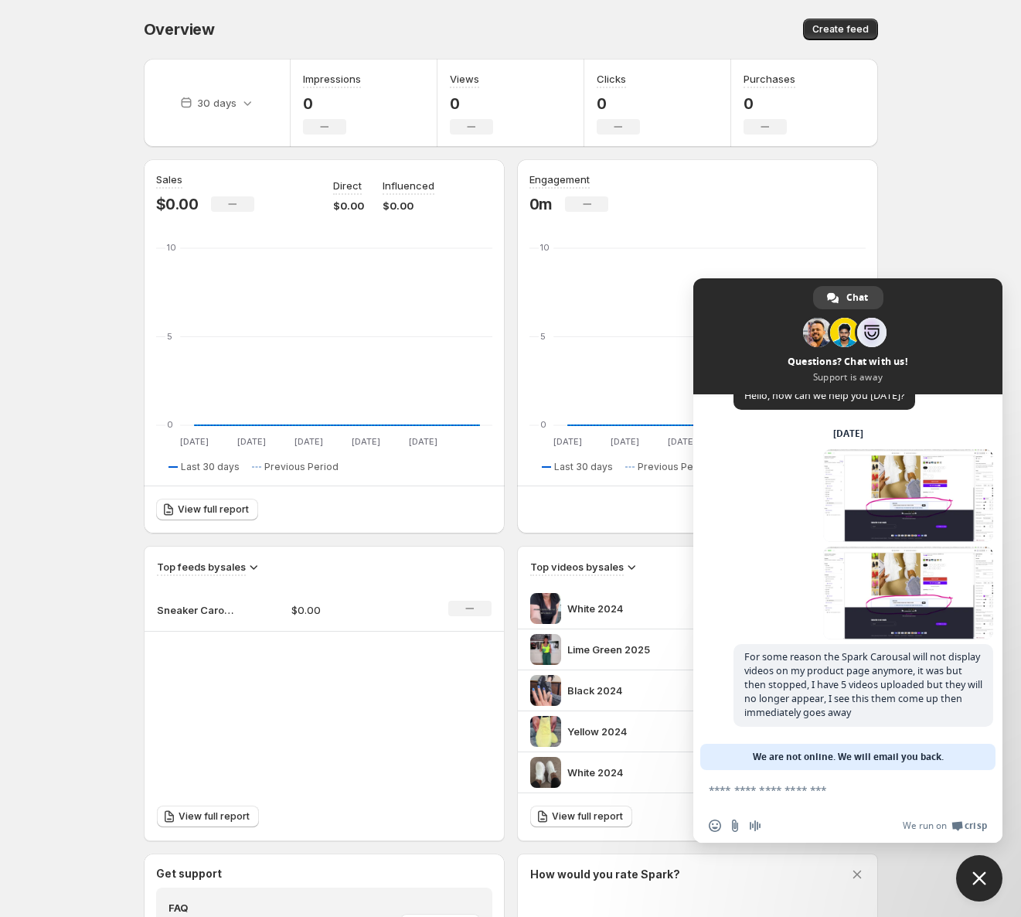
scroll to position [39, 0]
click at [976, 233] on body "Home Feeds Videos Subscription Settings Overview. This page is ready Overview C…" at bounding box center [510, 458] width 1021 height 917
click at [989, 885] on span "Close chat" at bounding box center [979, 878] width 46 height 46
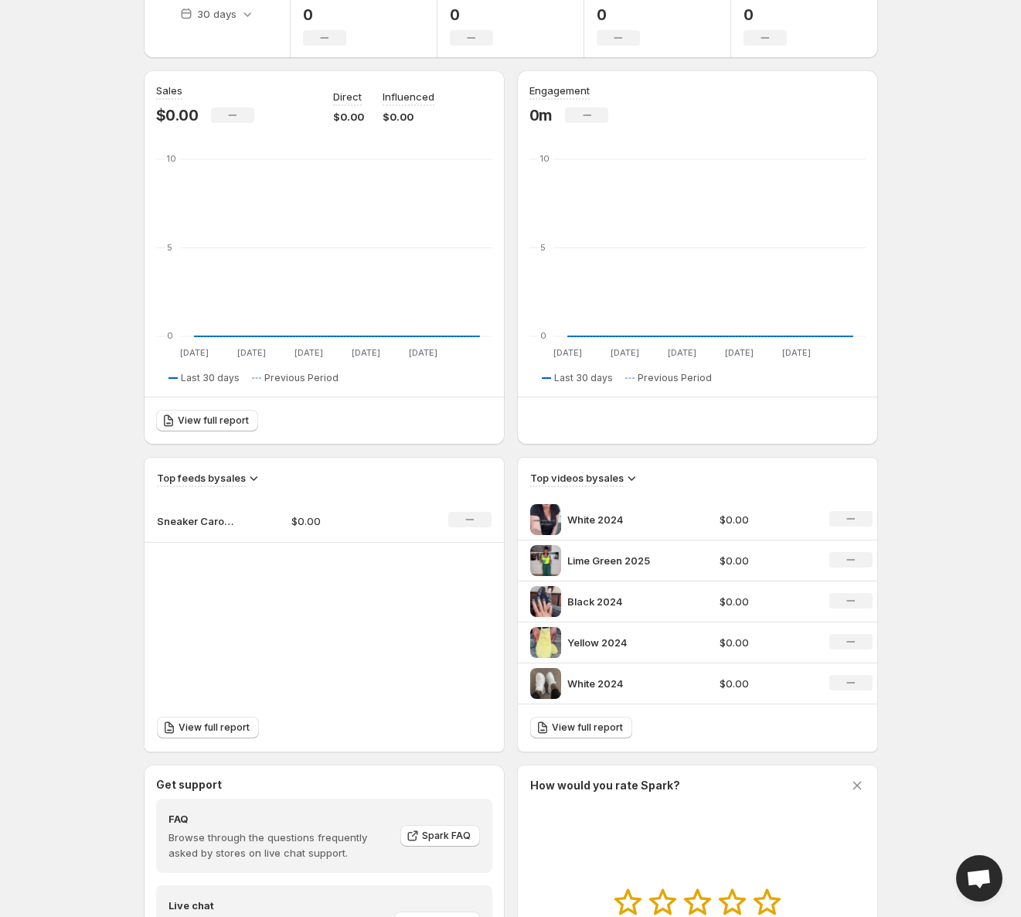
scroll to position [36, 0]
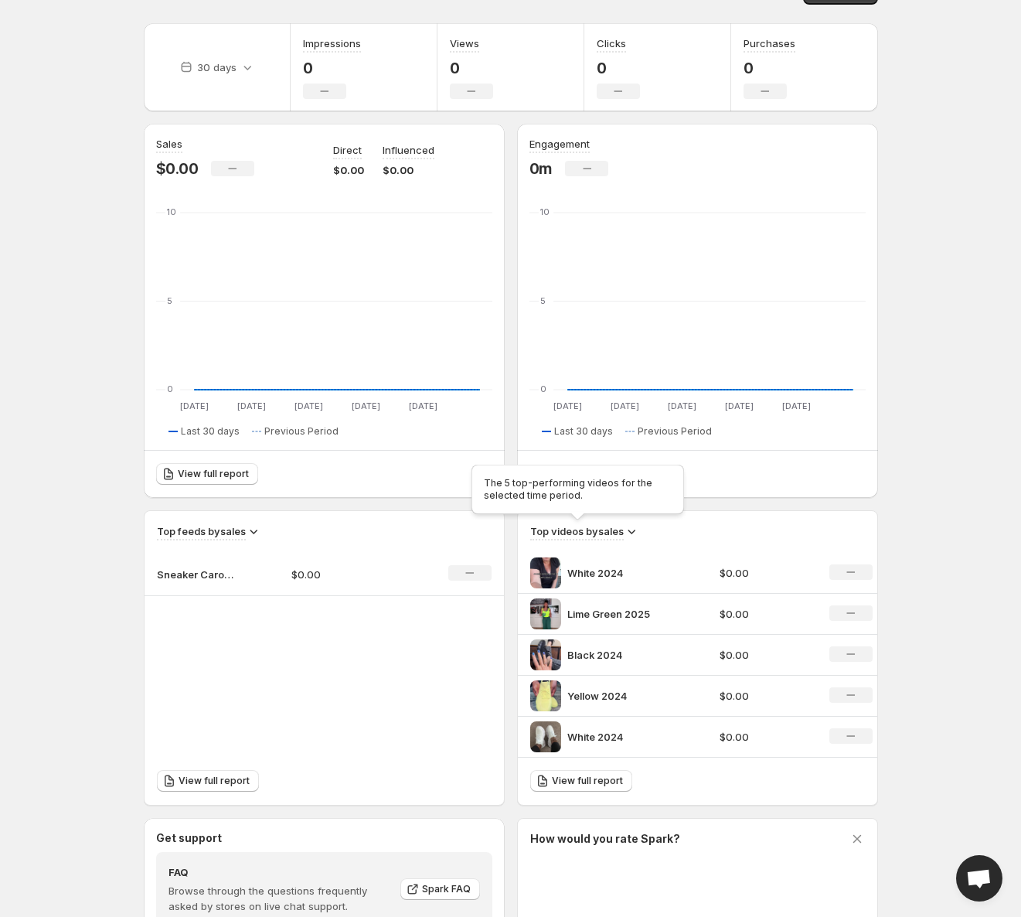
click at [609, 531] on h3 "Top videos by sales" at bounding box center [577, 530] width 94 height 15
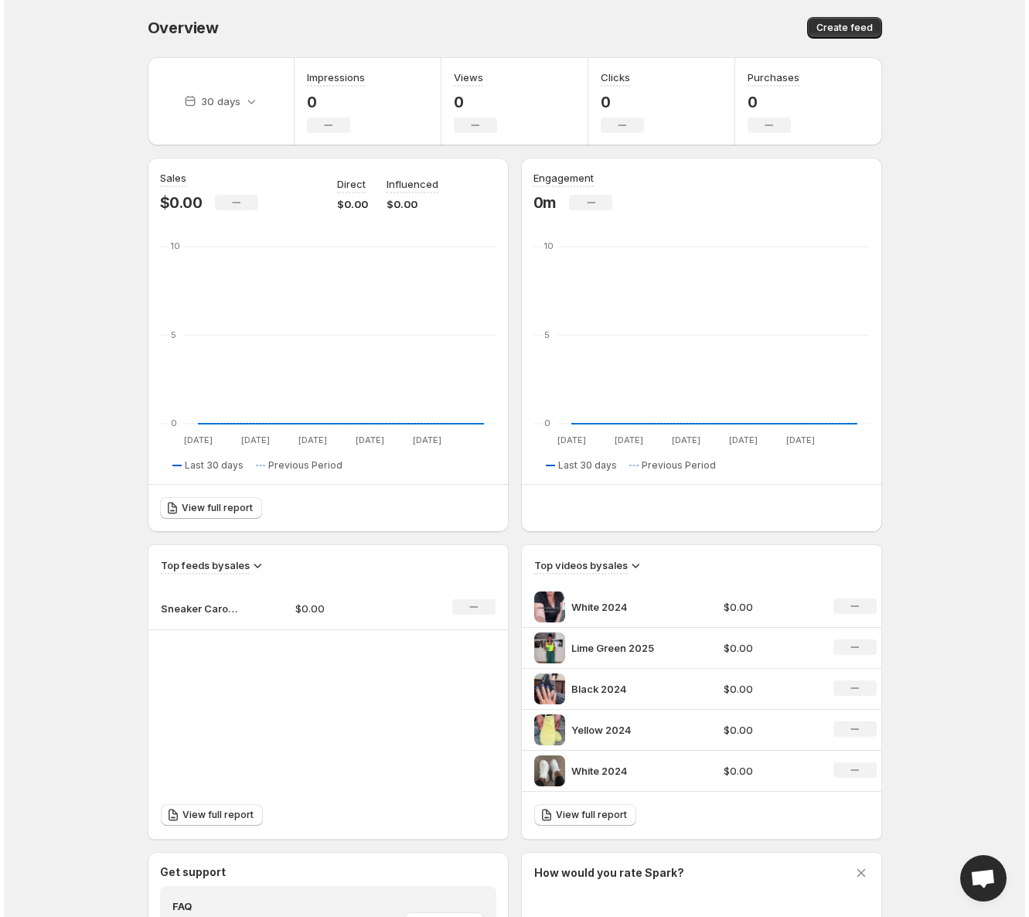
scroll to position [0, 0]
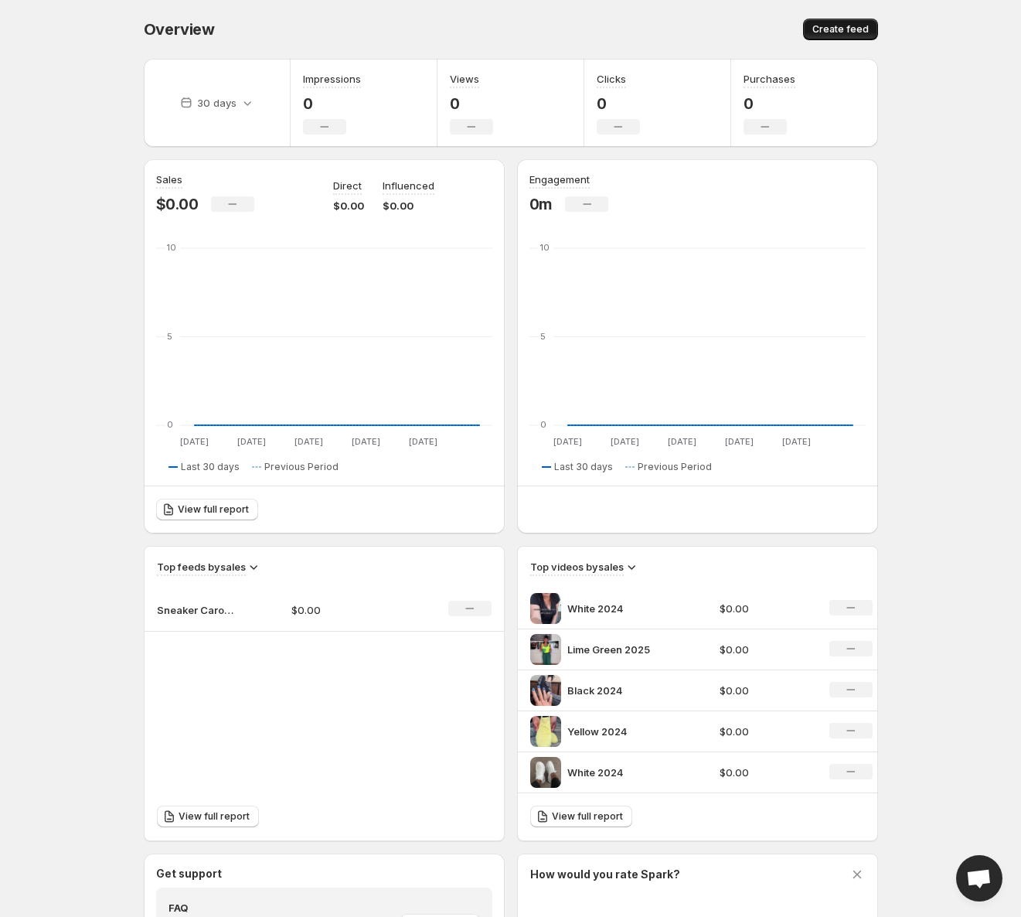
click at [836, 32] on span "Create feed" at bounding box center [840, 29] width 56 height 12
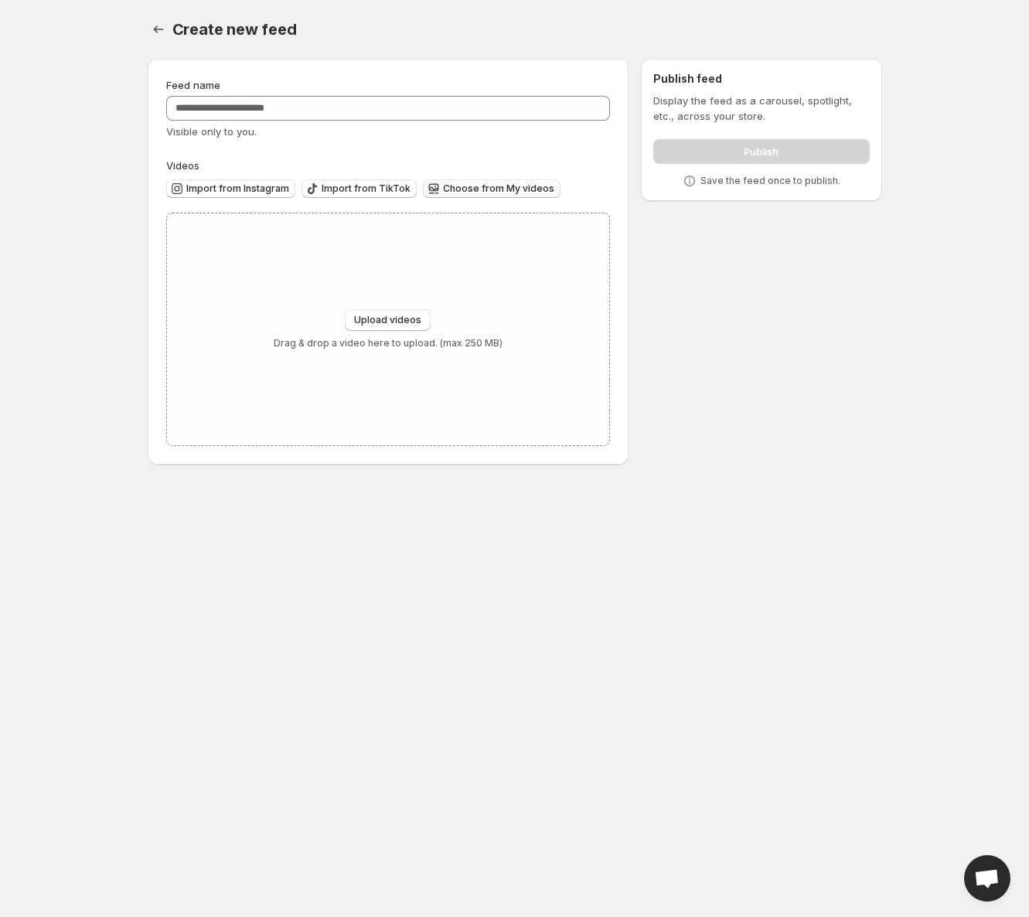
click at [466, 186] on span "Choose from My videos" at bounding box center [498, 188] width 111 height 12
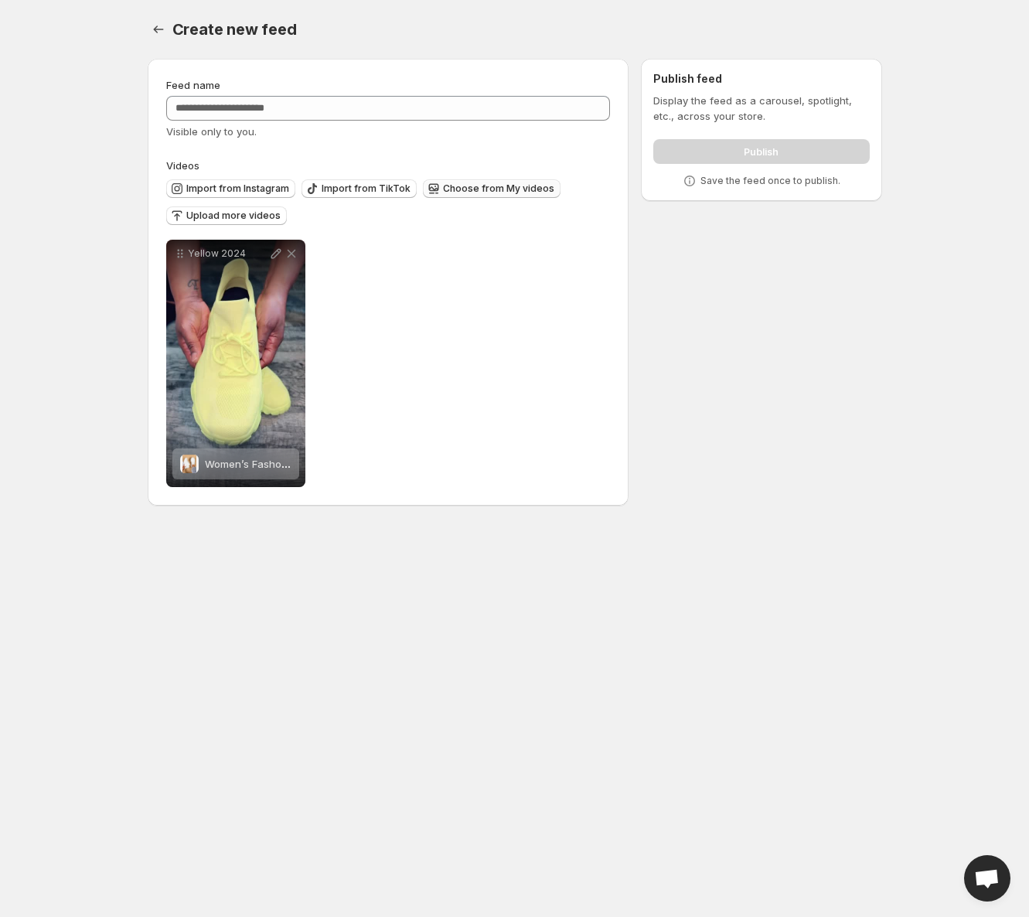
click at [461, 190] on span "Choose from My videos" at bounding box center [498, 188] width 111 height 12
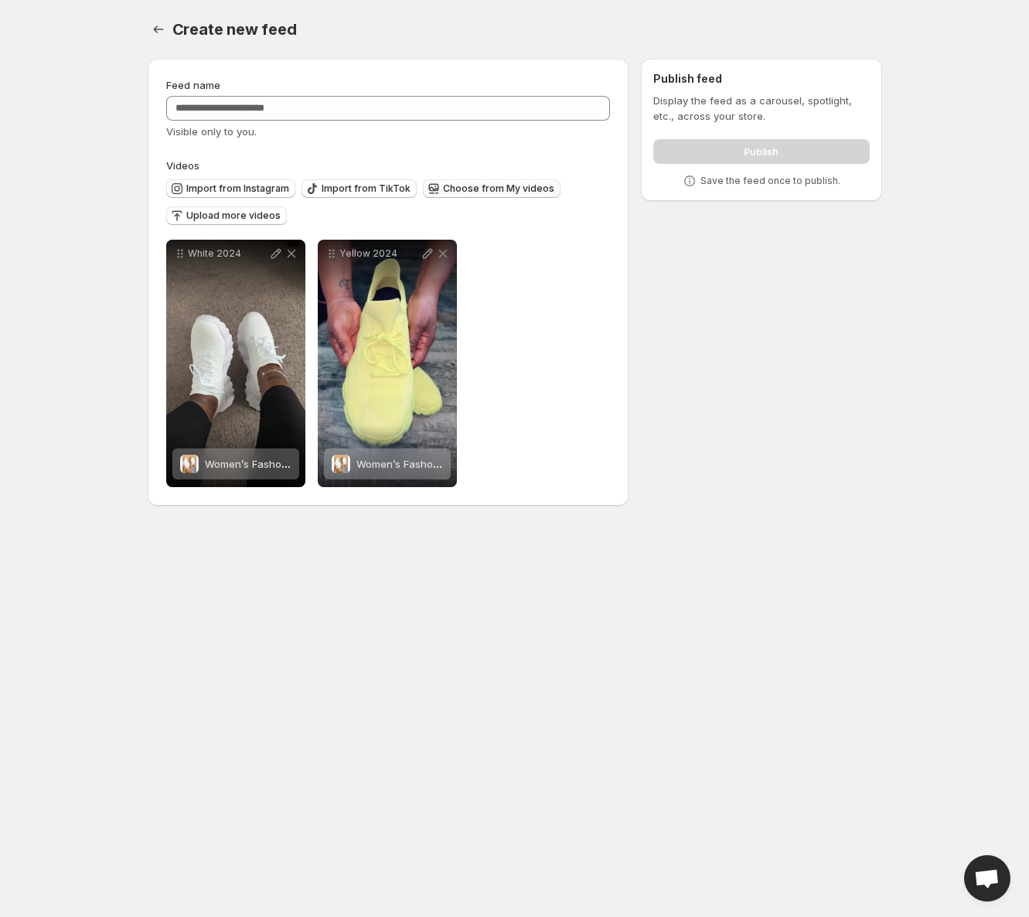
click at [470, 188] on span "Choose from My videos" at bounding box center [498, 188] width 111 height 12
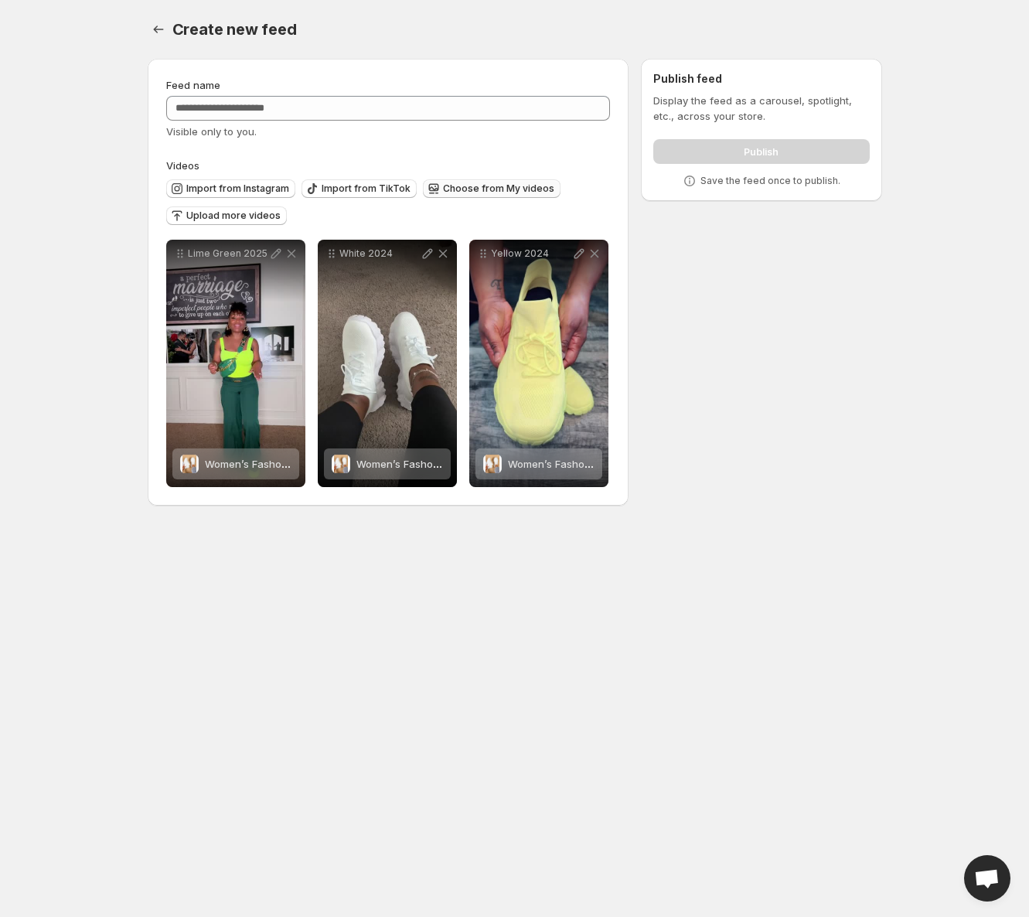
click at [489, 185] on span "Choose from My videos" at bounding box center [498, 188] width 111 height 12
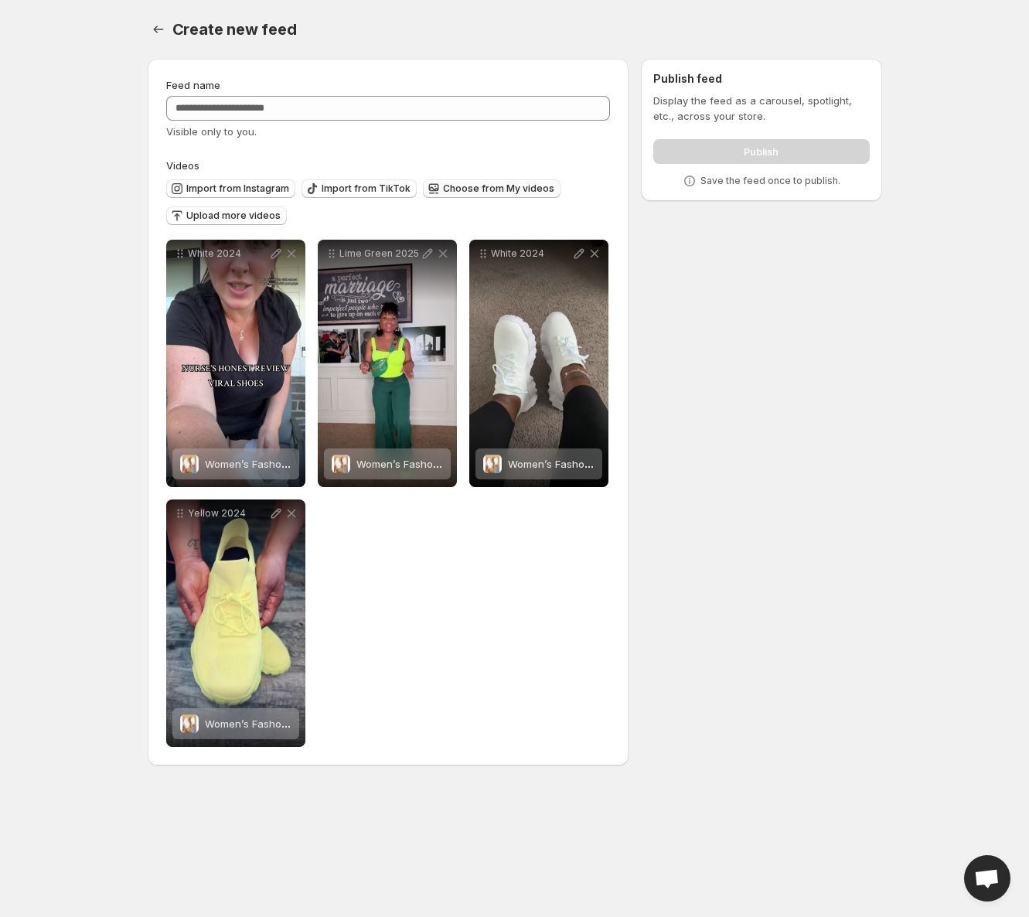
click at [509, 189] on span "Choose from My videos" at bounding box center [498, 188] width 111 height 12
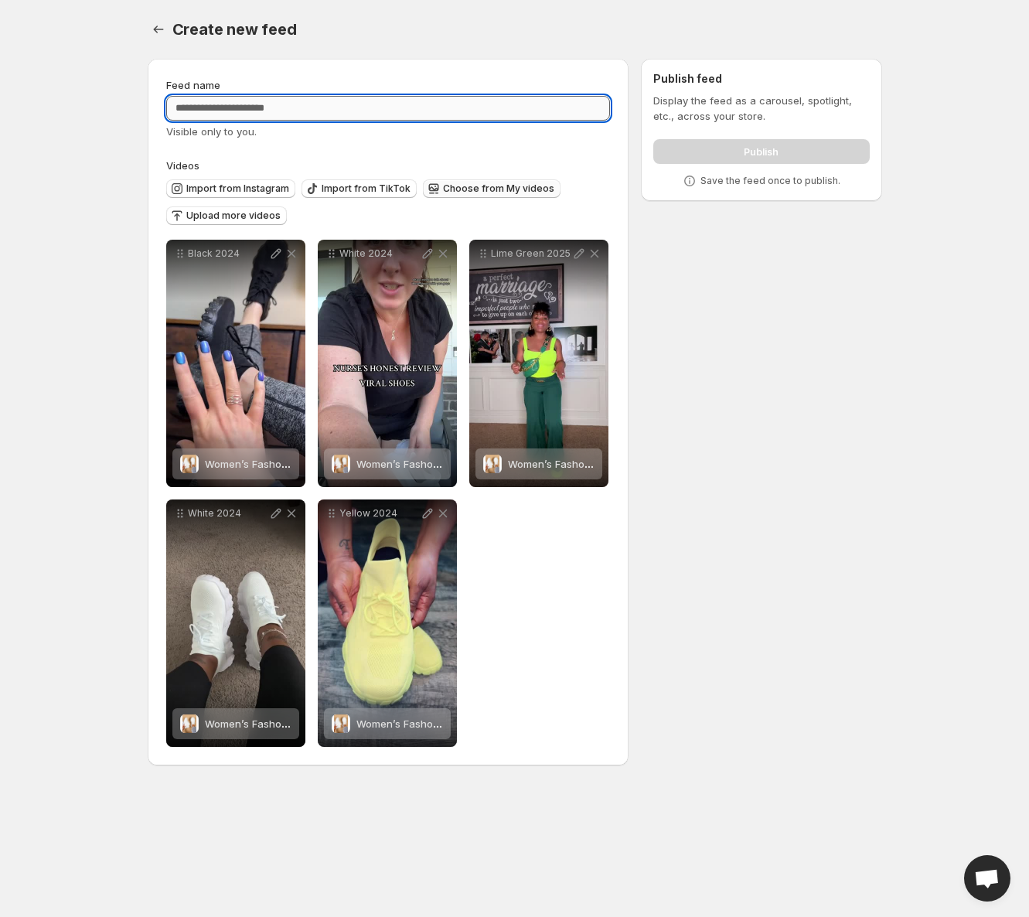
click at [213, 109] on input "Feed name" at bounding box center [388, 108] width 444 height 25
click at [205, 109] on input "*******" at bounding box center [388, 108] width 444 height 25
type input "******"
click at [94, 186] on body "**********" at bounding box center [514, 458] width 1029 height 917
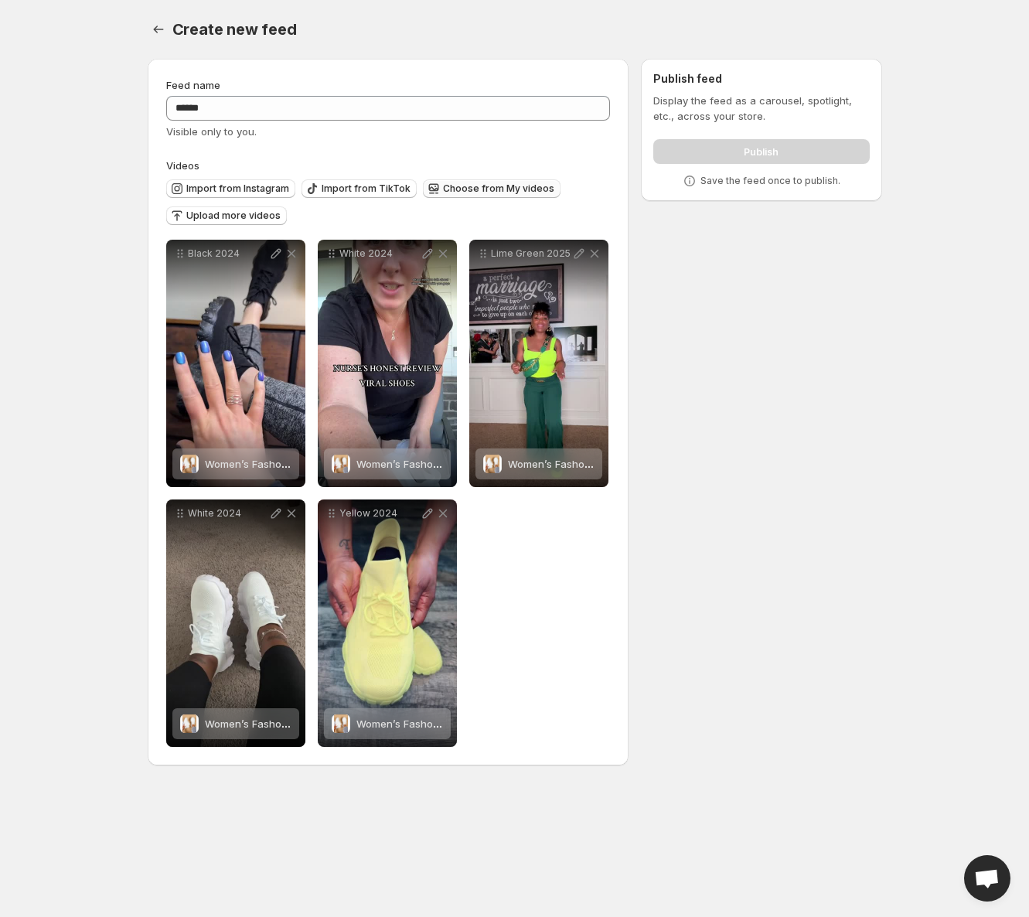
click at [701, 572] on div "**********" at bounding box center [508, 414] width 747 height 737
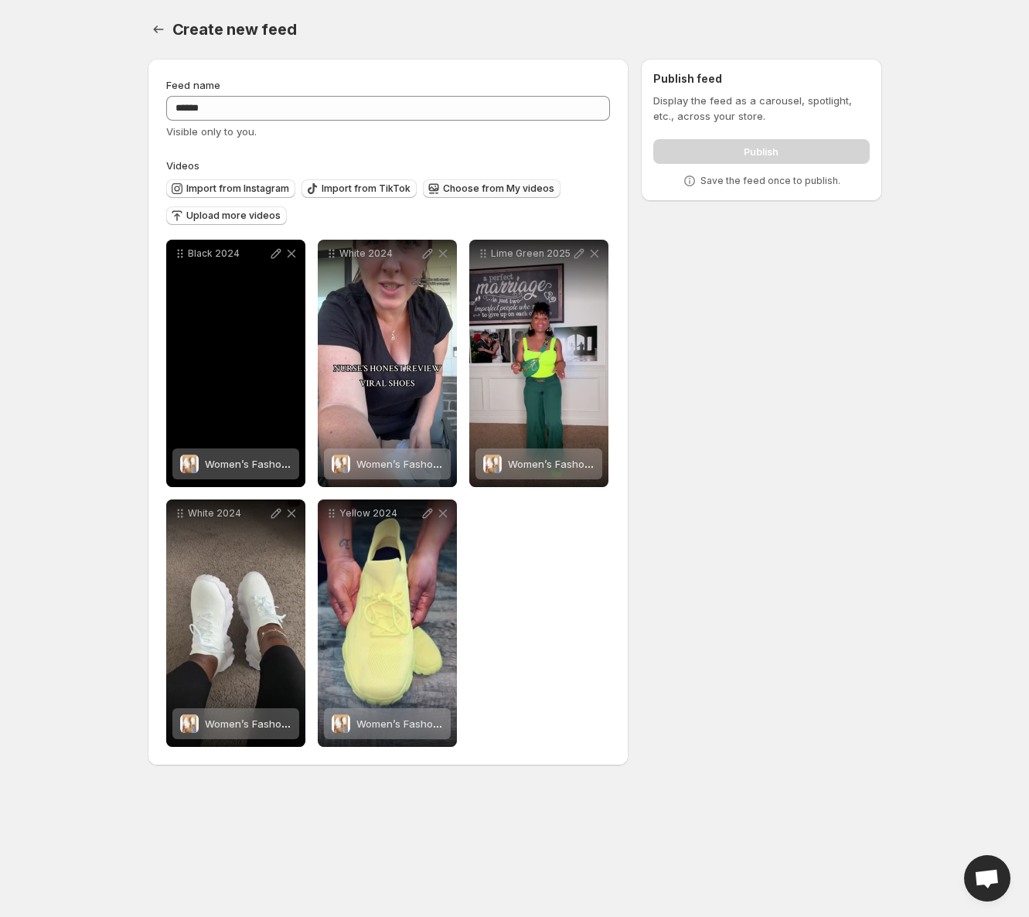
click at [247, 463] on span "Women’s Fashon Sneakers – Lightweight, Ultra Soft Sole, Breathable Mesh, Comfor…" at bounding box center [455, 464] width 501 height 12
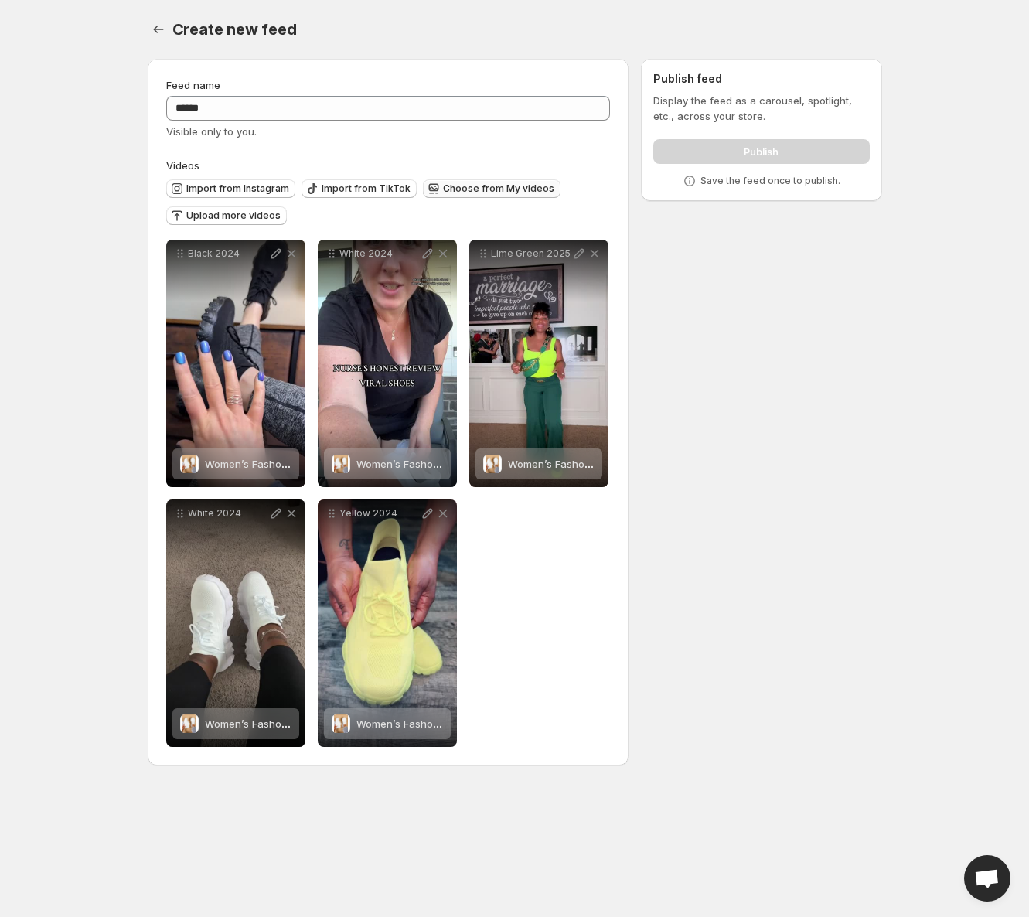
click at [768, 149] on div "Publish" at bounding box center [761, 148] width 216 height 31
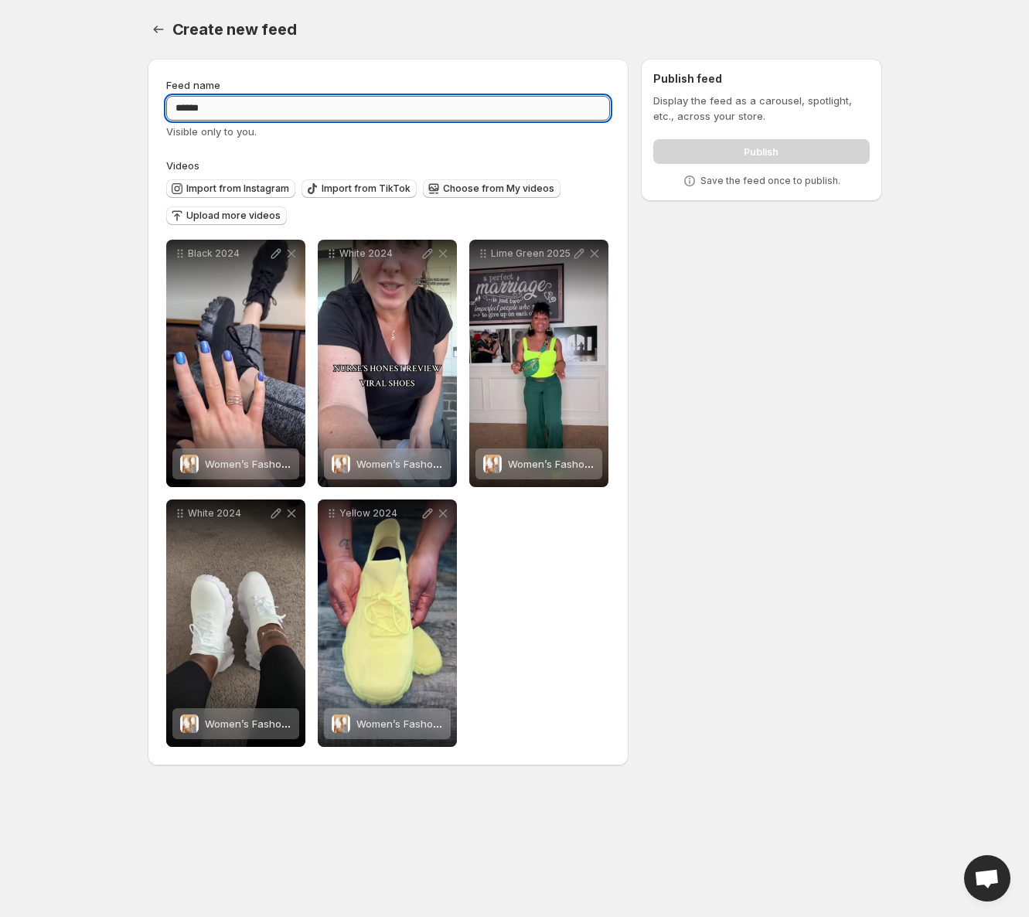
click at [271, 102] on input "******" at bounding box center [388, 108] width 444 height 25
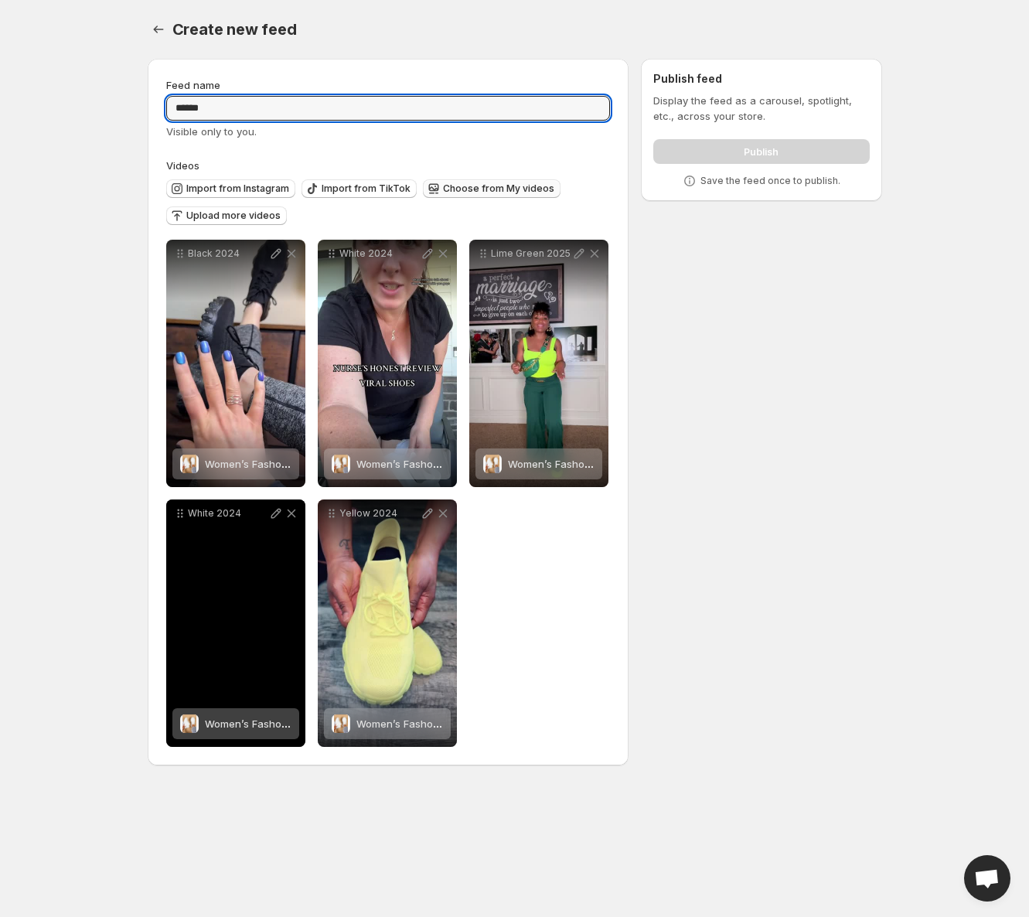
click at [213, 627] on div "White 2024" at bounding box center [235, 622] width 139 height 247
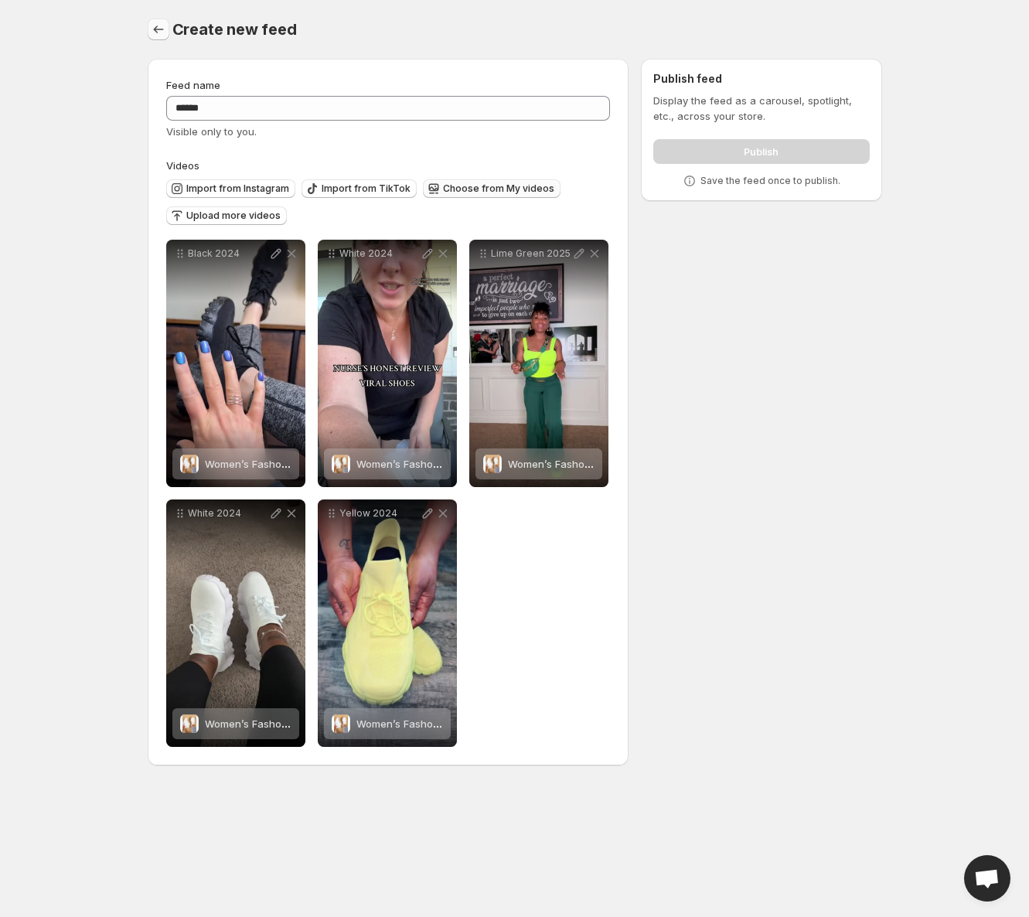
click at [159, 32] on icon "Settings" at bounding box center [158, 29] width 15 height 15
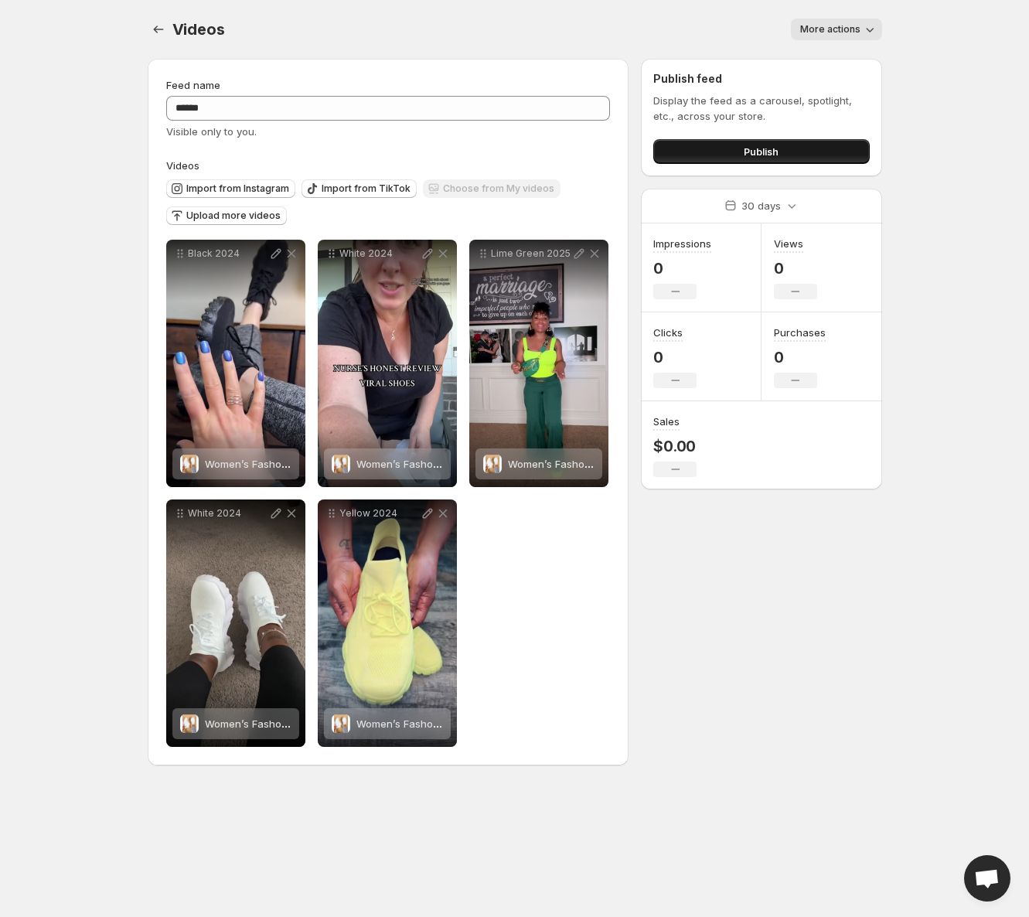
click at [784, 150] on button "Publish" at bounding box center [761, 151] width 216 height 25
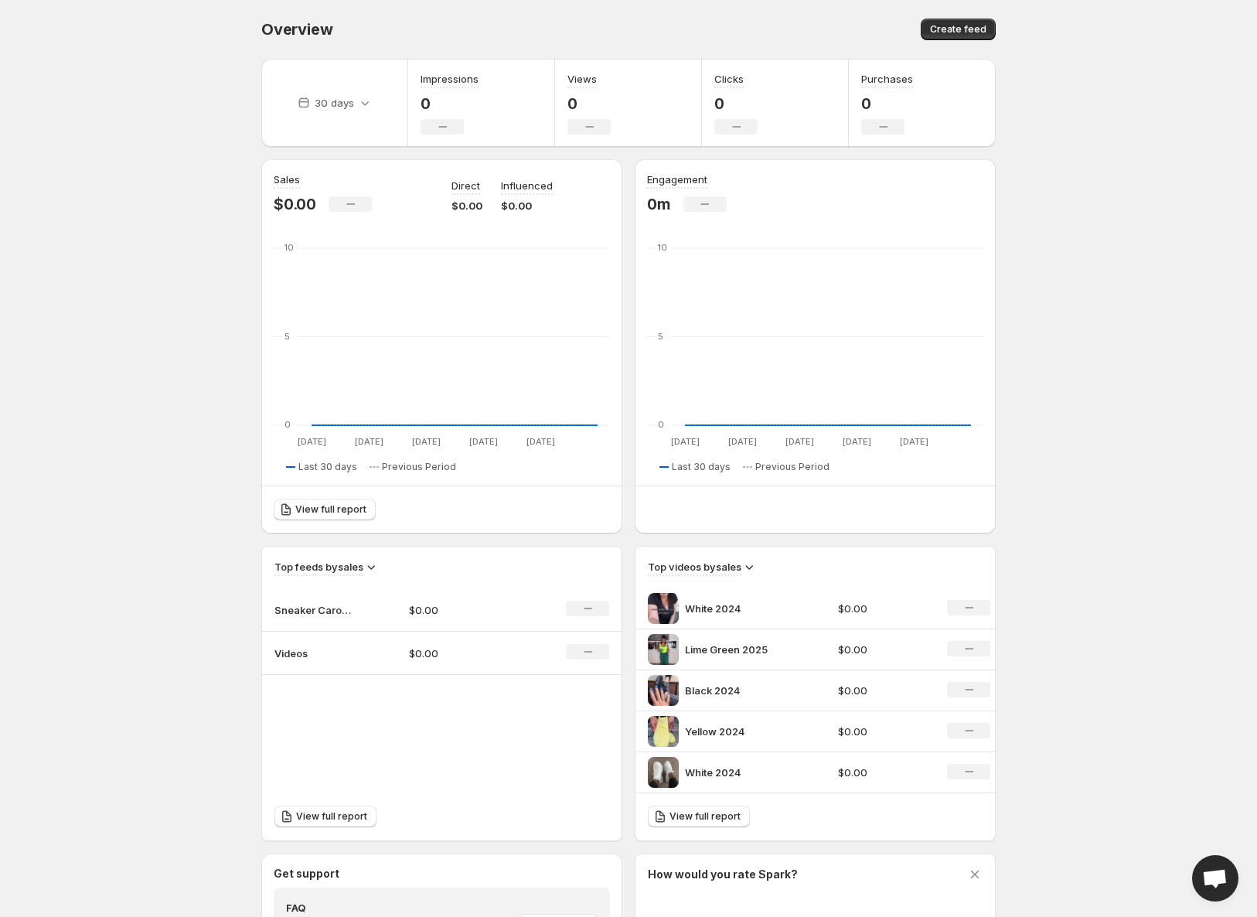
scroll to position [39, 0]
